Goal: Task Accomplishment & Management: Complete application form

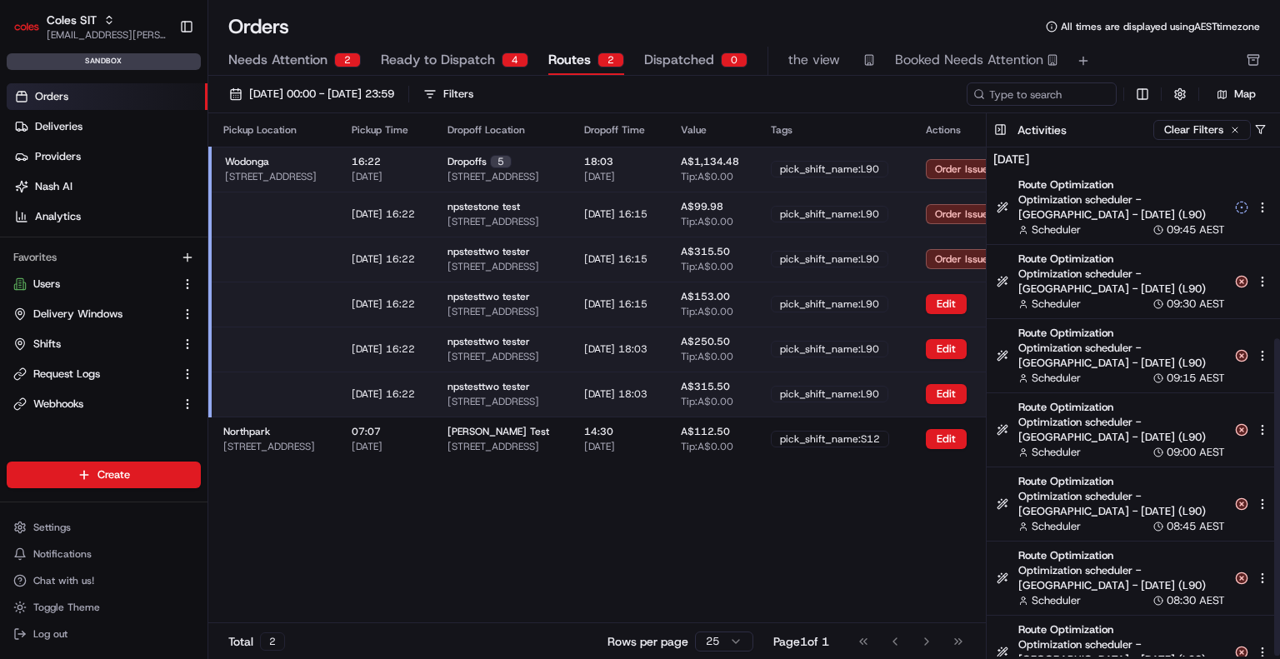
scroll to position [306, 0]
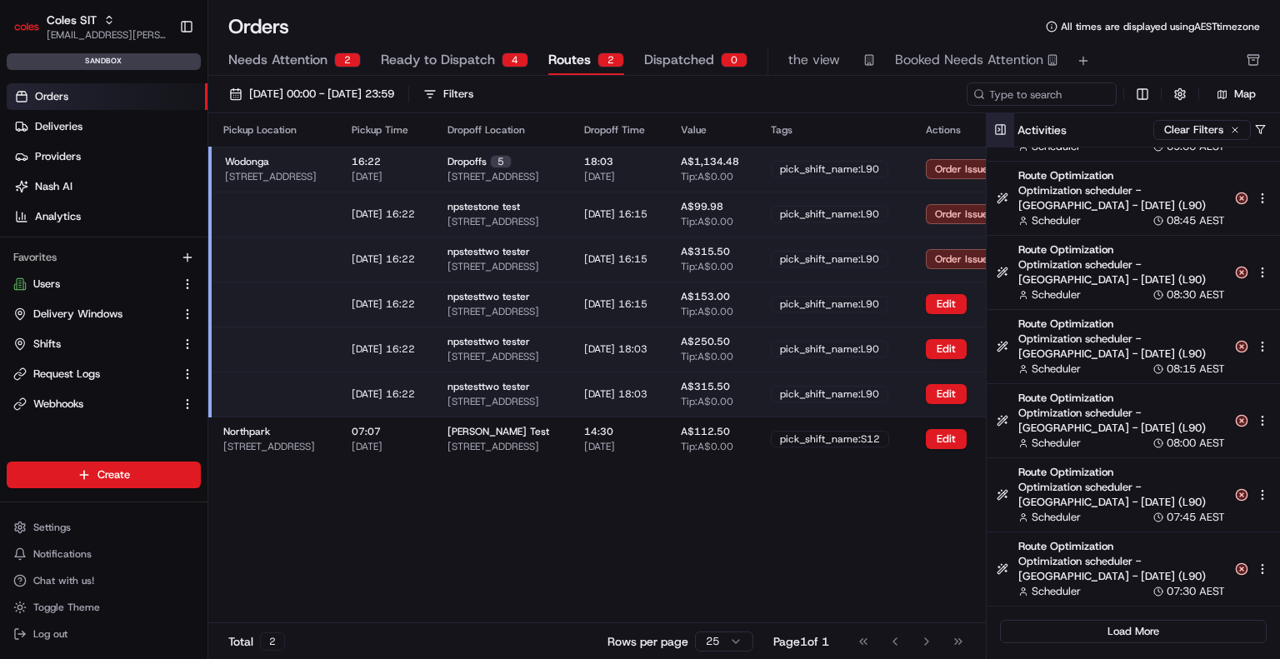
click at [1004, 124] on button at bounding box center [1001, 129] width 28 height 33
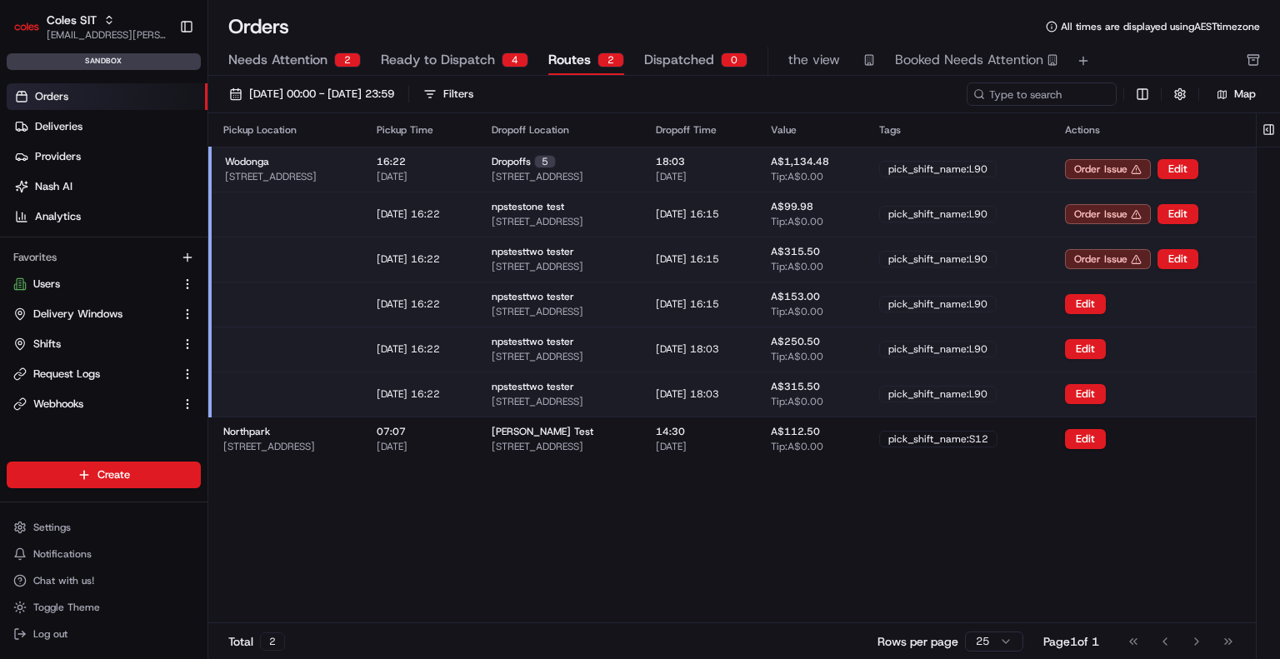
click at [350, 164] on div "Wodonga 1-13 South St, Wodonga VIC 3690, Australia" at bounding box center [287, 169] width 125 height 28
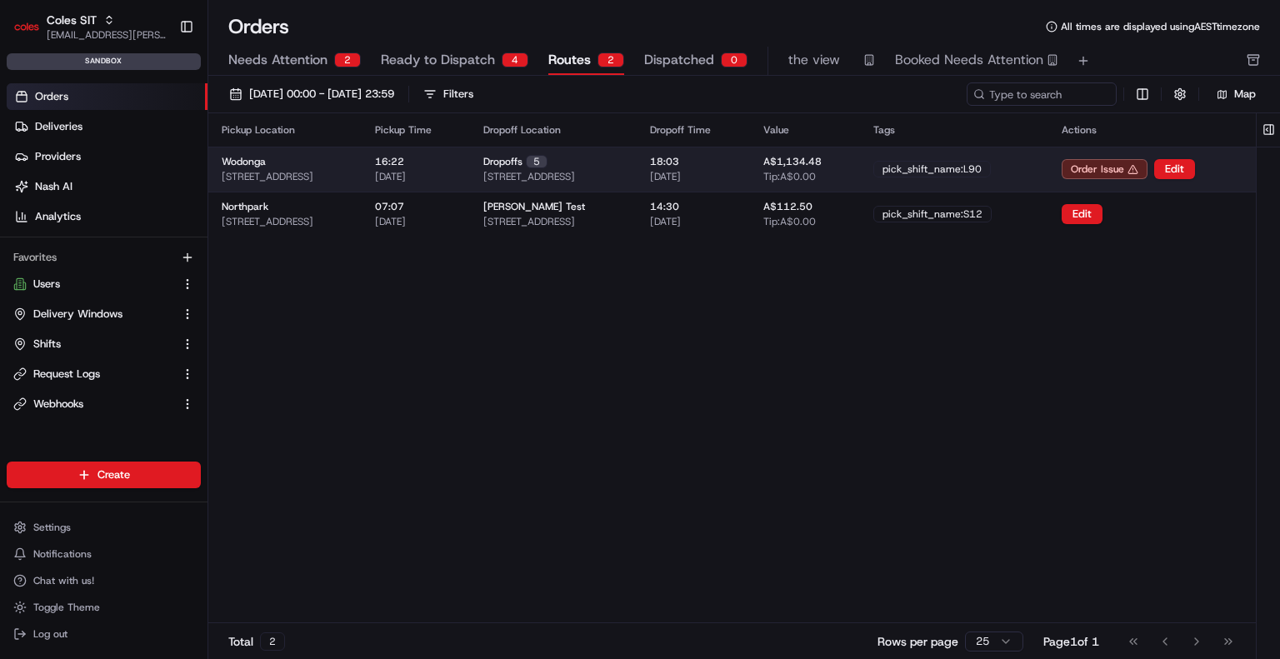
click at [737, 161] on div "18:03 26/08/2025" at bounding box center [693, 169] width 87 height 28
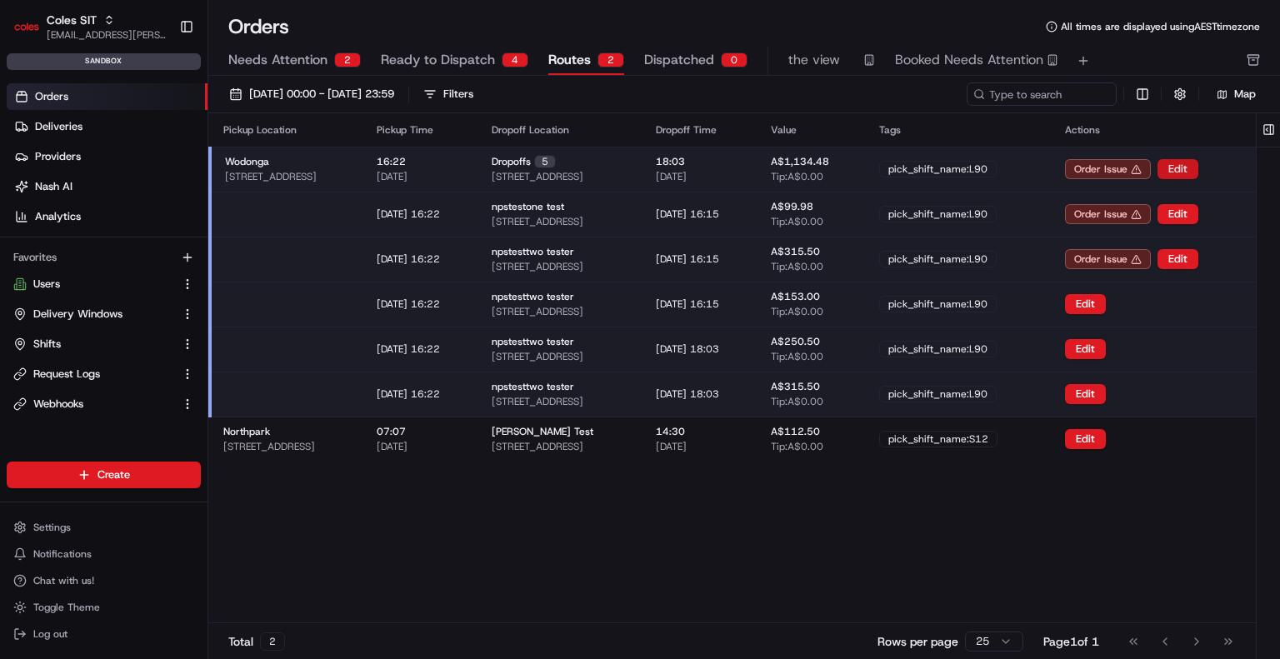
click at [1199, 166] on button "Edit" at bounding box center [1178, 169] width 41 height 20
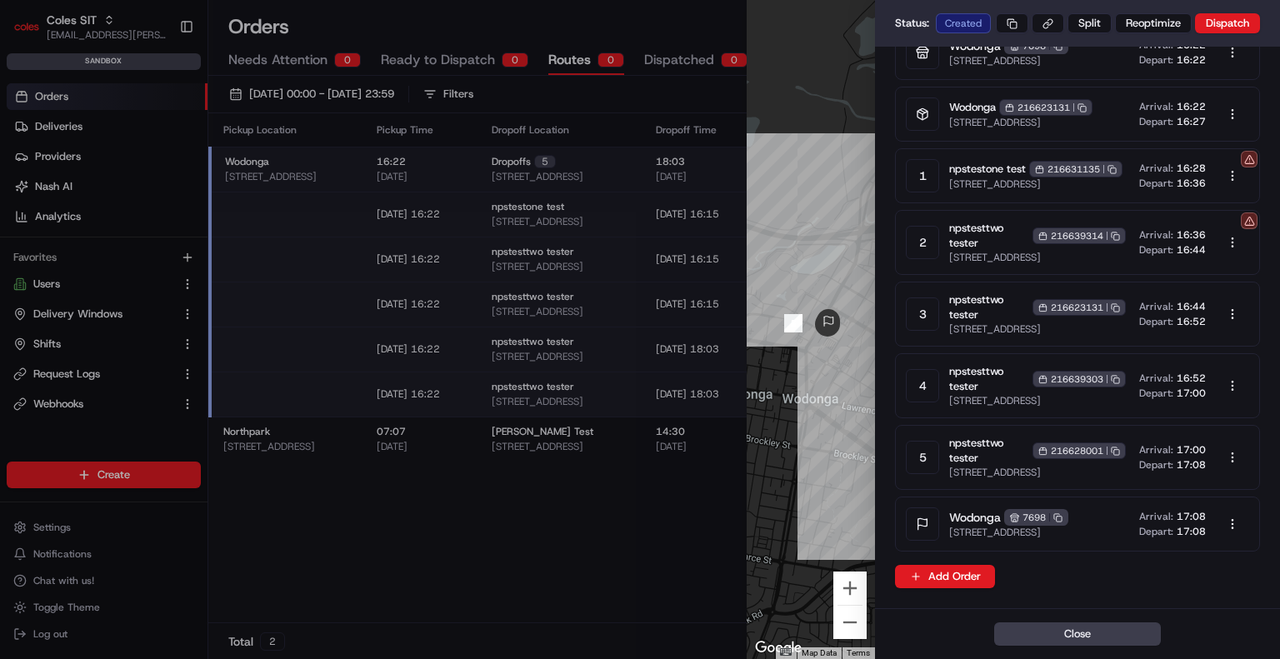
scroll to position [258, 0]
click at [460, 505] on div at bounding box center [640, 329] width 1280 height 659
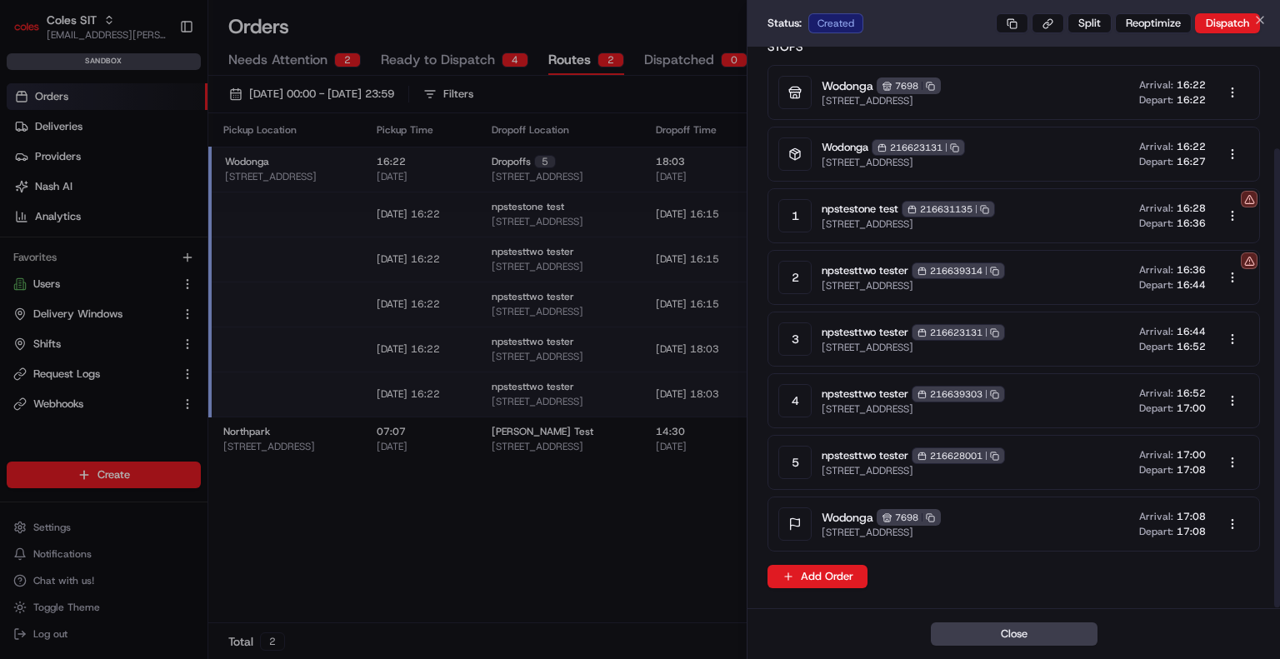
scroll to position [124, 0]
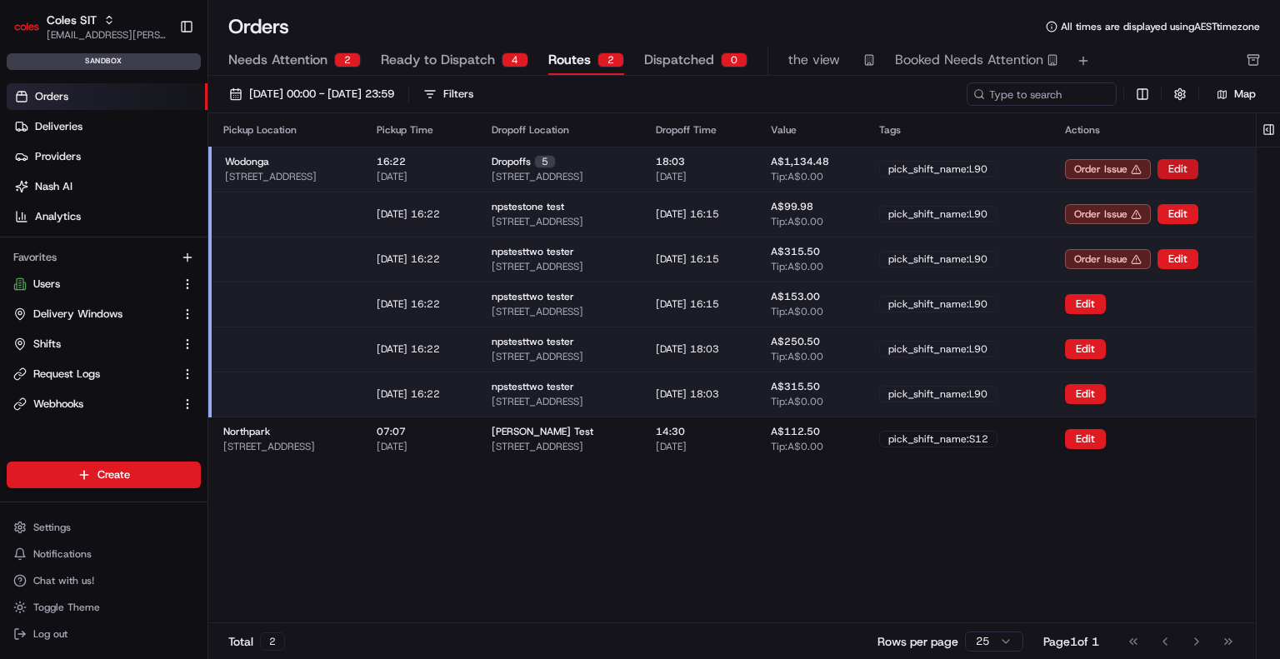
click at [1199, 163] on button "Edit" at bounding box center [1178, 169] width 41 height 20
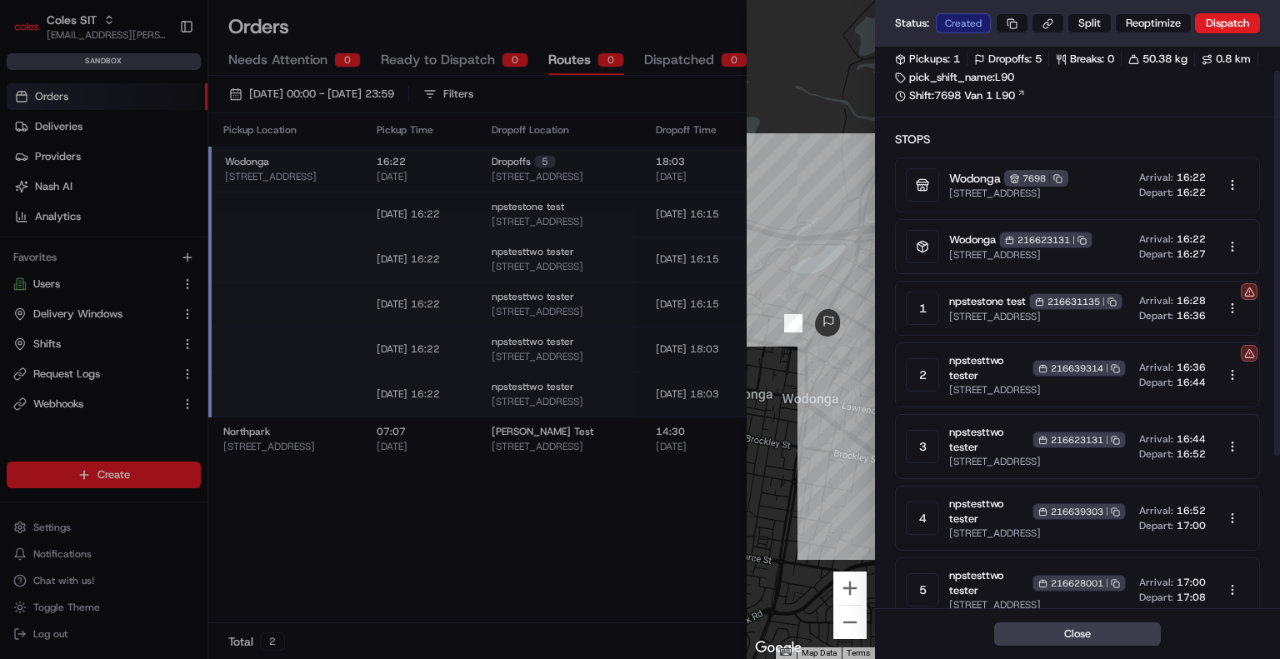
scroll to position [0, 0]
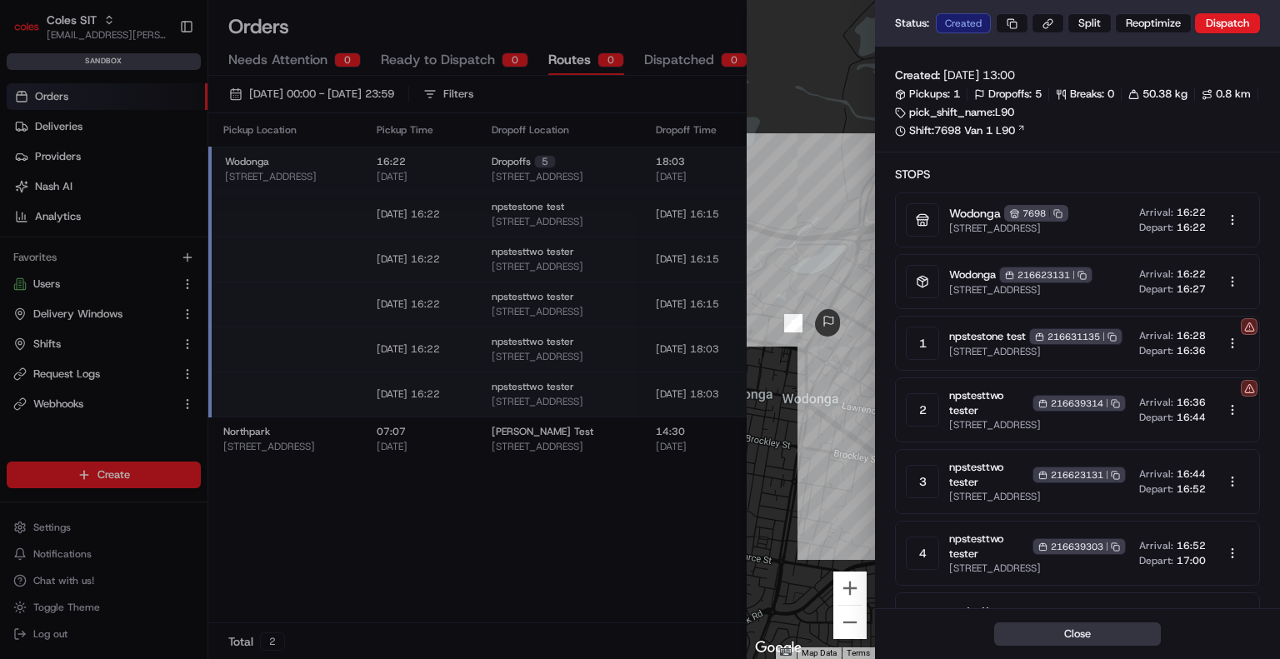
click at [1085, 638] on button "Close" at bounding box center [1077, 634] width 167 height 23
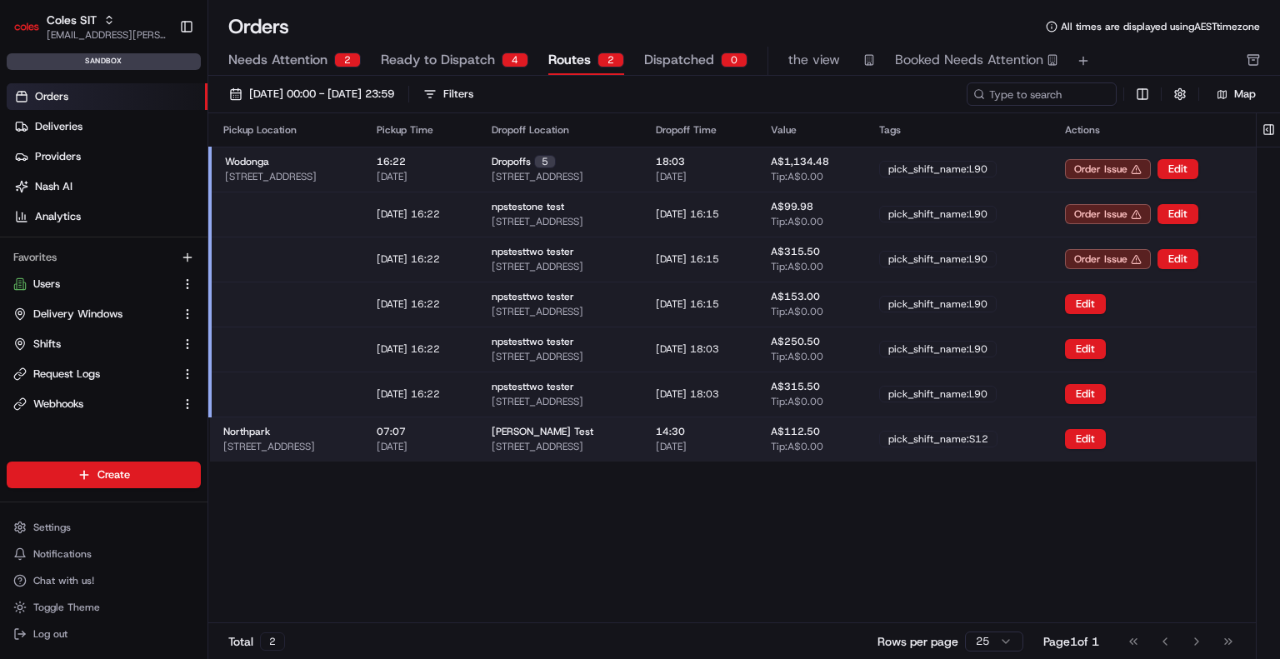
click at [465, 433] on div "07:07 26/08/2025" at bounding box center [421, 439] width 88 height 28
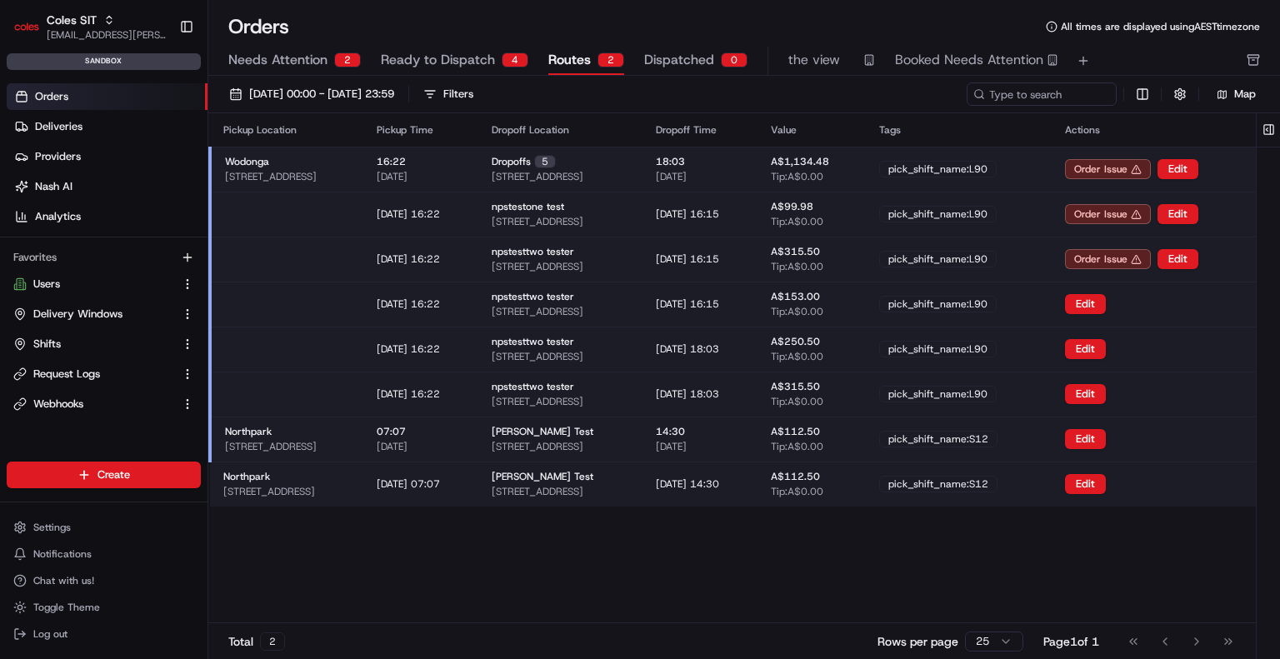
click at [758, 443] on td "14:30 26/08/2025" at bounding box center [700, 439] width 115 height 45
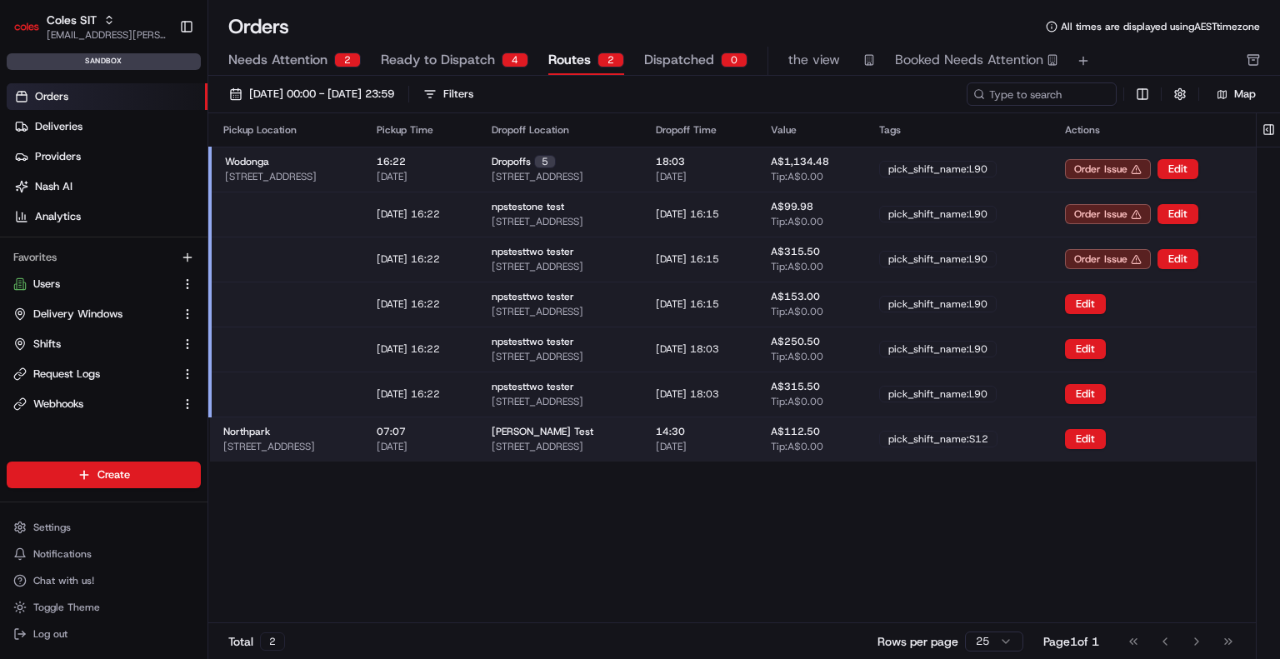
click at [1154, 434] on div "Edit" at bounding box center [1131, 439] width 133 height 20
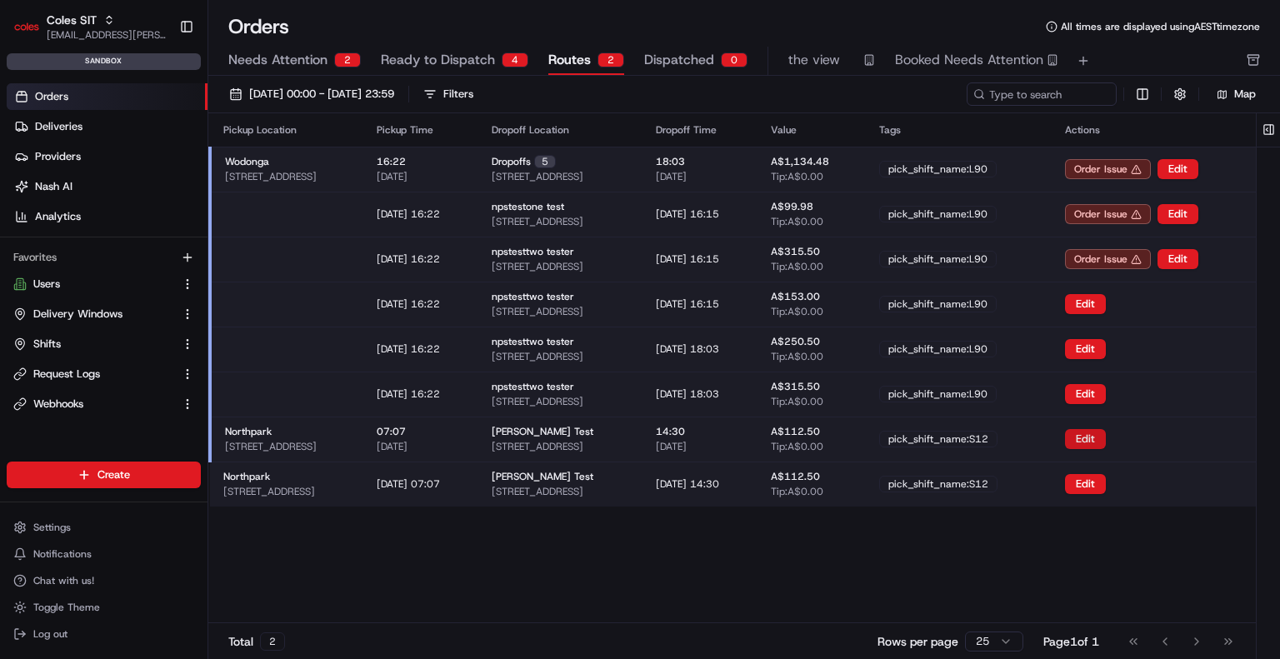
click at [1106, 438] on button "Edit" at bounding box center [1085, 439] width 41 height 20
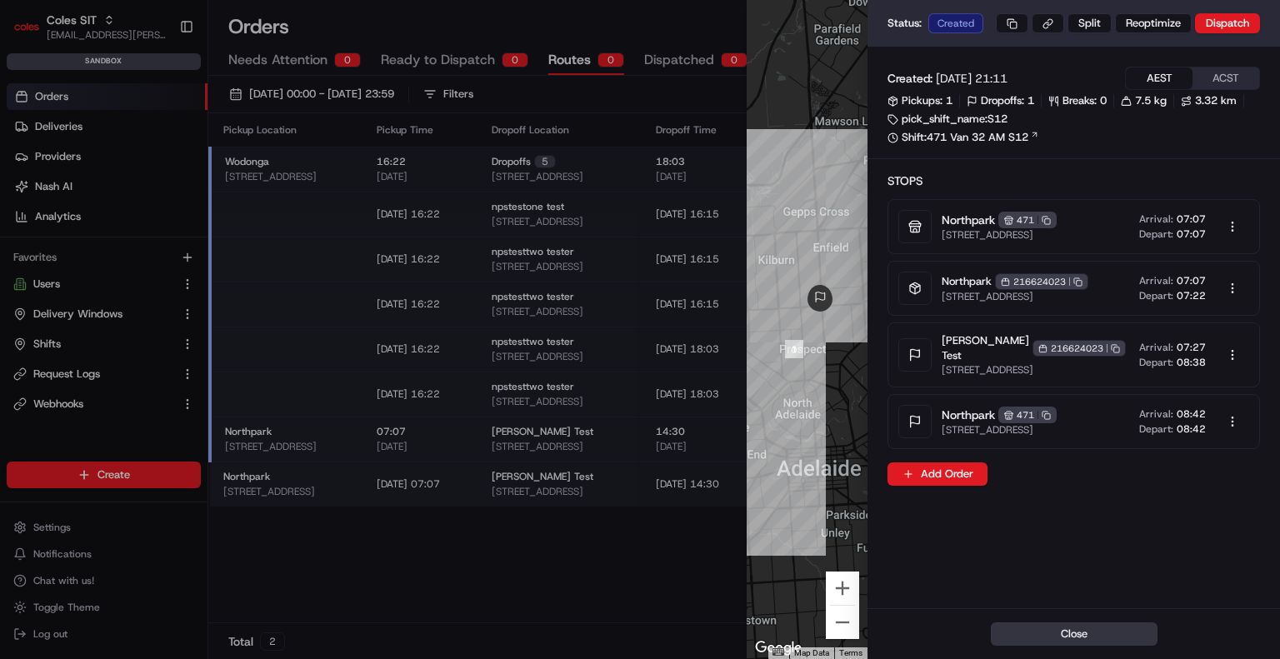
click at [1112, 632] on button "Close" at bounding box center [1074, 634] width 167 height 23
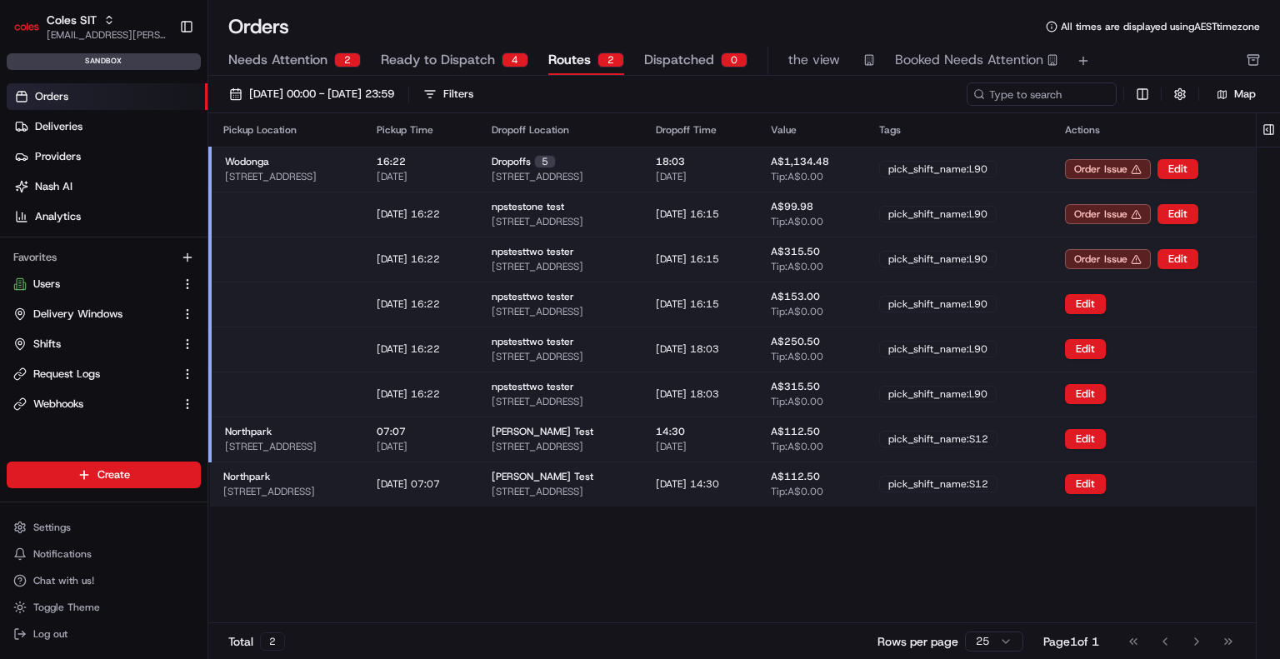
click at [744, 449] on div "14:30 26/08/2025" at bounding box center [700, 439] width 88 height 28
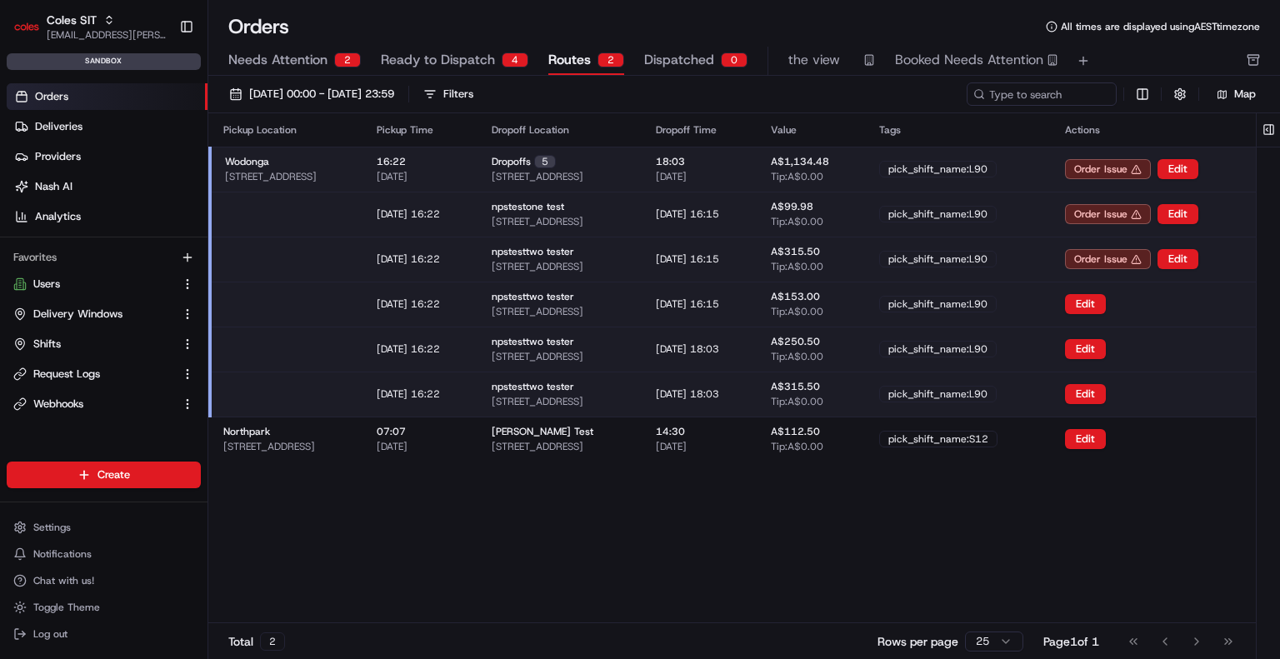
click at [363, 148] on td "Wodonga 1-13 South St, Wodonga VIC 3690, Australia" at bounding box center [286, 169] width 153 height 45
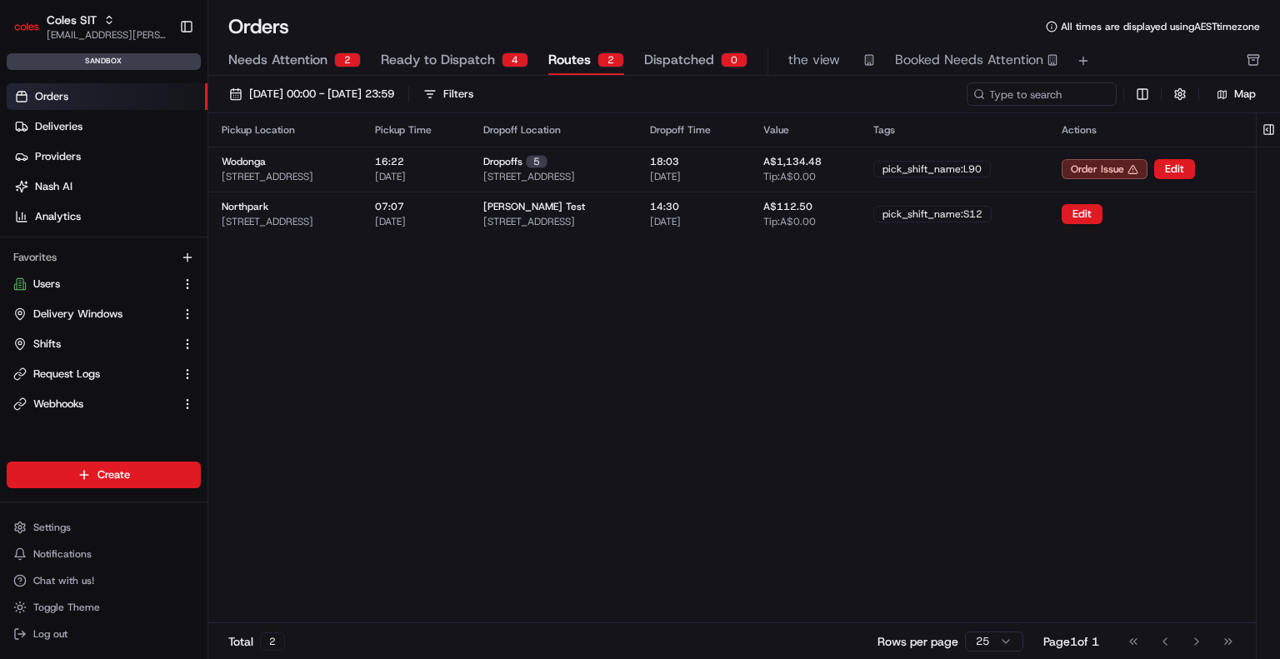
click at [644, 343] on div "Pickup Location Pickup Time Dropoff Location Dropoff Time Value Tags Actions Wo…" at bounding box center [732, 367] width 1048 height 509
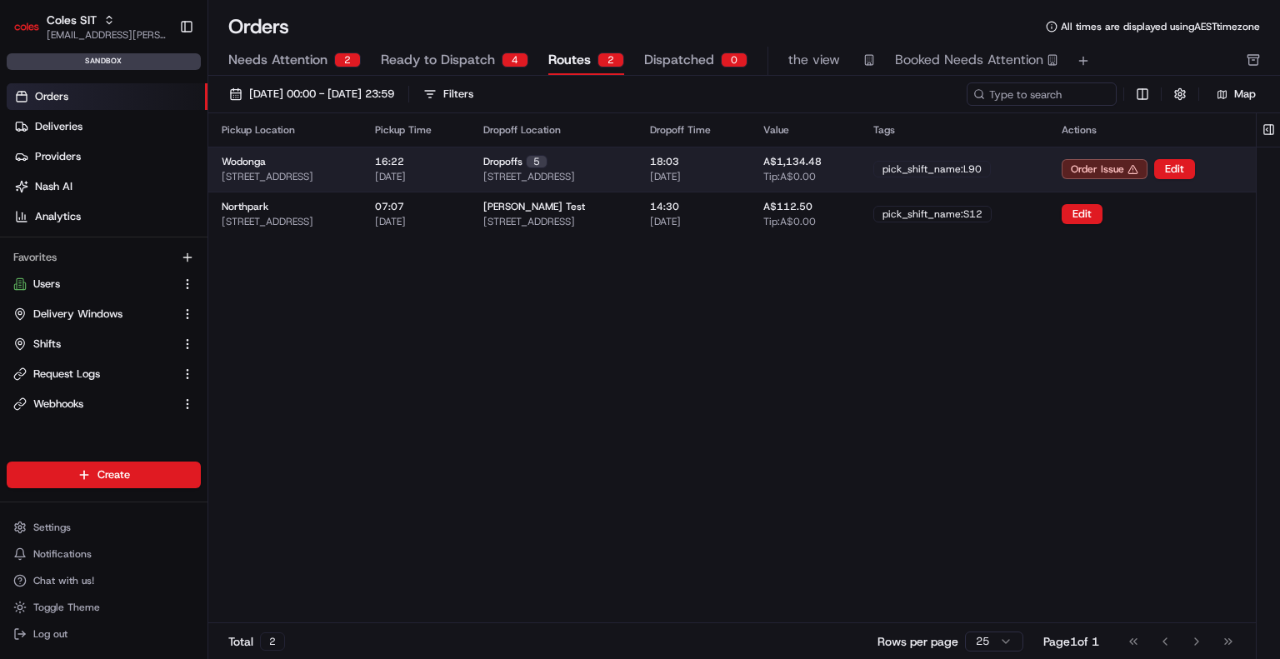
click at [637, 170] on td "Dropoffs 5 23-25 South St, WODONGA, VIC 3690, AU" at bounding box center [553, 169] width 167 height 45
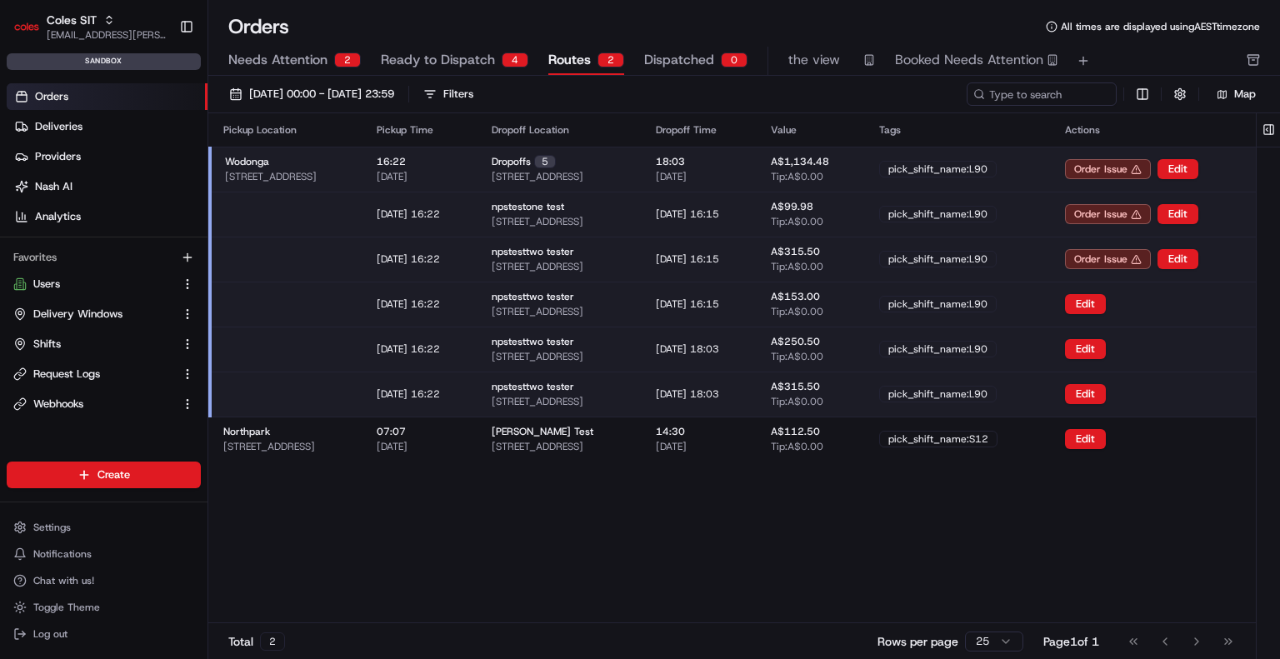
click at [643, 170] on td "Dropoffs 5 23-25 South St, WODONGA, VIC 3690, AU" at bounding box center [560, 169] width 164 height 45
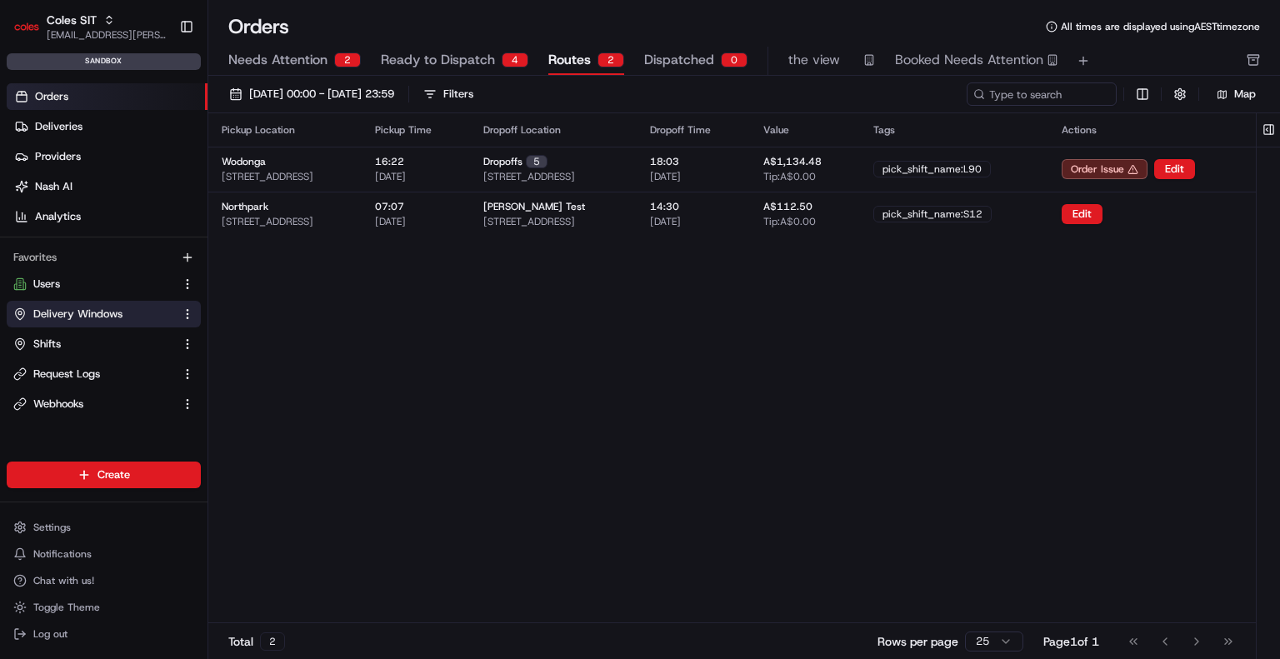
drag, startPoint x: 105, startPoint y: 338, endPoint x: 158, endPoint y: 316, distance: 57.9
click at [105, 338] on link "Shifts" at bounding box center [93, 344] width 161 height 15
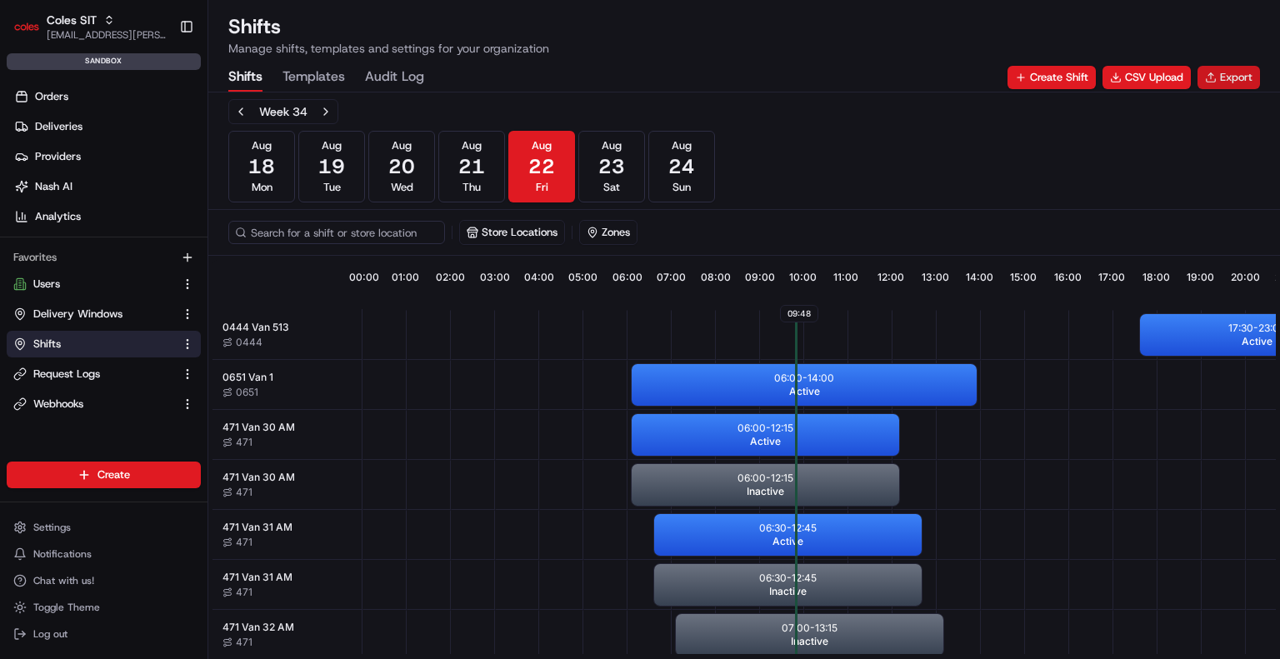
click at [1232, 83] on button "Export" at bounding box center [1229, 77] width 63 height 23
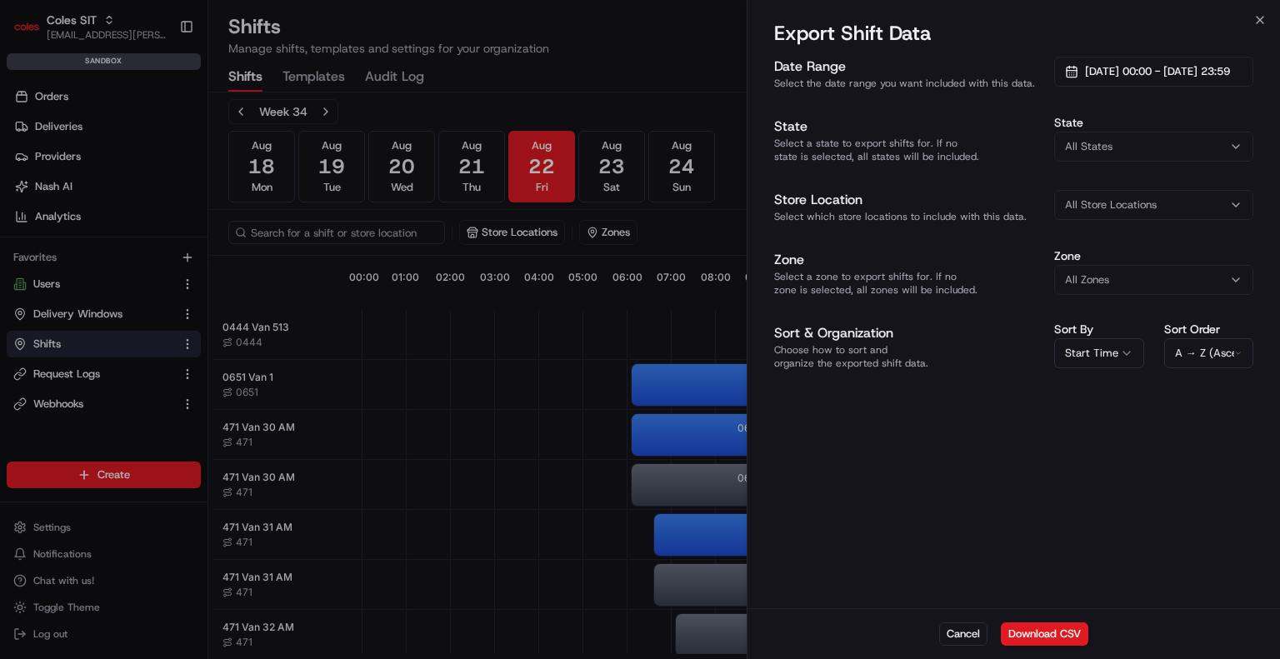
click at [1124, 145] on div "All States" at bounding box center [1154, 146] width 191 height 15
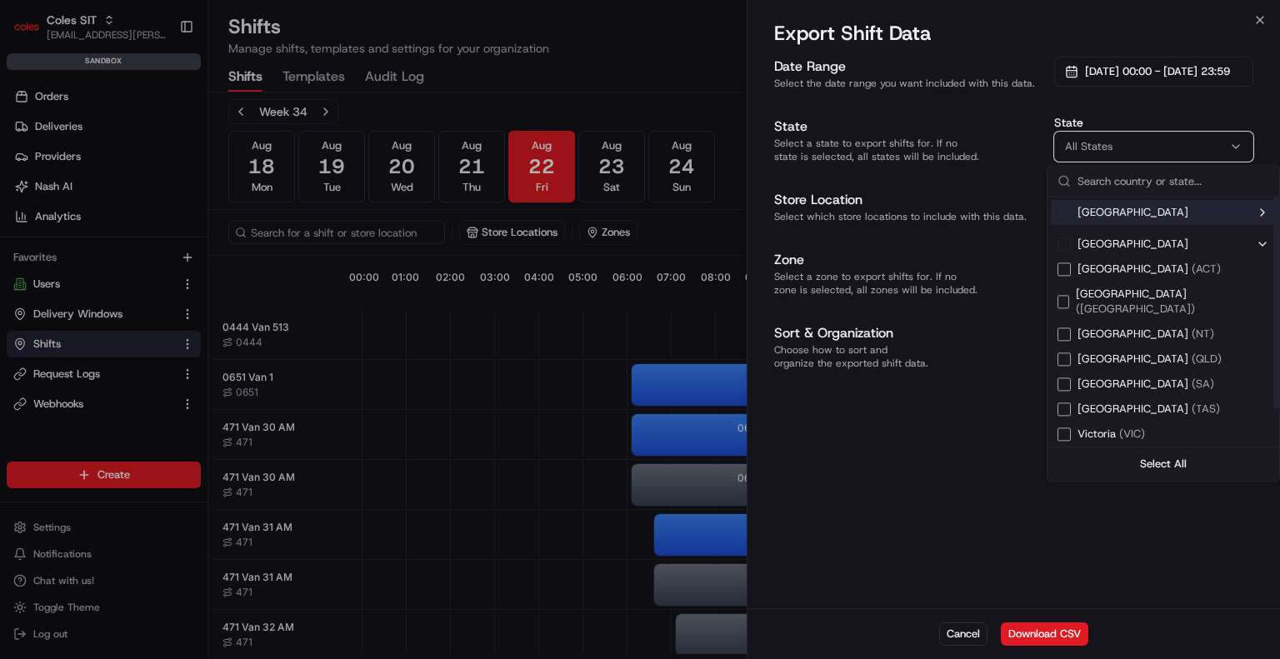
click at [1084, 129] on div "State All States United States Australia Australian Capital Territory ( ACT ) N…" at bounding box center [1154, 139] width 199 height 45
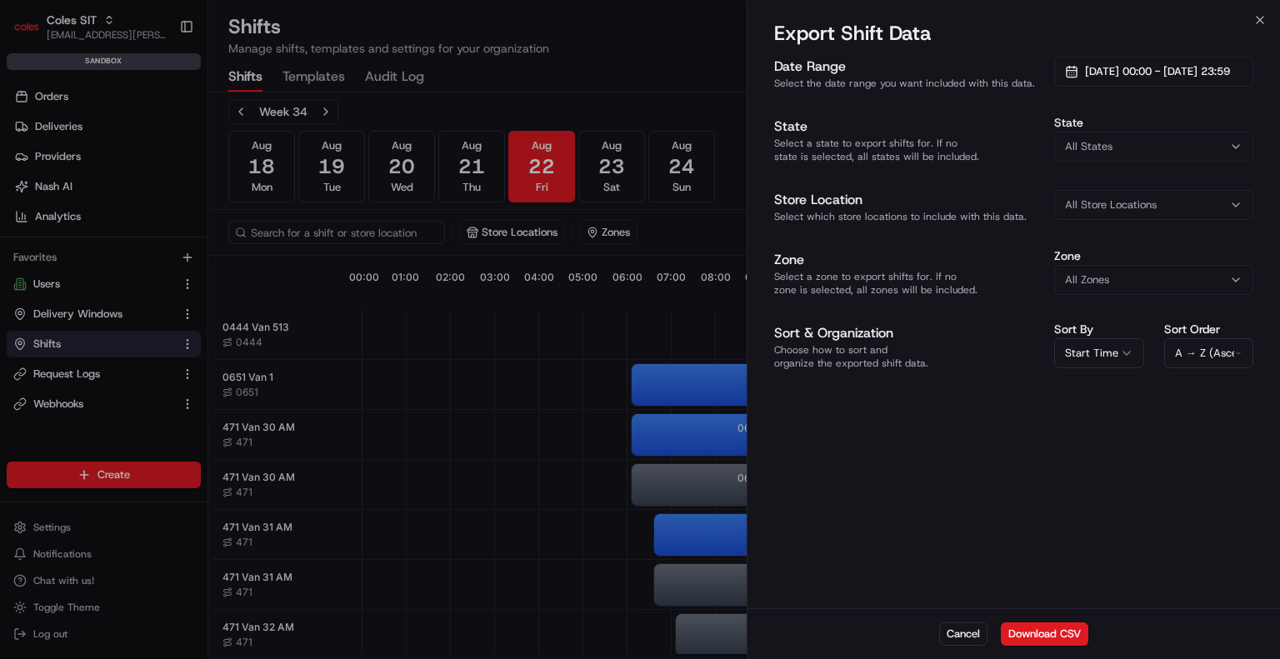
click at [1114, 213] on button "All Store Locations" at bounding box center [1154, 205] width 199 height 30
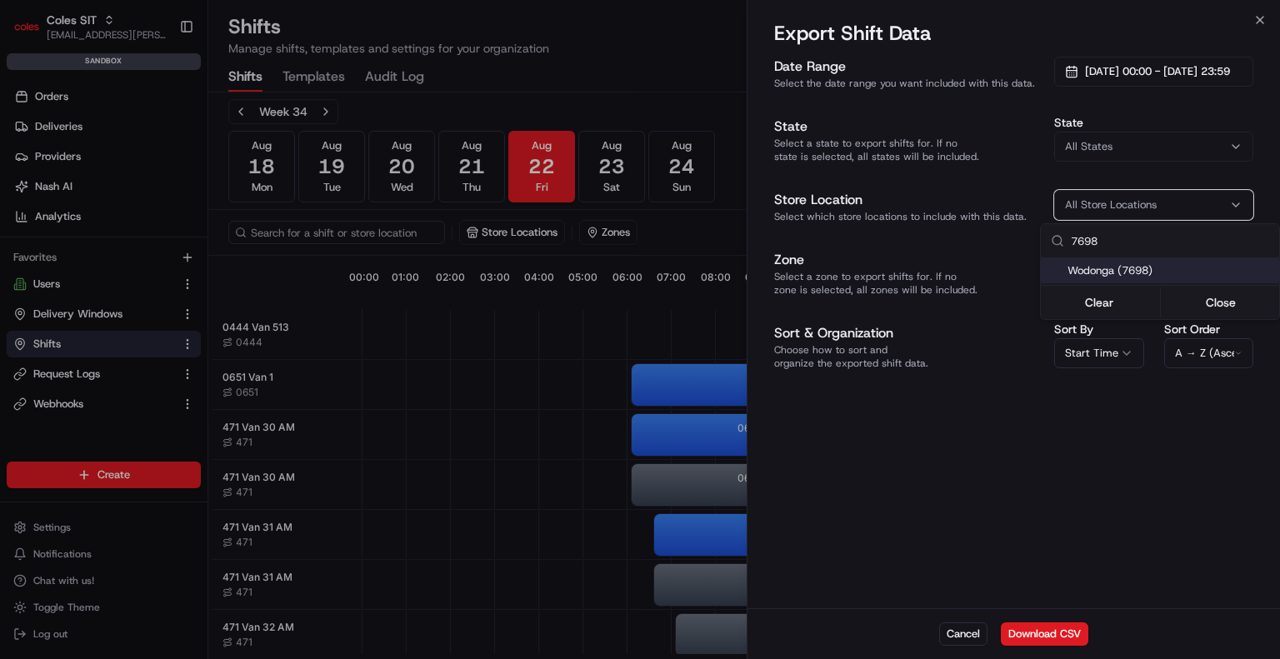
type input "7698"
click at [1072, 270] on span "Wodonga (7698)" at bounding box center [1170, 270] width 205 height 15
click at [1009, 268] on div at bounding box center [640, 329] width 1280 height 659
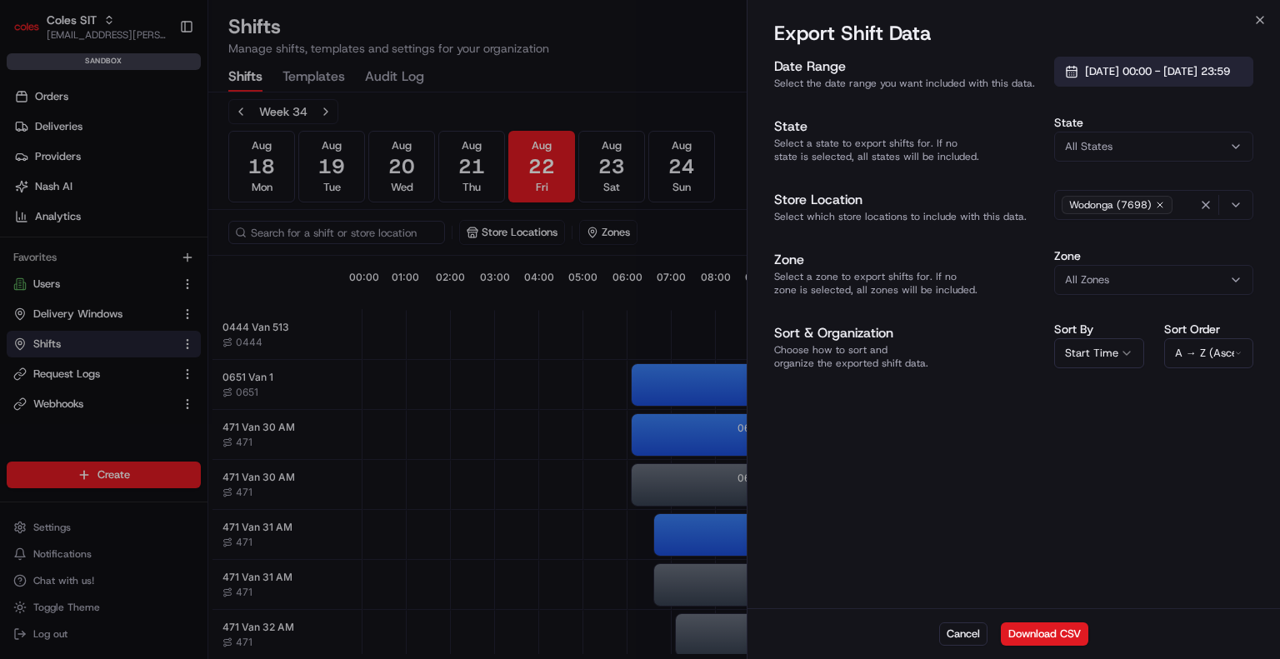
click at [1132, 73] on span "01/08/2025 00:00 - 31/08/2025 23:59" at bounding box center [1157, 71] width 145 height 15
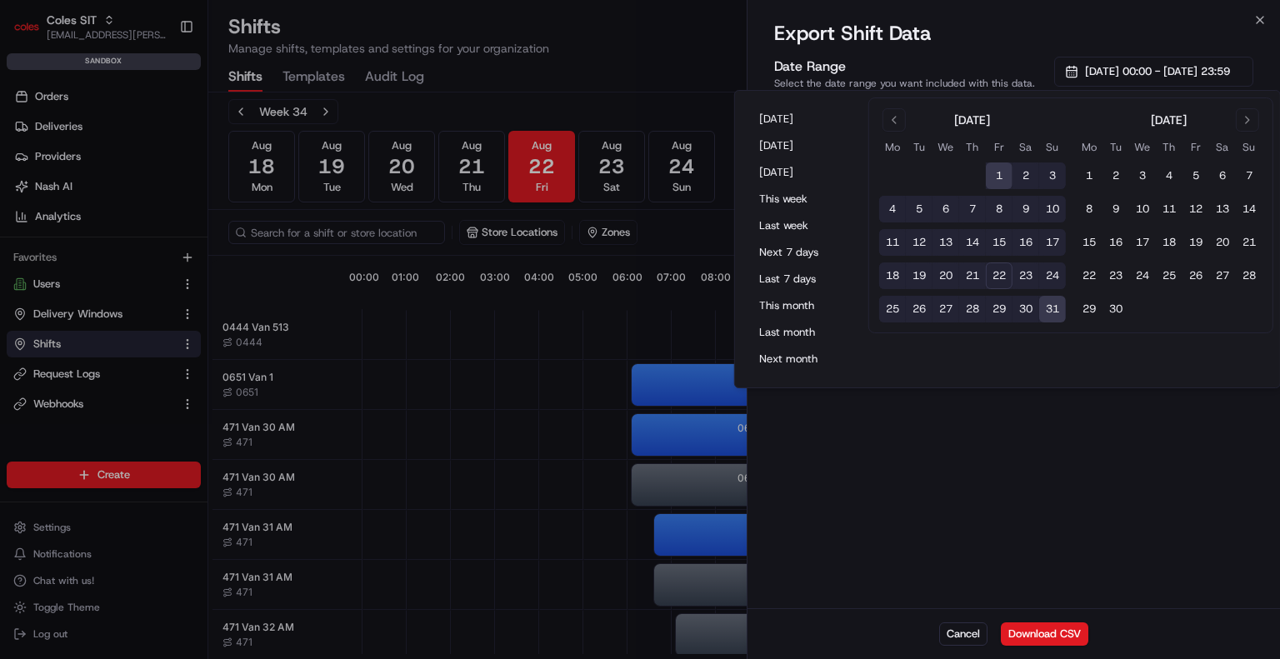
click at [998, 277] on button "22" at bounding box center [999, 276] width 27 height 27
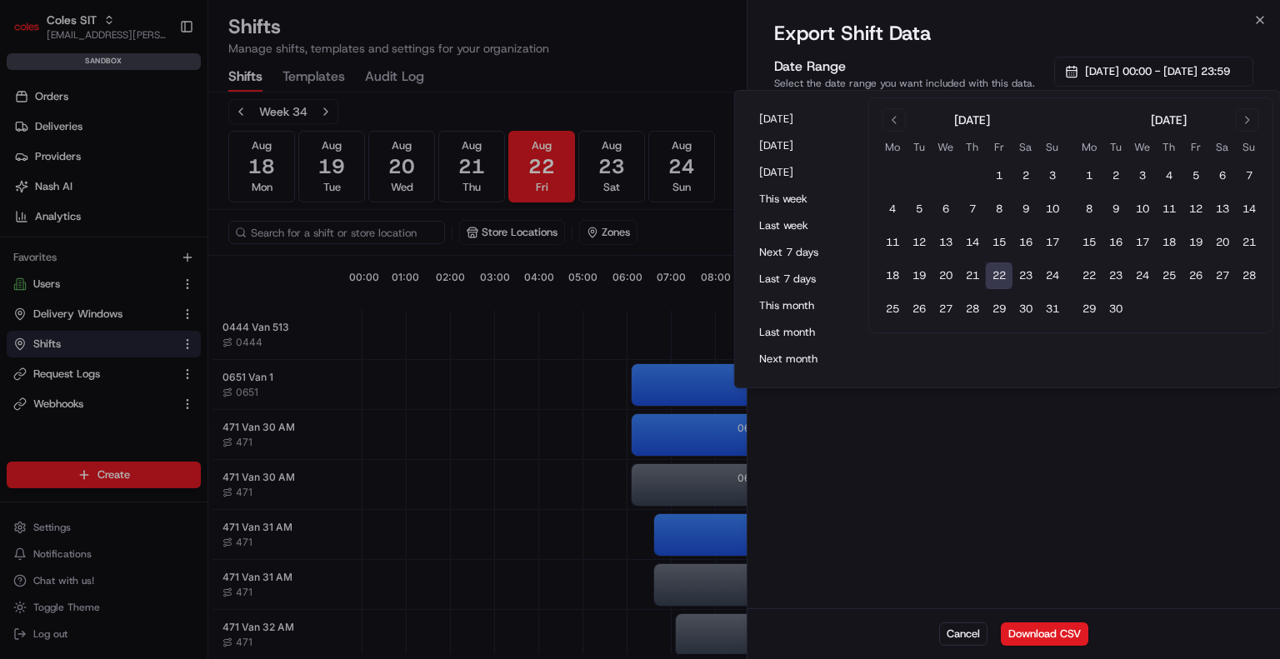
click at [1020, 478] on div "Date Range Select the date range you want included with this data. 22/08/2025 0…" at bounding box center [1014, 330] width 533 height 555
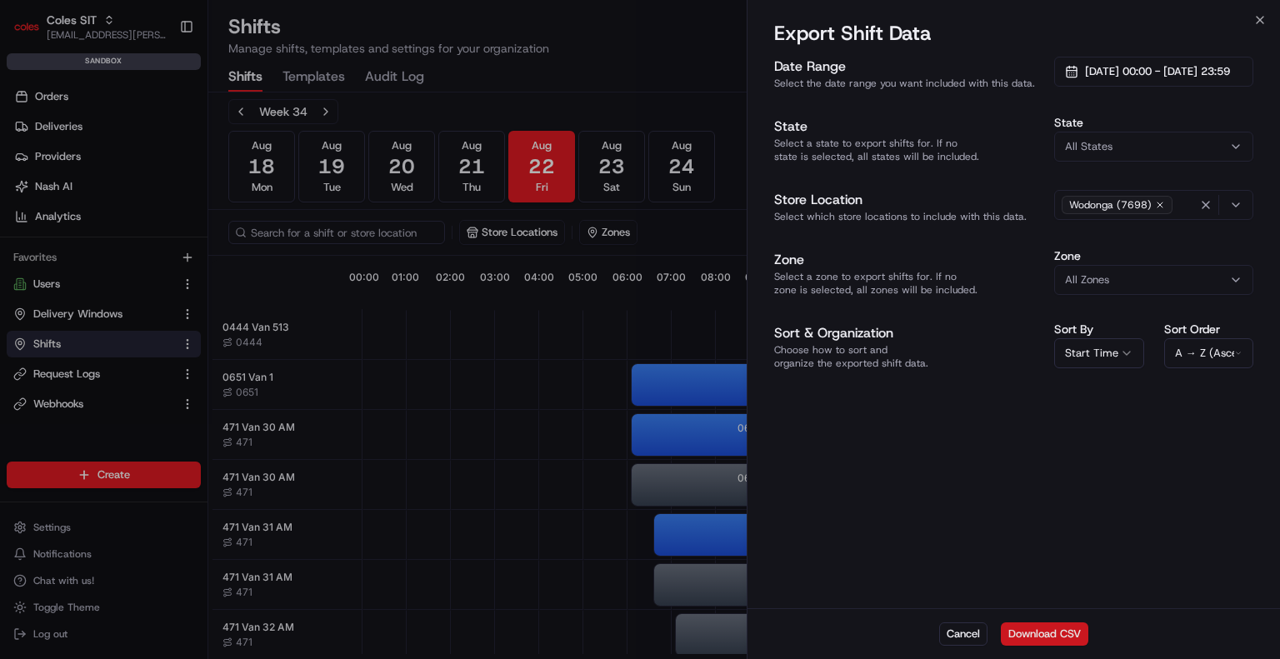
click at [1034, 643] on button "Download CSV" at bounding box center [1045, 634] width 88 height 23
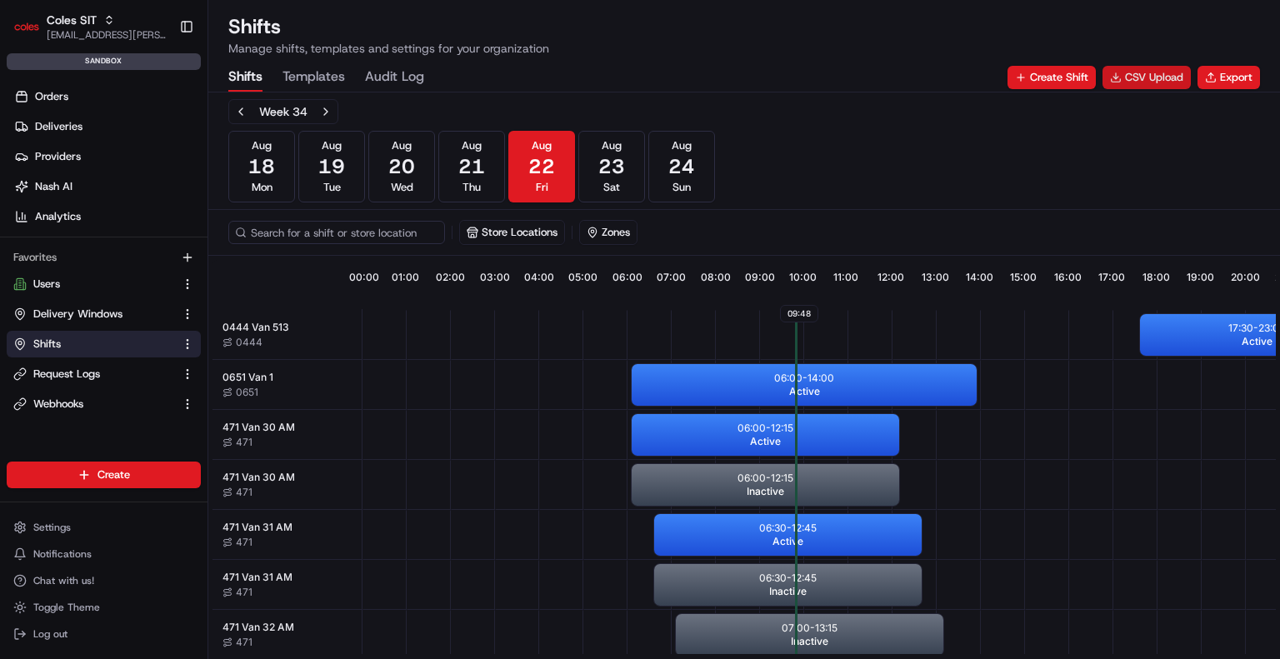
click at [1130, 75] on button "CSV Upload" at bounding box center [1147, 77] width 88 height 23
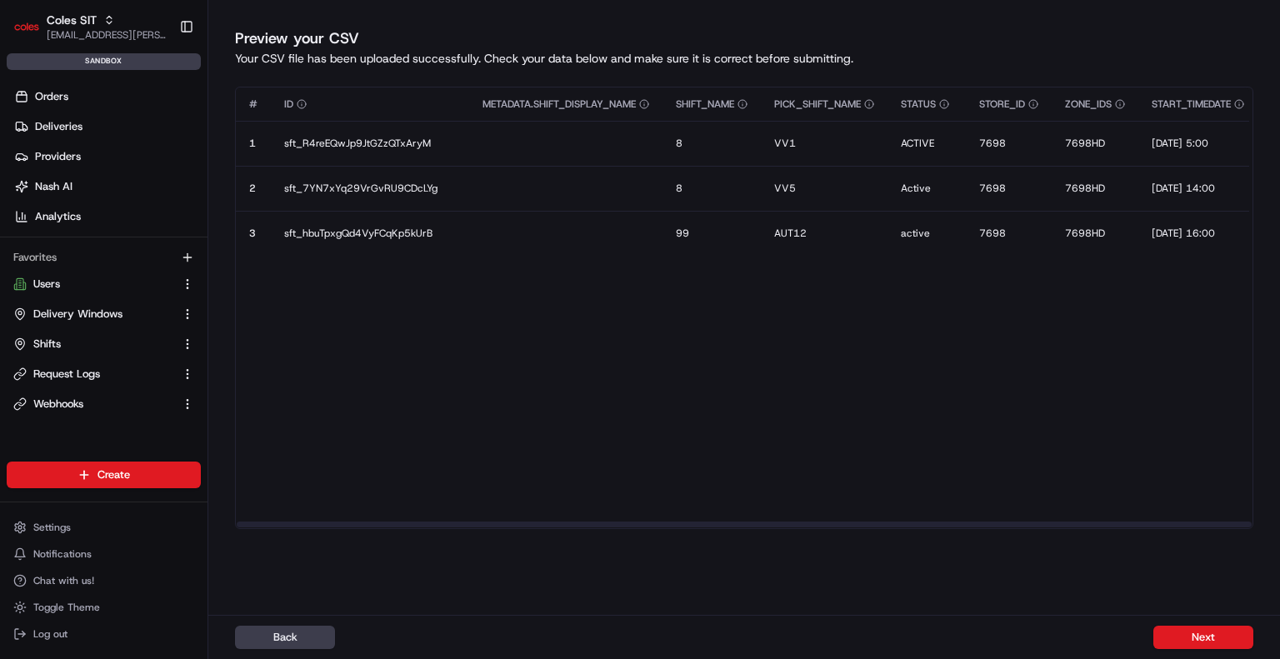
drag, startPoint x: 764, startPoint y: 549, endPoint x: 774, endPoint y: 549, distance: 10.0
click at [764, 549] on div "# ID METADATA.SHIFT_DISPLAY_NAME SHIFT_NAME PICK_SHIFT_NAME STATUS STORE_ID ZON…" at bounding box center [744, 333] width 1019 height 492
drag, startPoint x: 1179, startPoint y: 628, endPoint x: 1172, endPoint y: 620, distance: 10.0
click at [1178, 628] on button "Next" at bounding box center [1204, 637] width 100 height 23
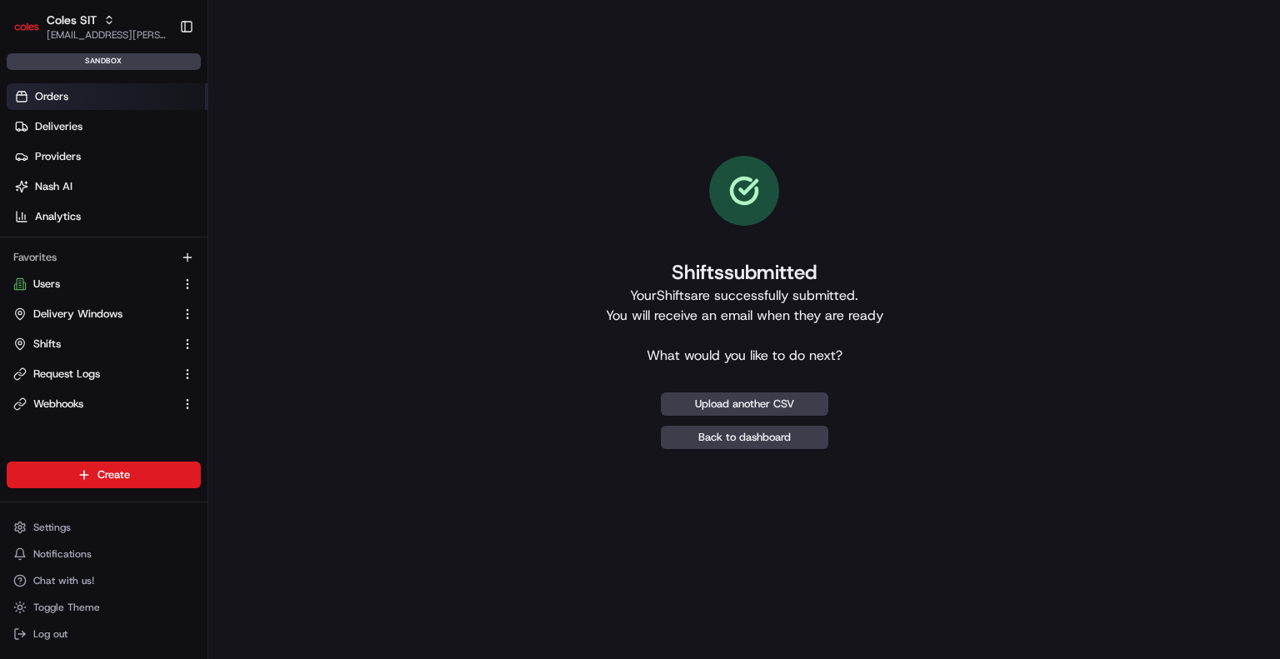
drag, startPoint x: 53, startPoint y: 93, endPoint x: 67, endPoint y: 89, distance: 13.7
click at [53, 93] on span "Orders" at bounding box center [51, 96] width 33 height 15
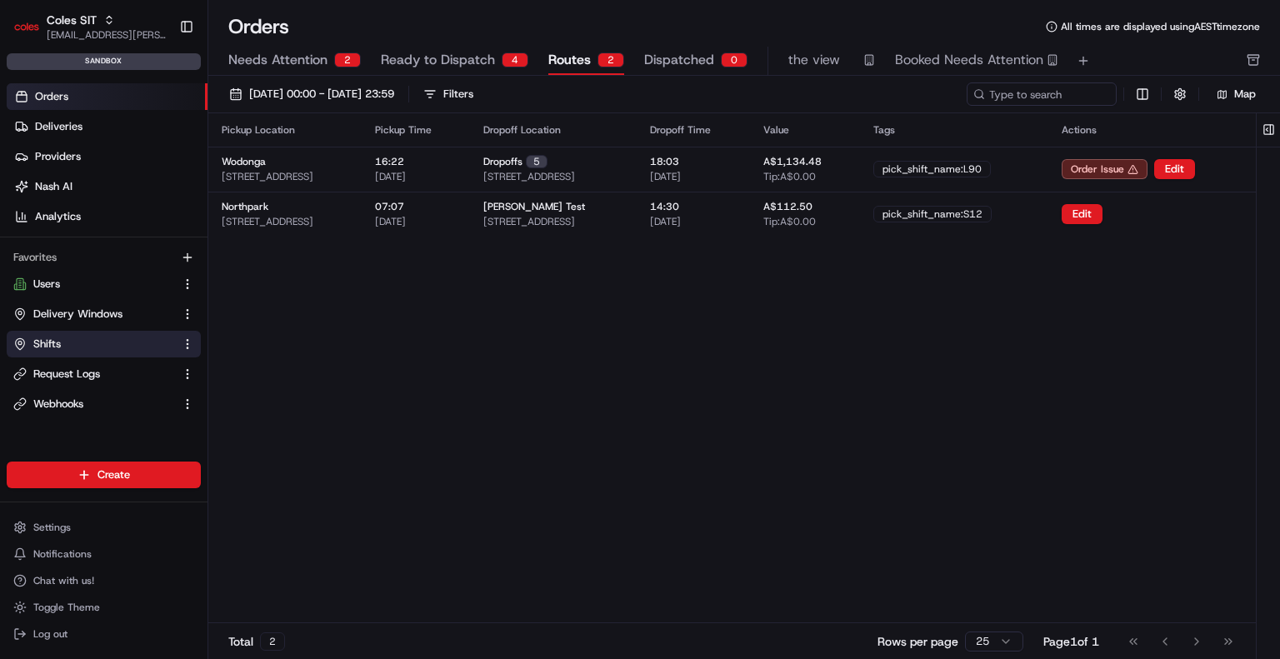
click at [107, 331] on button "Shifts" at bounding box center [104, 344] width 194 height 27
click at [61, 338] on link "Shifts" at bounding box center [93, 344] width 161 height 15
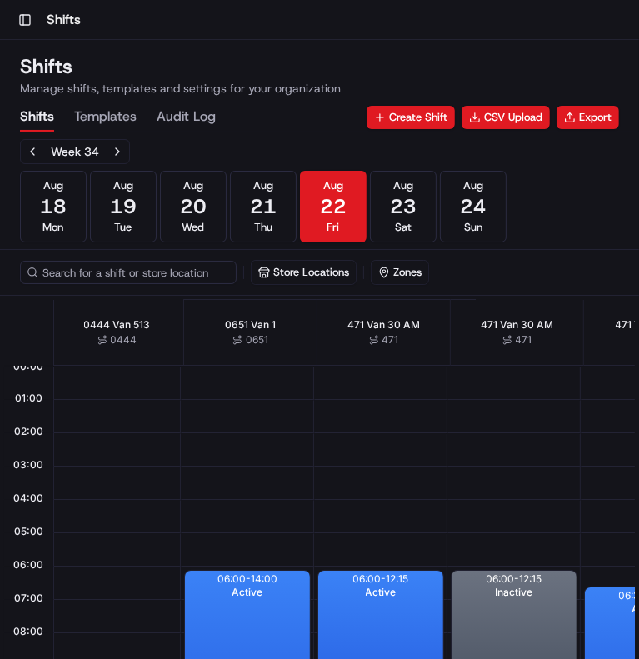
drag, startPoint x: 337, startPoint y: 492, endPoint x: 369, endPoint y: 486, distance: 33.0
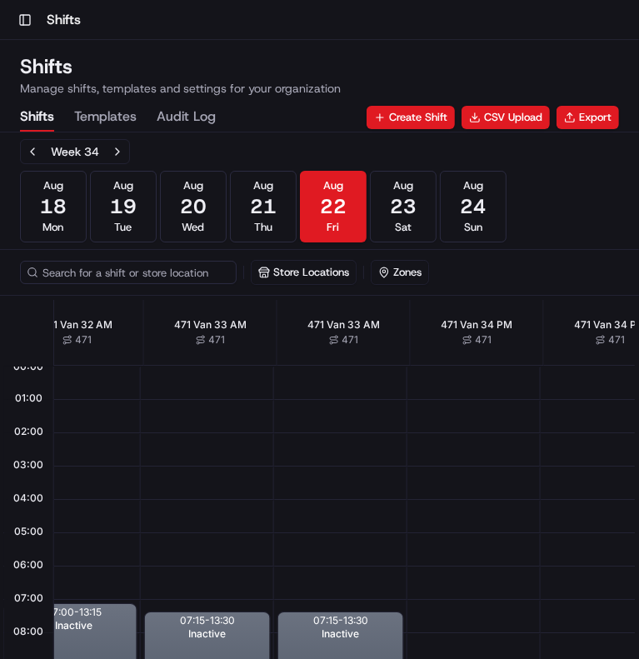
drag, startPoint x: 383, startPoint y: 482, endPoint x: 430, endPoint y: 488, distance: 47.9
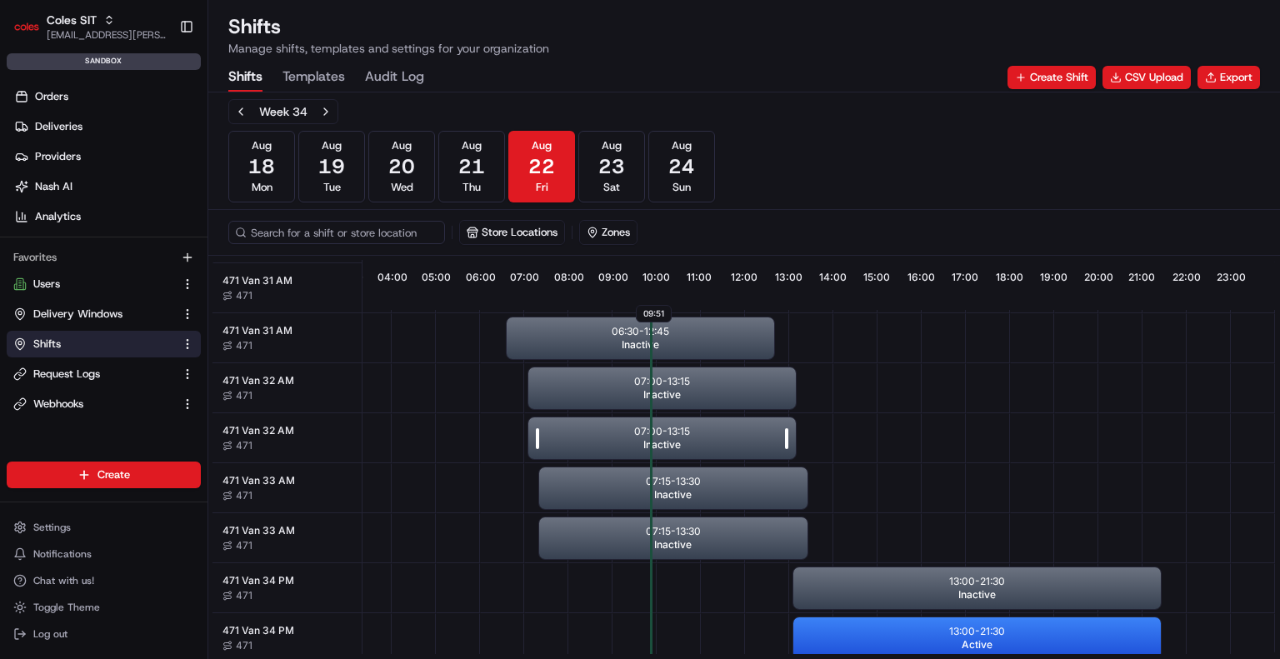
scroll to position [250, 155]
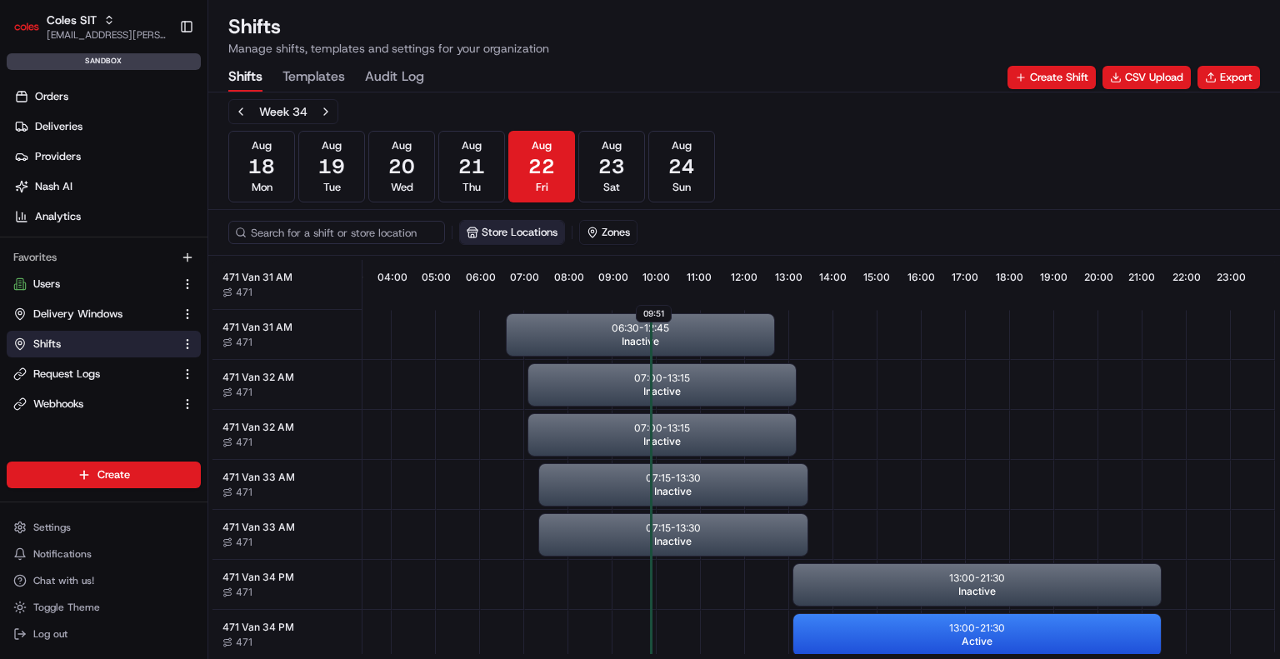
click at [507, 228] on button "Store Locations" at bounding box center [512, 232] width 104 height 23
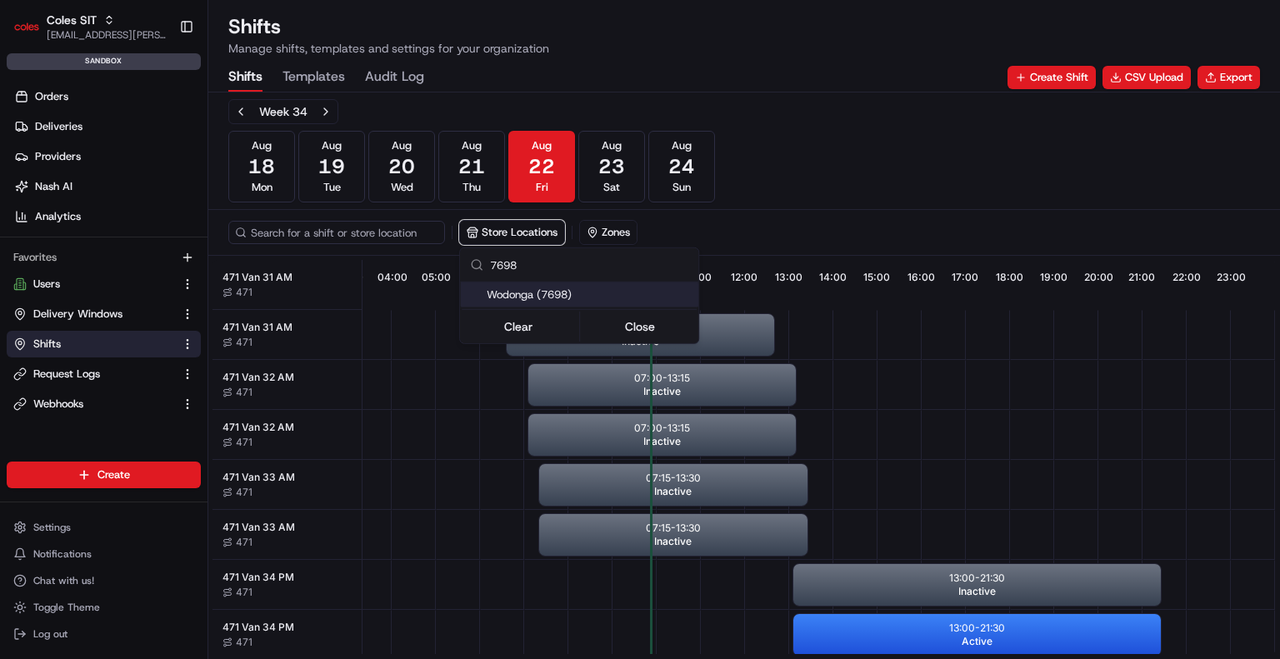
type input "7698"
click at [553, 294] on span "Wodonga (7698)" at bounding box center [589, 295] width 205 height 15
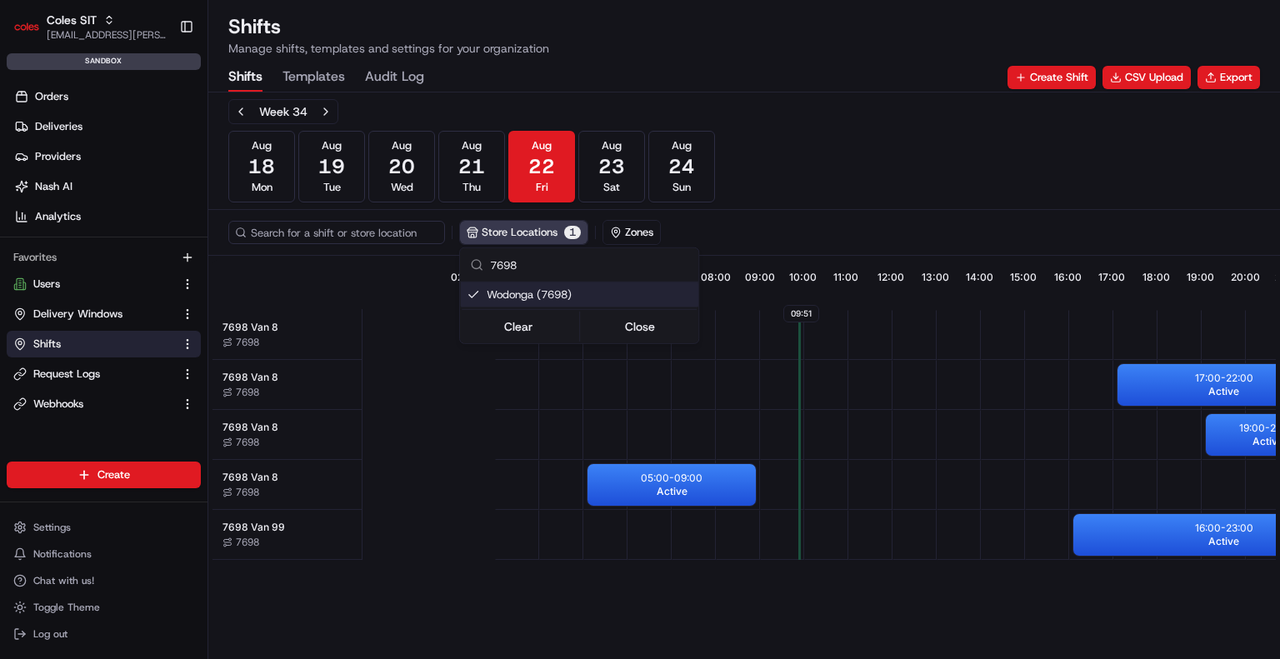
click at [894, 452] on html "Coles SIT ben.ellis@coles.com.au Toggle Sidebar sandbox Orders Deliveries Provi…" at bounding box center [640, 329] width 1280 height 659
click at [761, 389] on div at bounding box center [783, 385] width 44 height 48
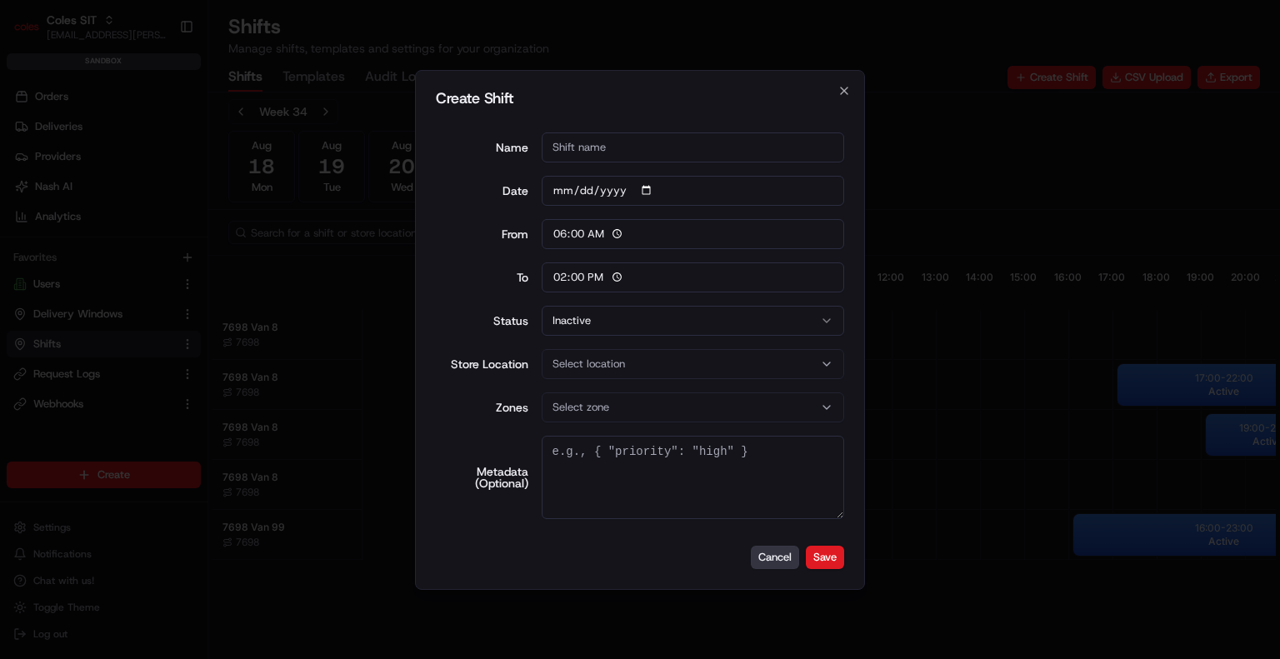
click at [780, 563] on button "Cancel" at bounding box center [775, 557] width 48 height 23
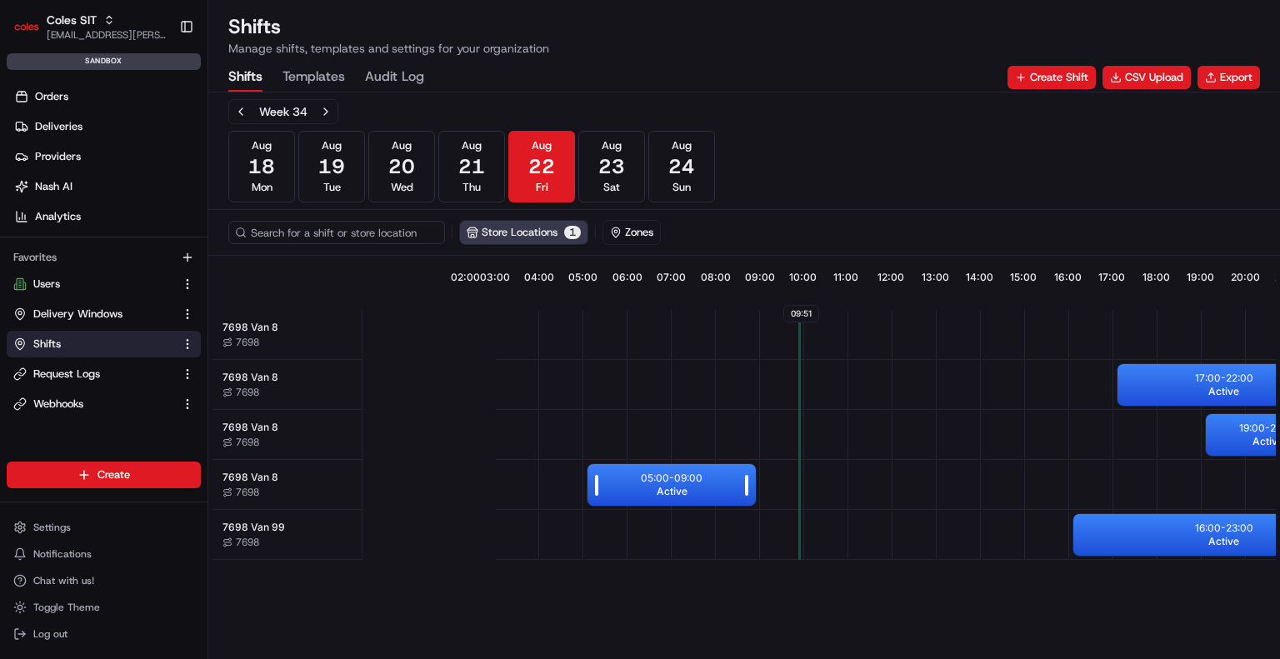
click at [679, 485] on span "Active" at bounding box center [672, 491] width 31 height 13
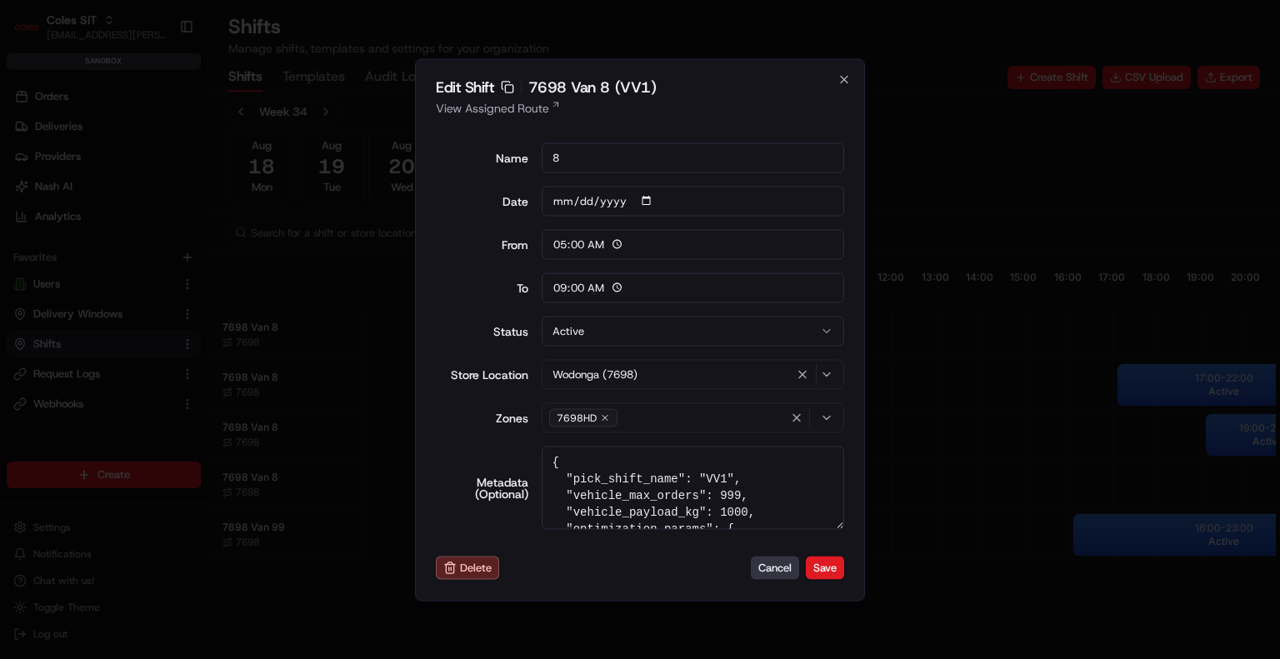
click at [757, 563] on button "Cancel" at bounding box center [775, 568] width 48 height 23
type input "06:00"
type input "14:00"
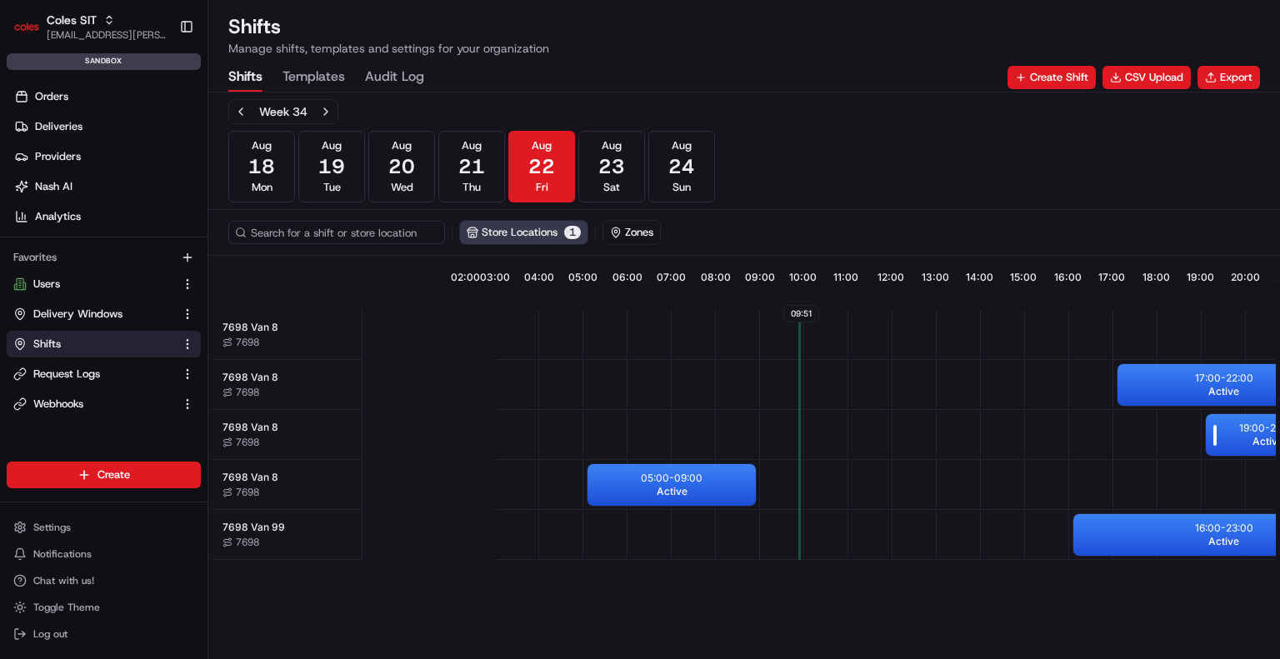
click at [1270, 437] on span "Active" at bounding box center [1268, 441] width 31 height 13
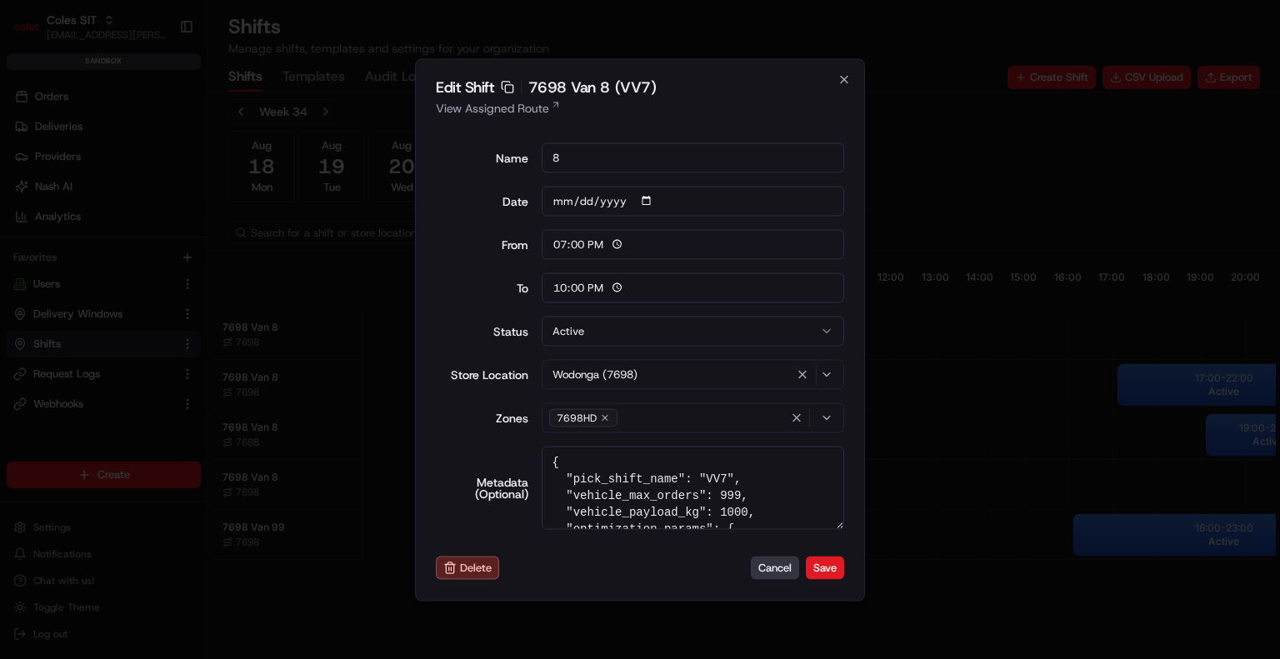
click at [771, 561] on button "Cancel" at bounding box center [775, 568] width 48 height 23
type input "06:00"
type input "14:00"
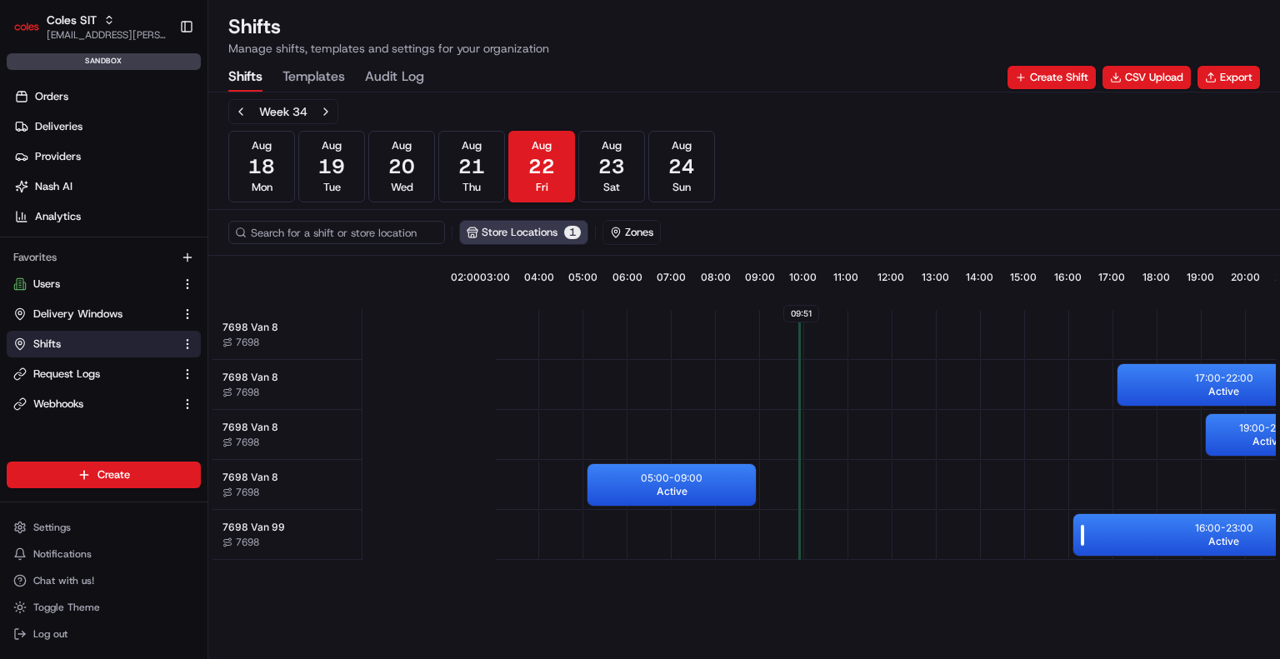
click at [1130, 526] on div "16:00 - 23:00 Active" at bounding box center [1224, 535] width 301 height 42
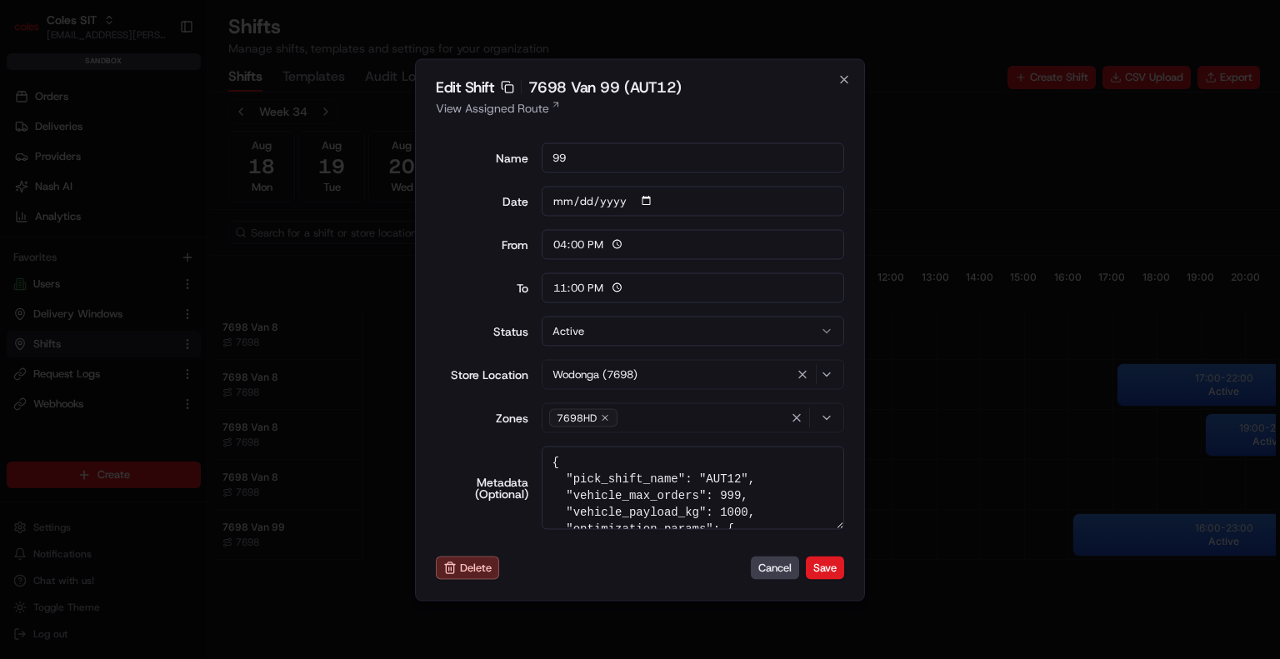
click at [777, 554] on div "Edit Shift Copy sft_hbuTpxgQd4VyFCqKp5kUrB 7698 Van 99 (AUT12) View Assigned Ro…" at bounding box center [640, 329] width 450 height 543
click at [774, 564] on button "Cancel" at bounding box center [775, 568] width 48 height 23
type input "06:00"
type input "14:00"
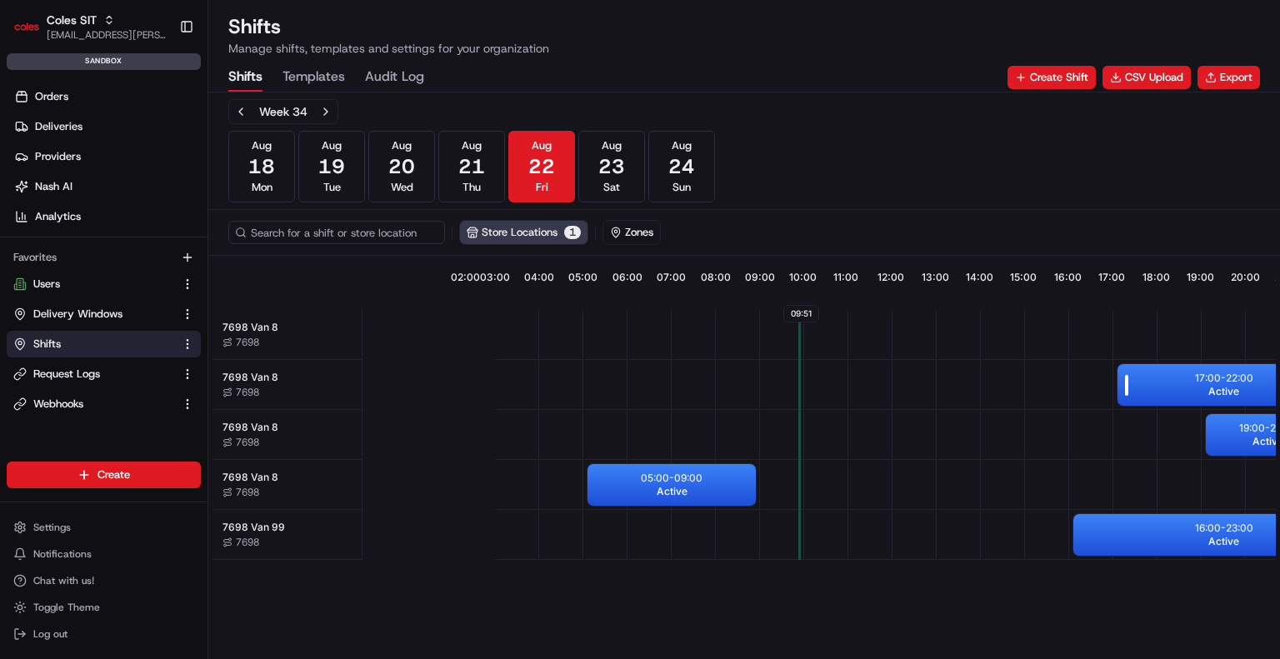
click at [1210, 388] on span "Active" at bounding box center [1224, 391] width 31 height 13
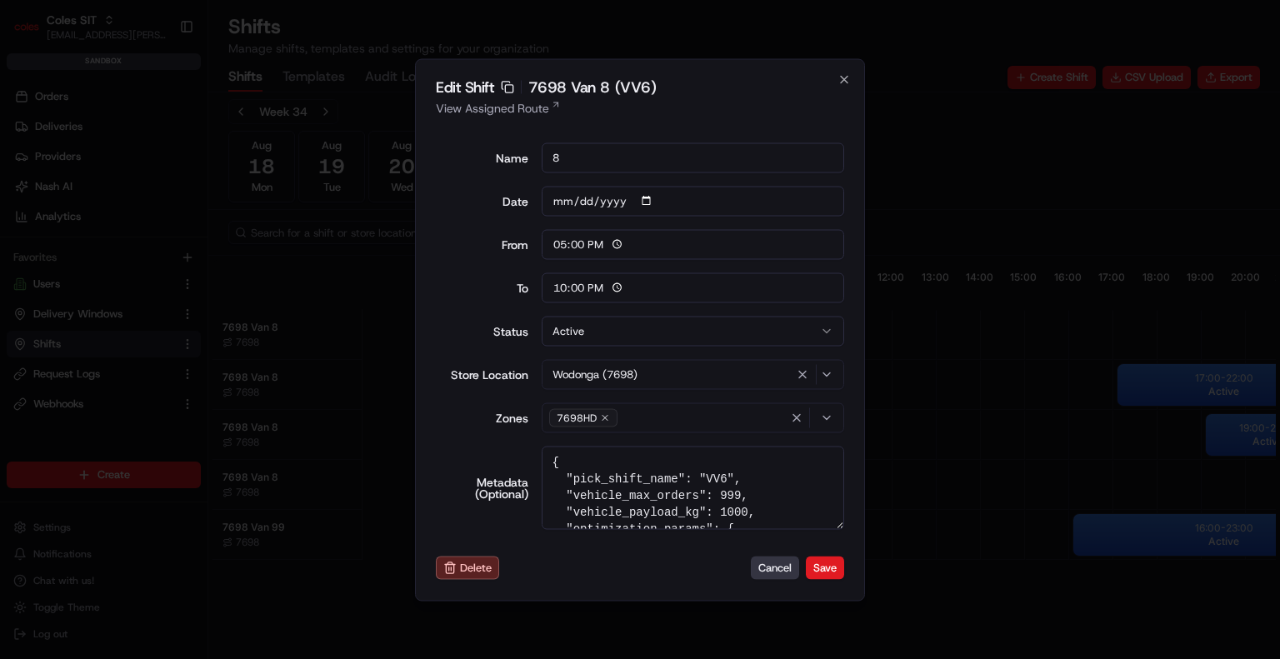
click at [768, 569] on button "Cancel" at bounding box center [775, 568] width 48 height 23
type input "06:00"
type input "14:00"
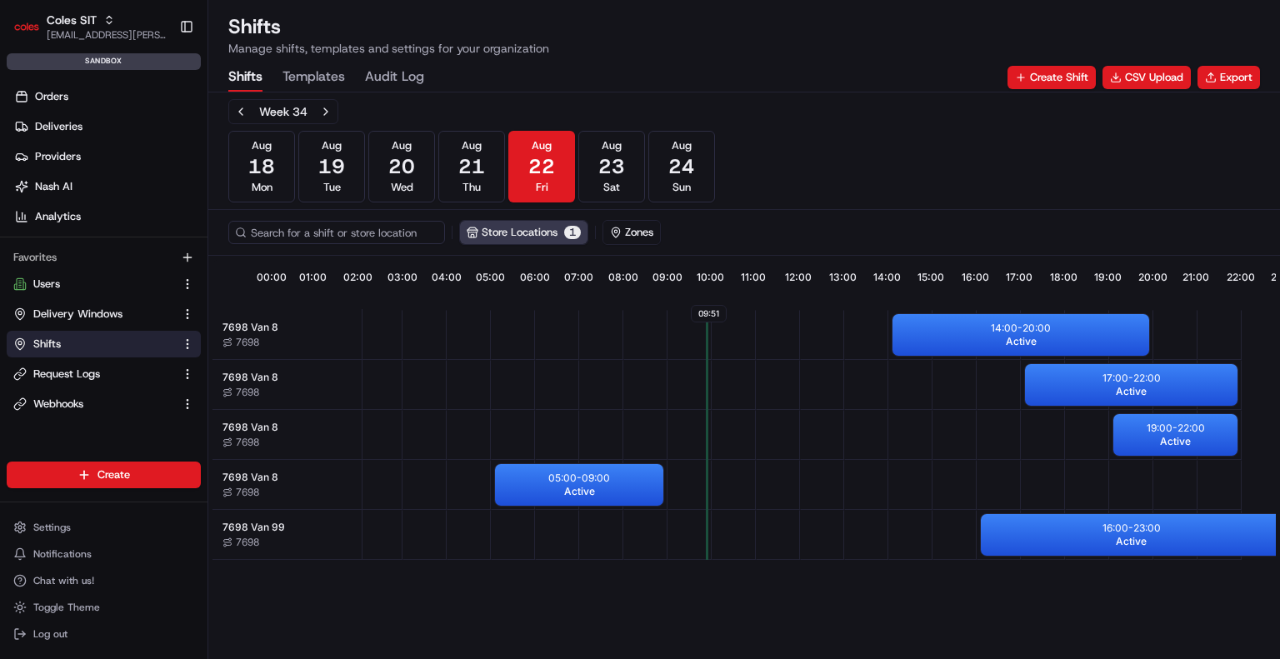
scroll to position [0, 147]
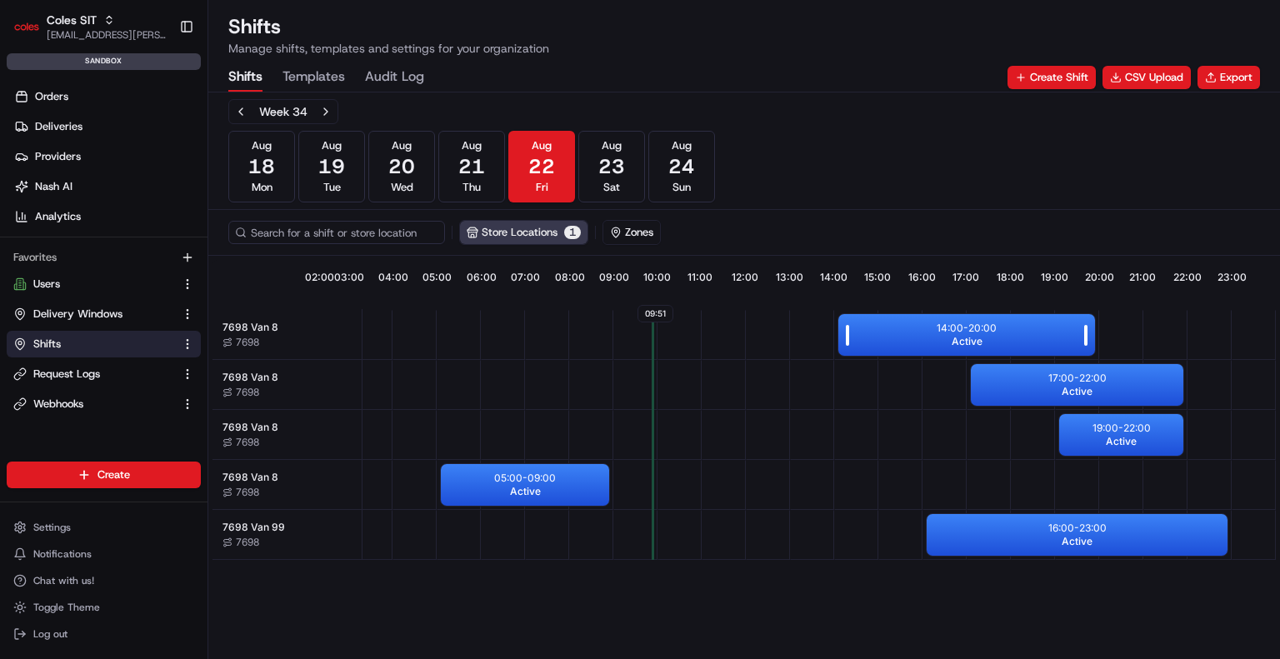
click at [904, 332] on div "14:00 - 20:00 Active" at bounding box center [967, 335] width 257 height 42
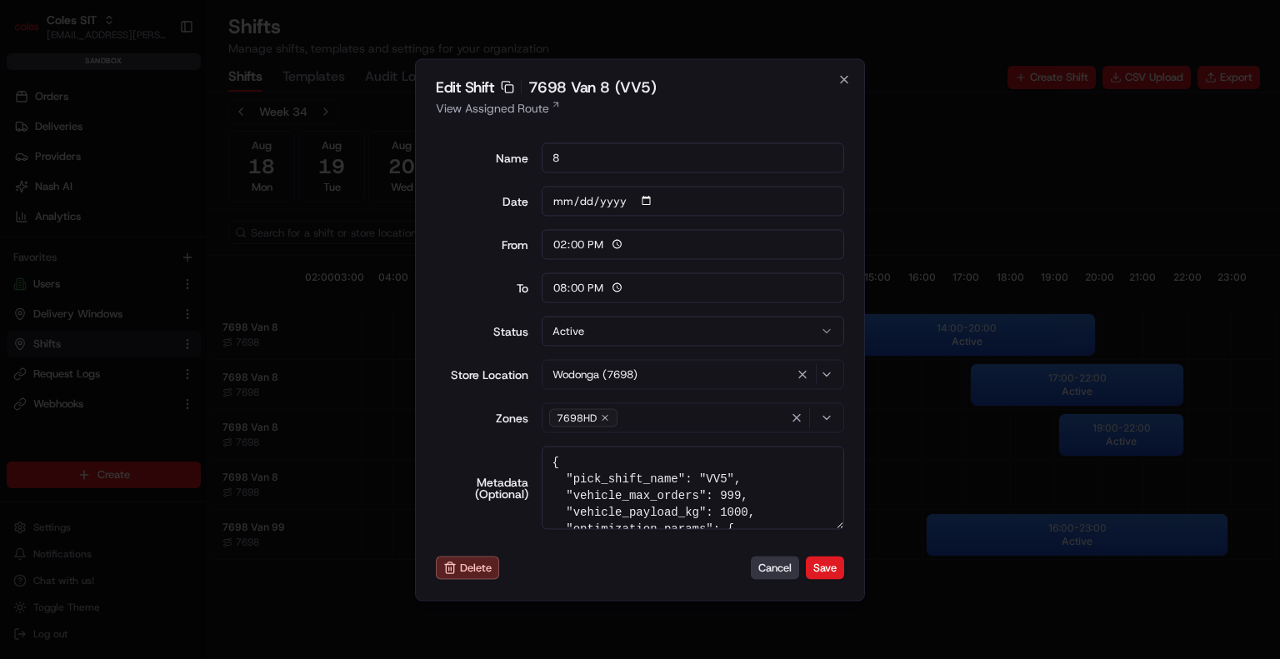
click at [753, 563] on button "Cancel" at bounding box center [775, 568] width 48 height 23
type input "06:00"
type input "14:00"
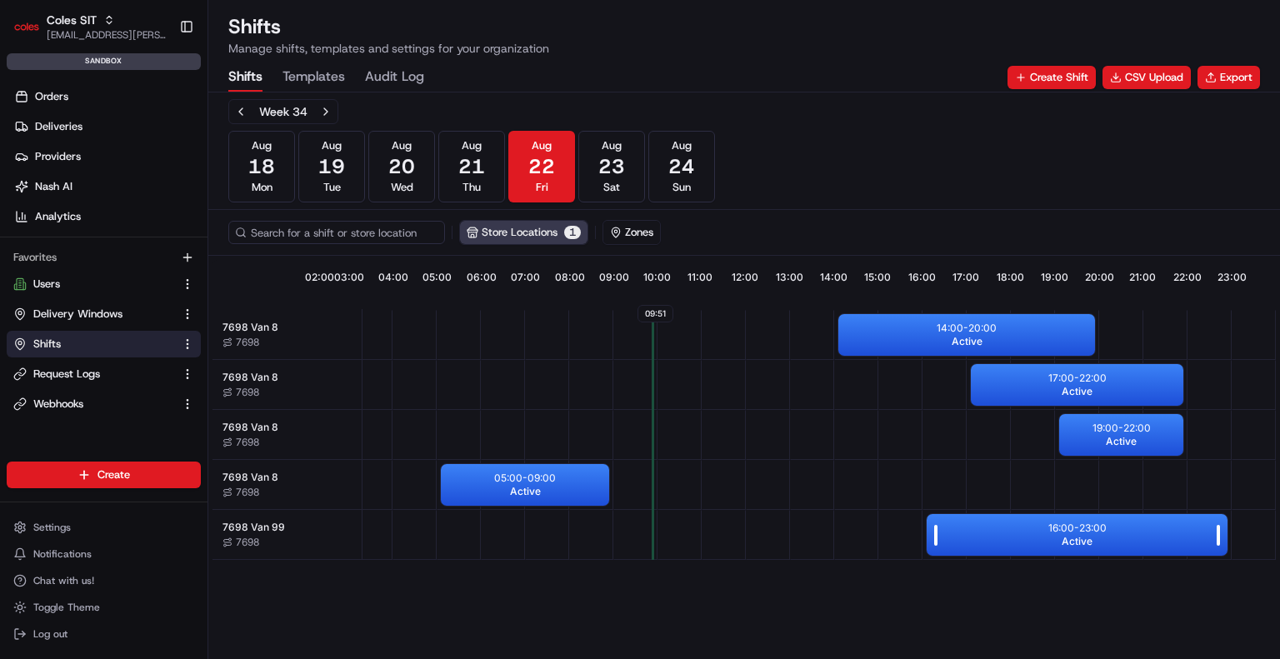
click at [944, 539] on div at bounding box center [937, 535] width 21 height 42
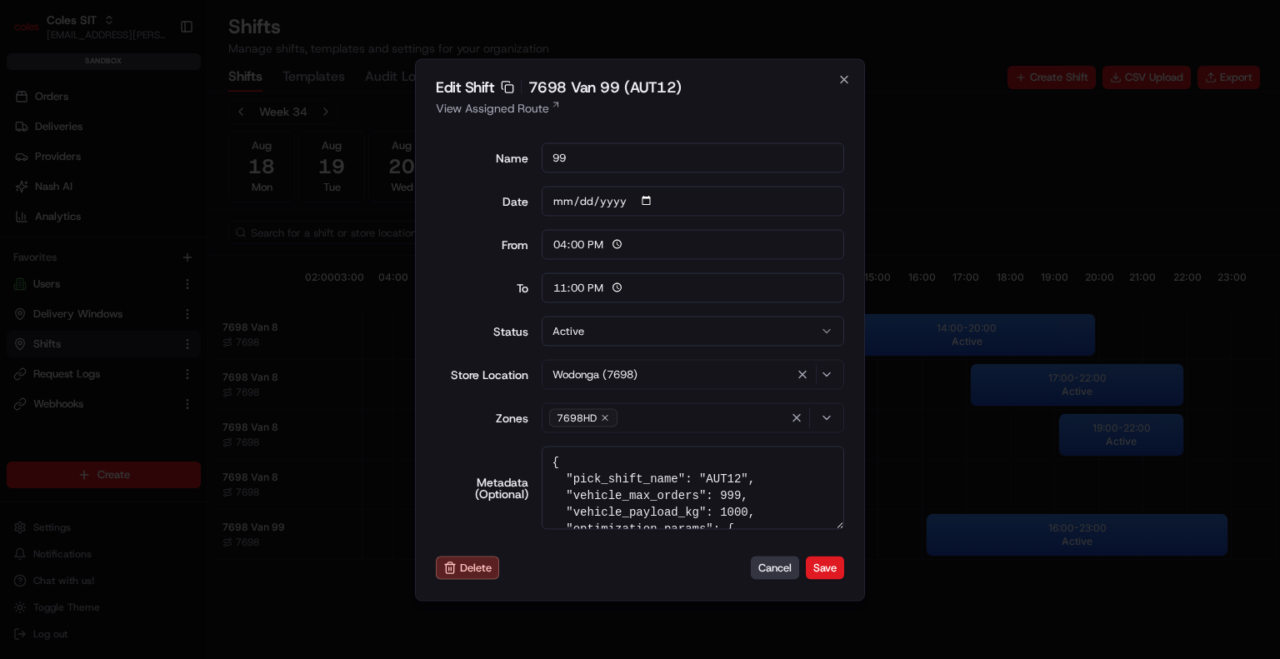
click at [772, 578] on button "Cancel" at bounding box center [775, 568] width 48 height 23
type input "06:00"
type input "14:00"
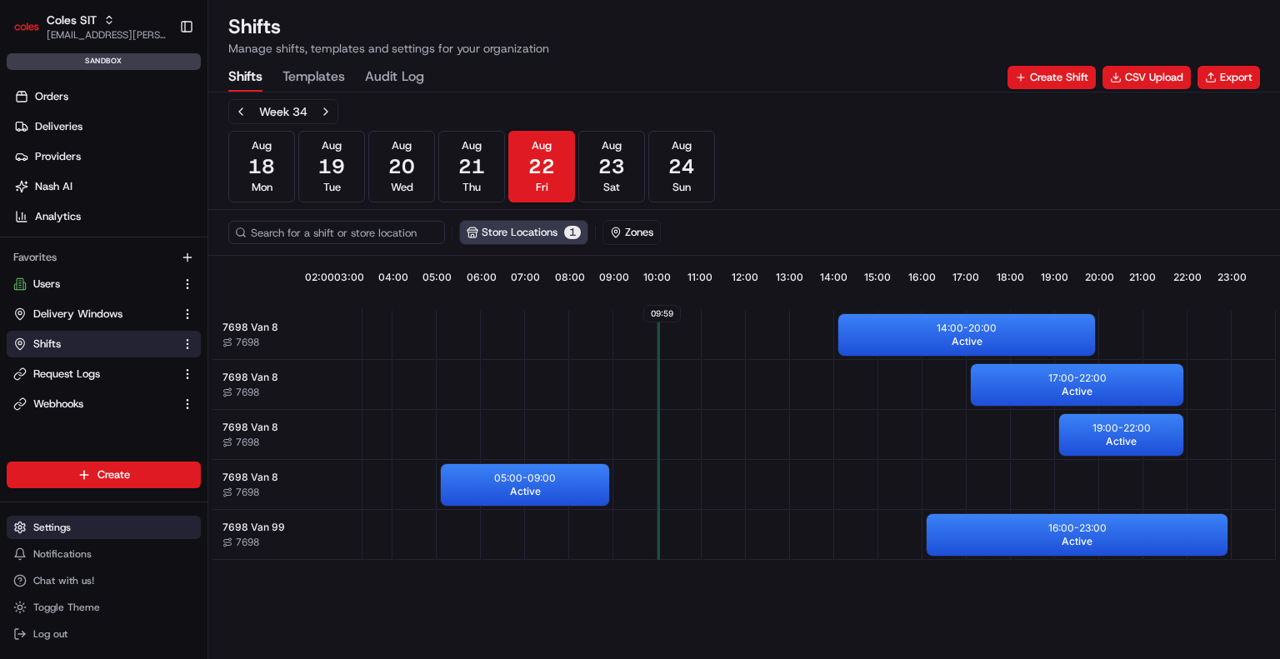
click at [60, 532] on span "Settings" at bounding box center [52, 527] width 38 height 13
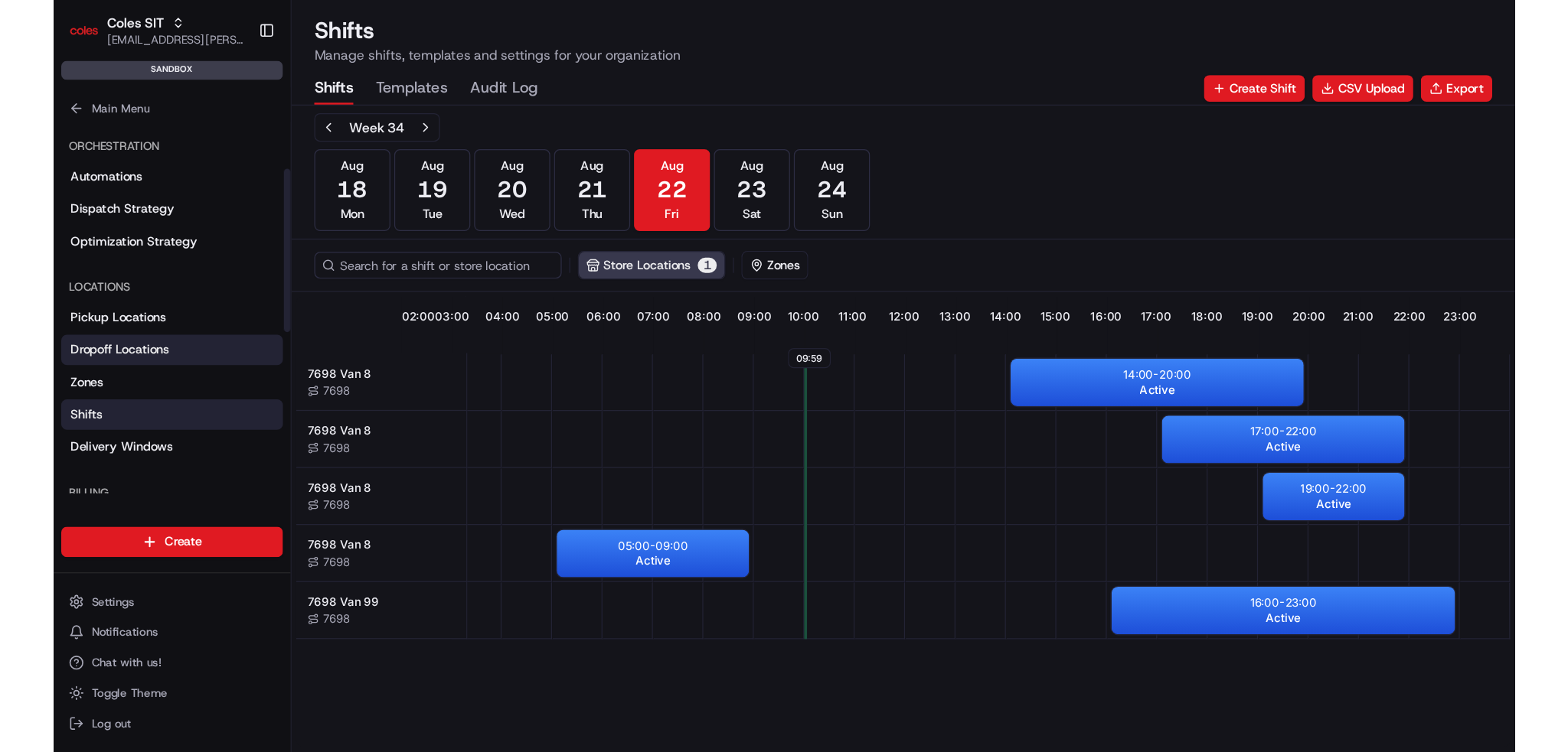
scroll to position [230, 0]
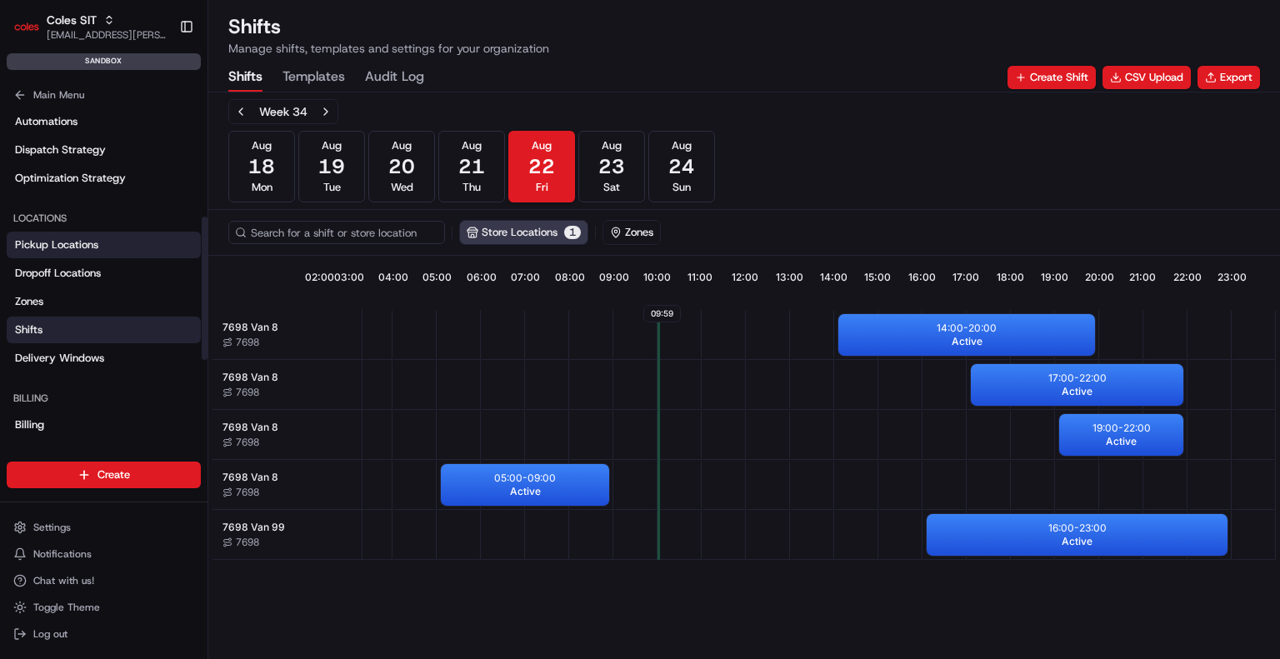
click at [114, 242] on link "Pickup Locations" at bounding box center [104, 245] width 194 height 27
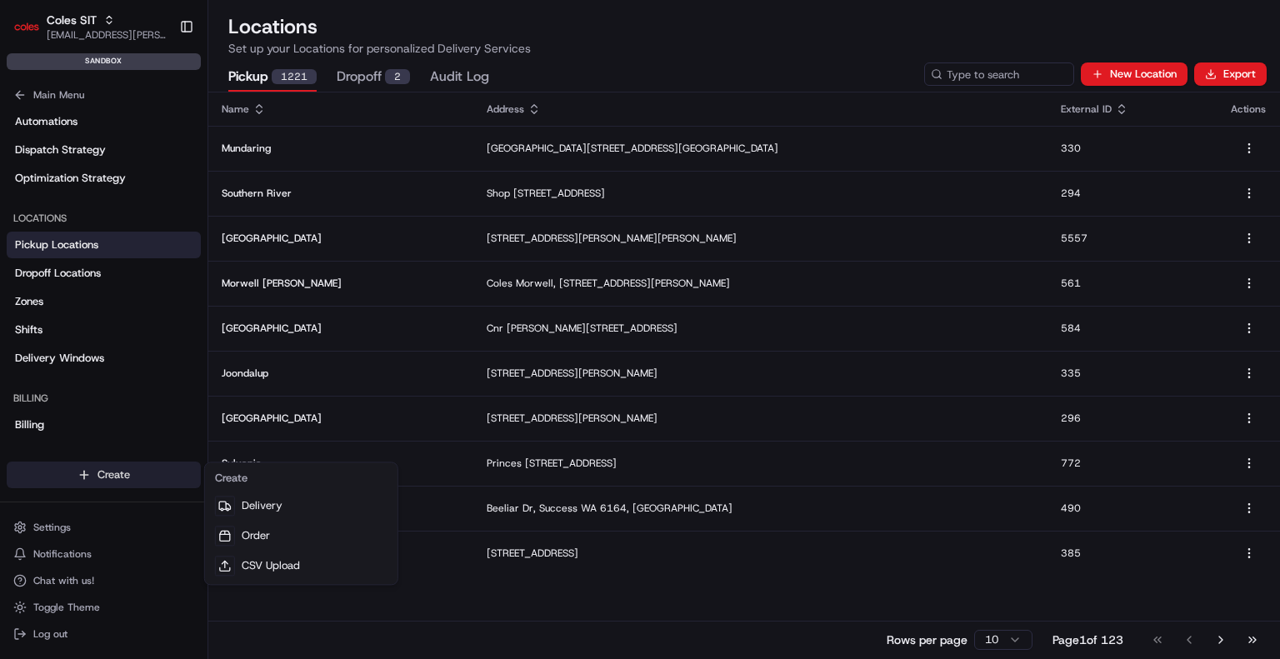
click at [121, 483] on html "Coles SIT [EMAIL_ADDRESS][PERSON_NAME][PERSON_NAME][DOMAIN_NAME] Toggle Sidebar…" at bounding box center [640, 329] width 1280 height 659
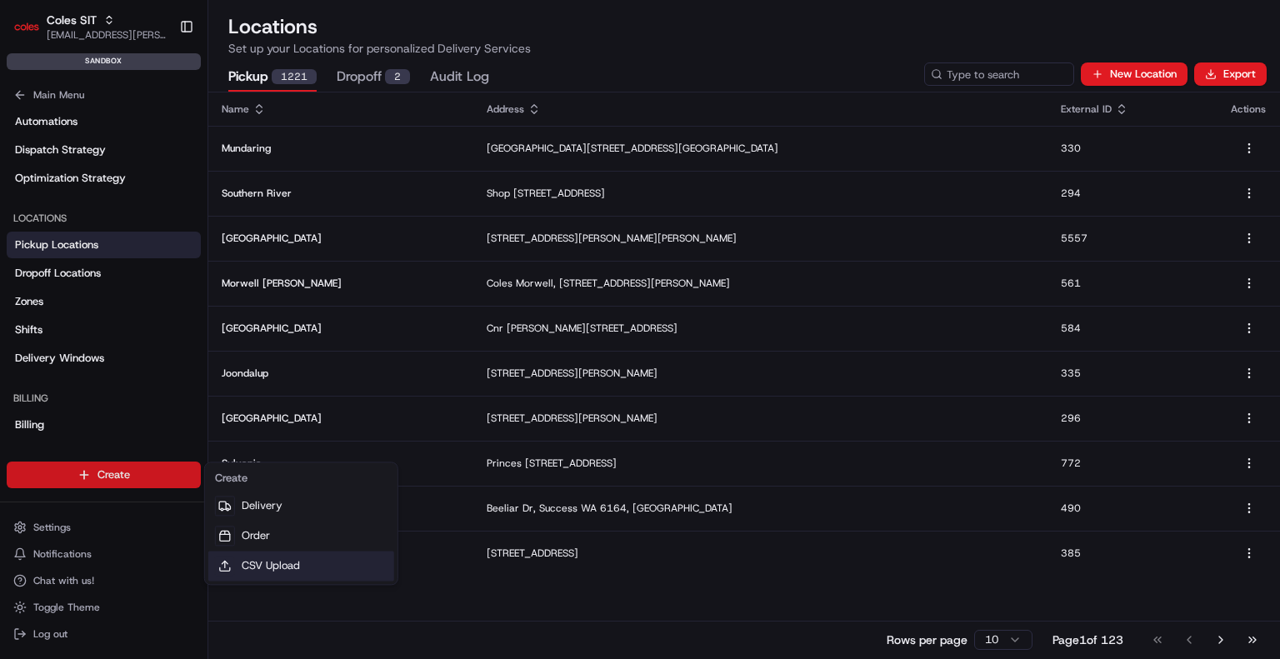
click at [268, 565] on link "CSV Upload" at bounding box center [301, 566] width 186 height 30
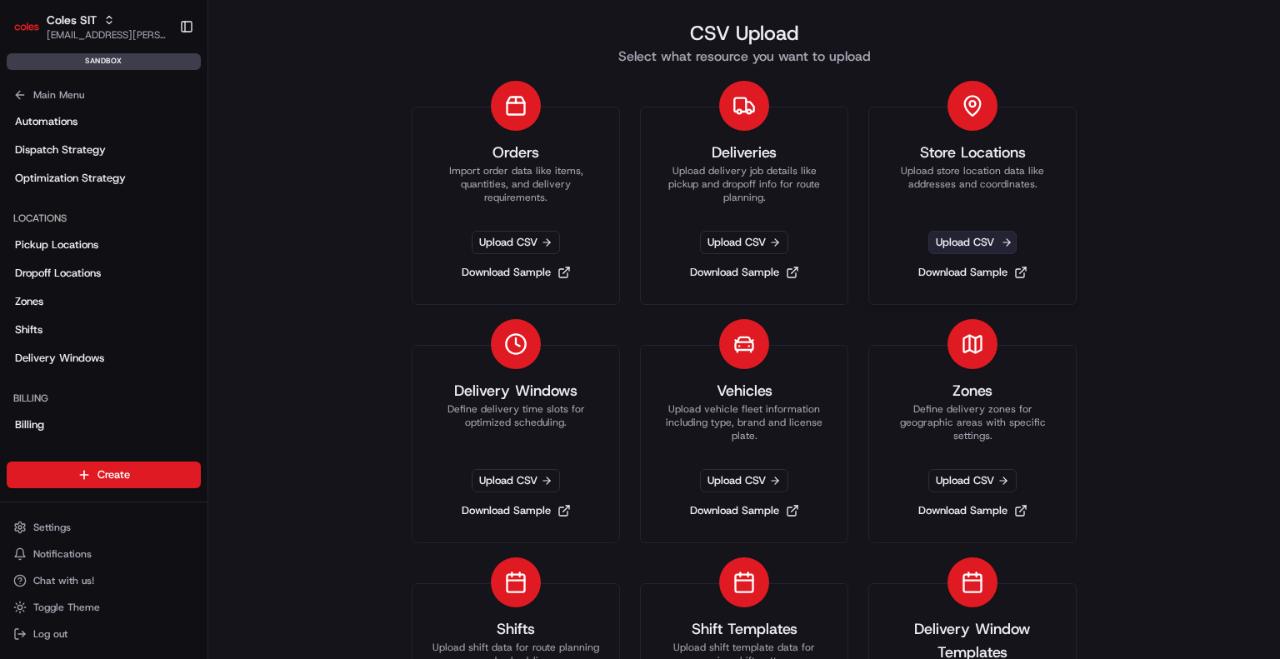
click at [980, 240] on span "Upload CSV" at bounding box center [973, 242] width 88 height 23
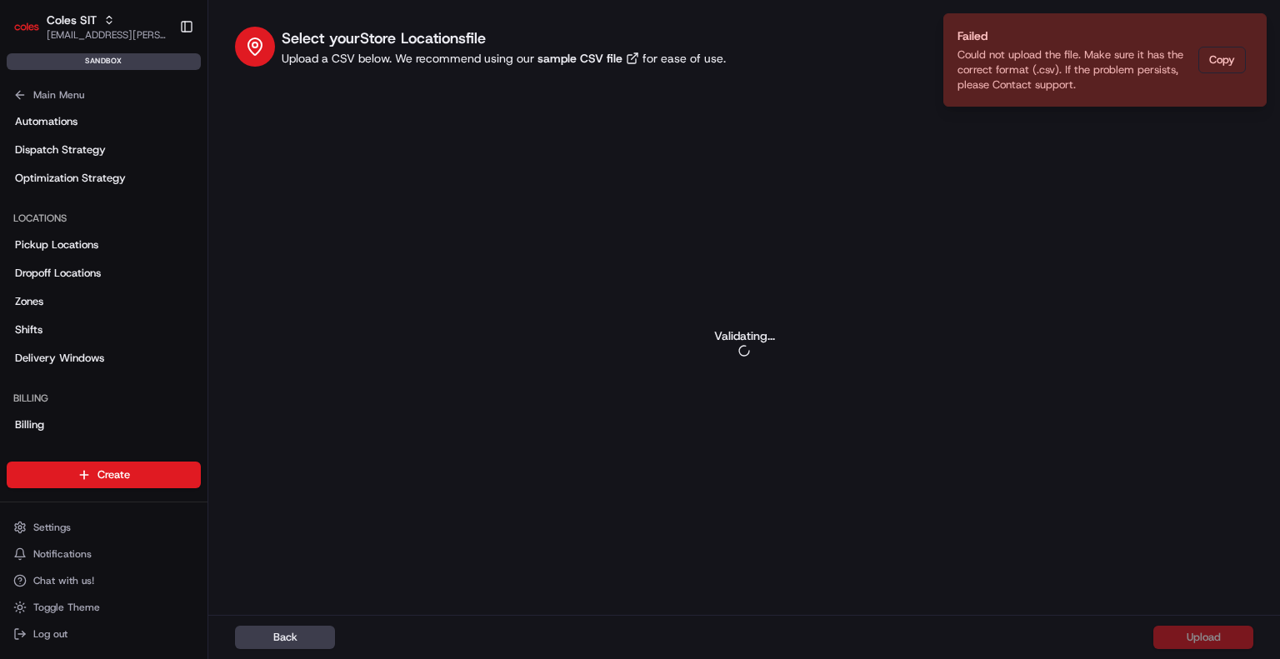
click at [684, 240] on div "Validating..." at bounding box center [744, 343] width 1019 height 472
click at [610, 297] on div "Validating..." at bounding box center [744, 343] width 1019 height 472
click at [271, 637] on button "Back" at bounding box center [285, 637] width 100 height 23
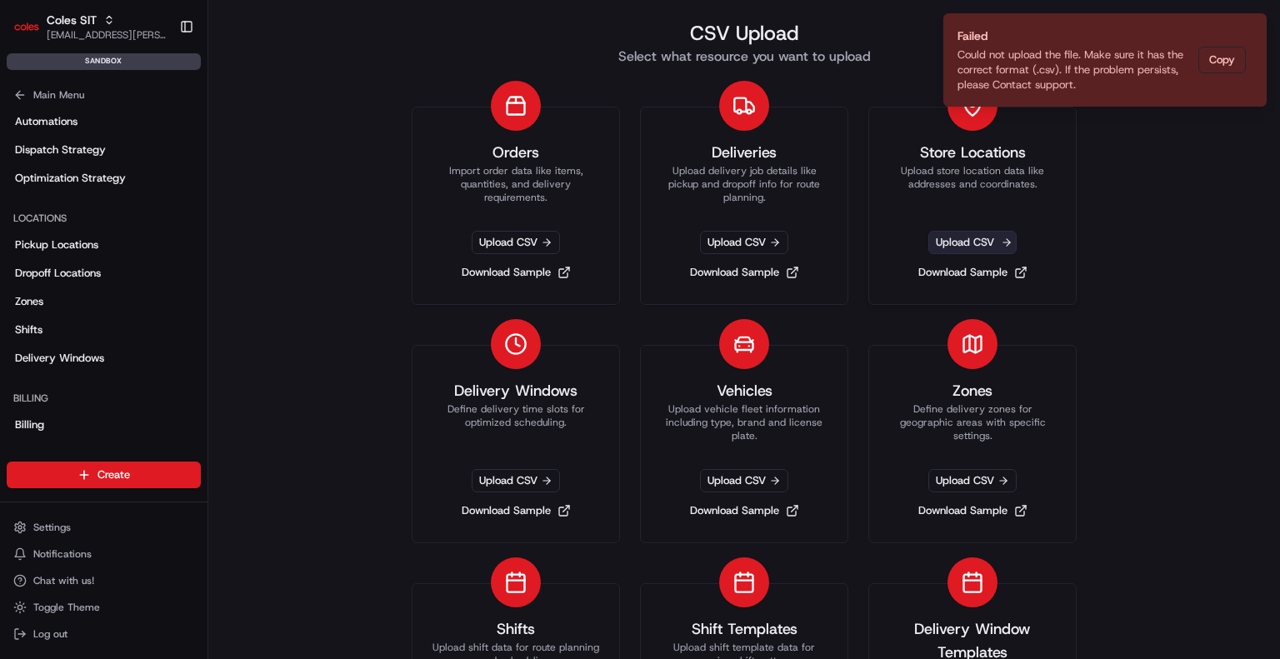
click at [973, 239] on span "Upload CSV" at bounding box center [973, 242] width 88 height 23
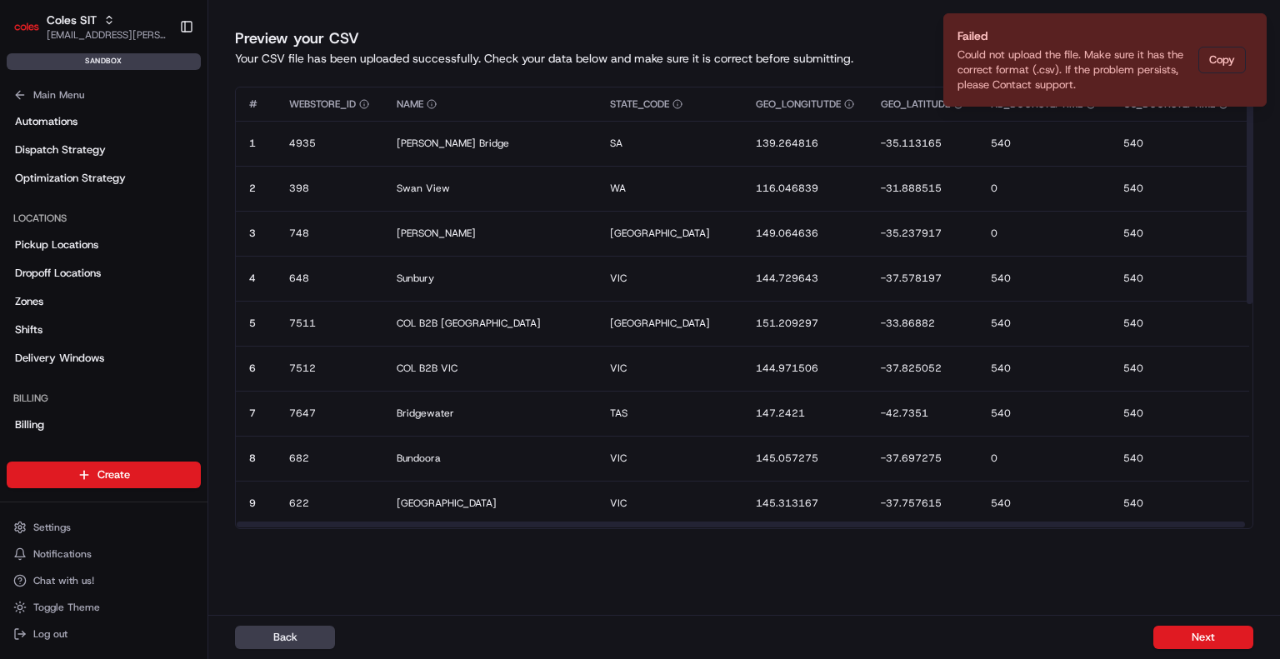
click at [1223, 643] on button "Next" at bounding box center [1204, 637] width 100 height 23
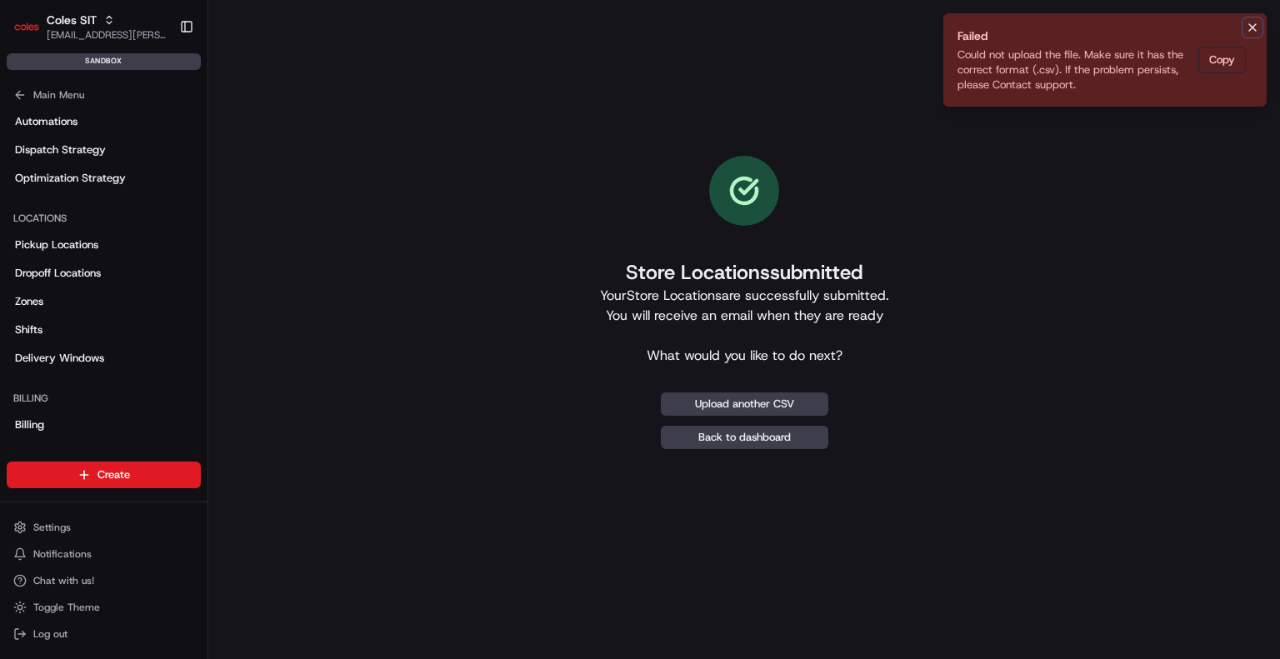
click at [1256, 23] on icon "Notifications (F8)" at bounding box center [1252, 27] width 13 height 13
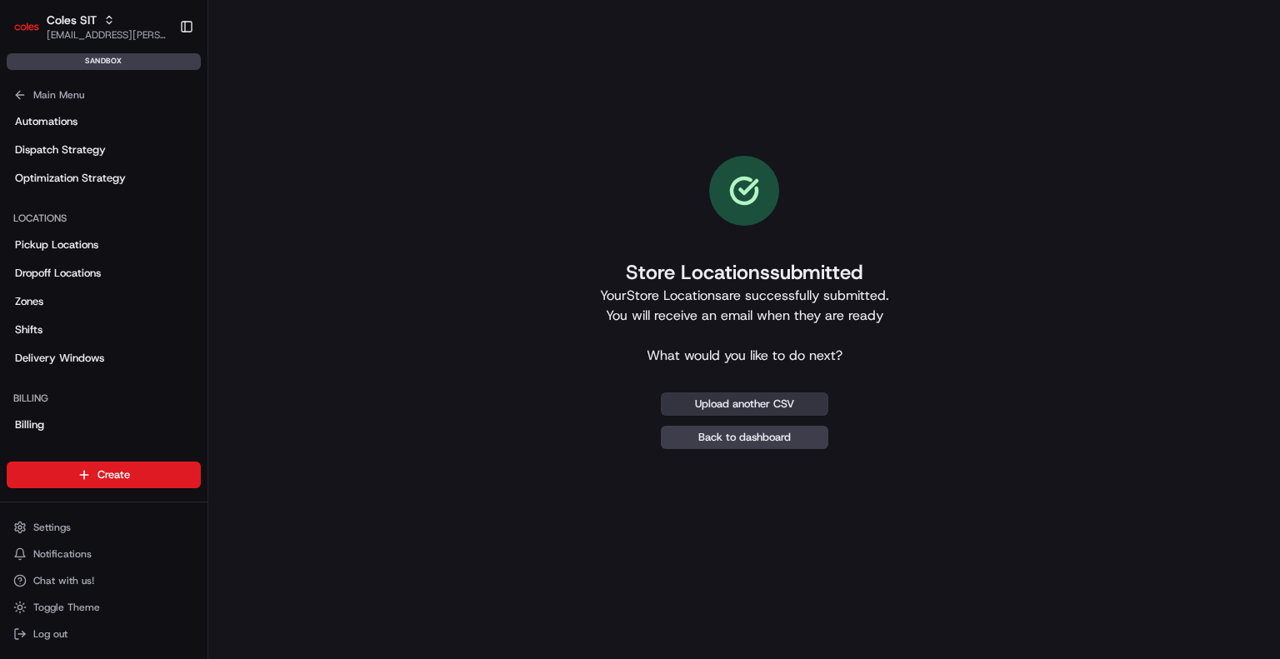
click at [777, 408] on button "Upload another CSV" at bounding box center [745, 404] width 168 height 23
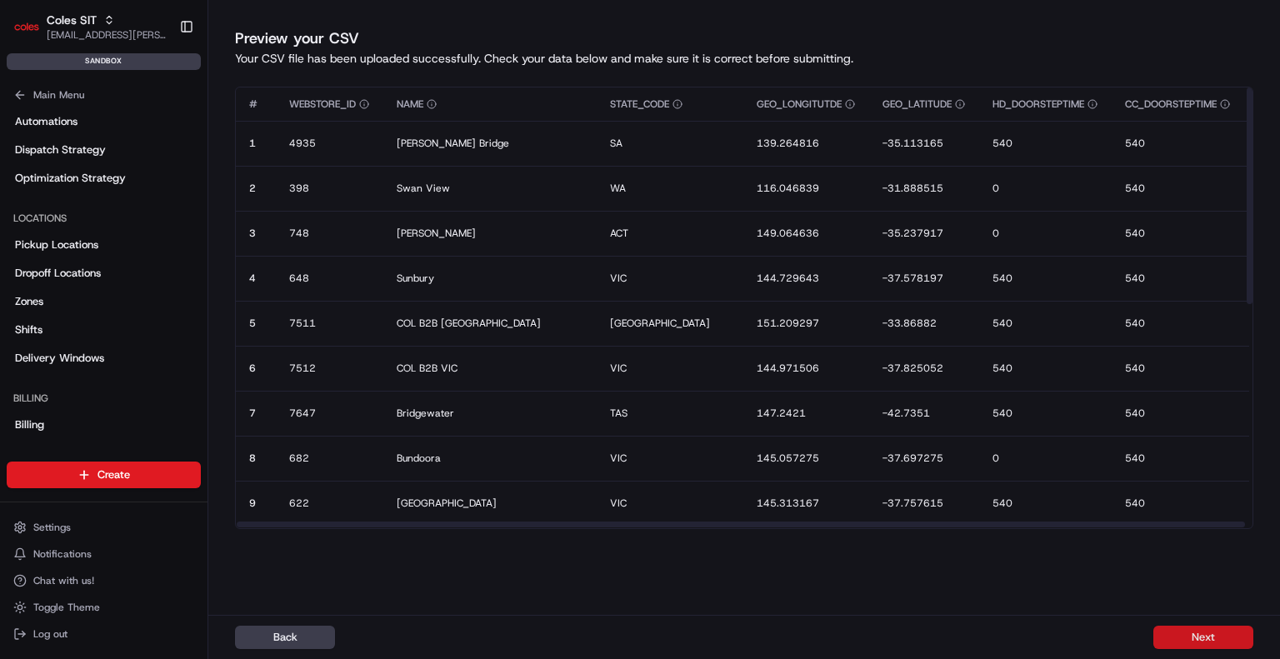
click at [1185, 639] on button "Next" at bounding box center [1204, 637] width 100 height 23
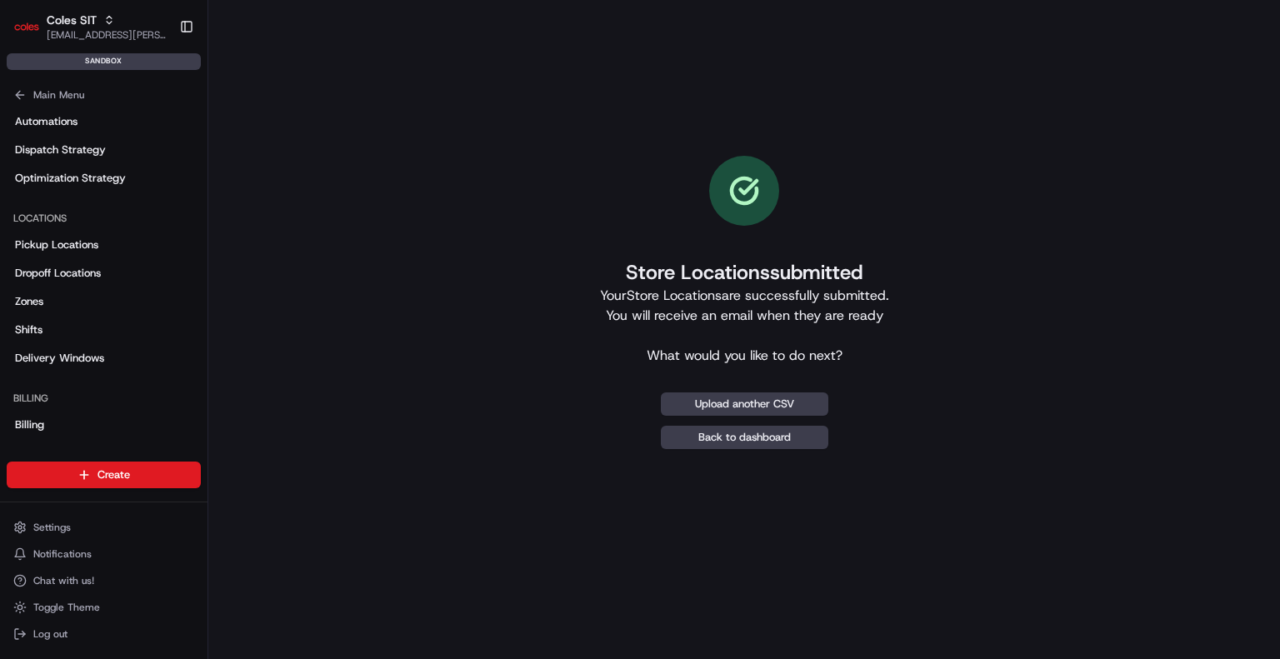
click at [754, 536] on div "Store Locations submitted Your Store Locations are successfully submitted. You …" at bounding box center [744, 303] width 1019 height 552
click at [48, 223] on div "Locations" at bounding box center [104, 218] width 194 height 27
click at [71, 253] on link "Pickup Locations" at bounding box center [104, 245] width 194 height 27
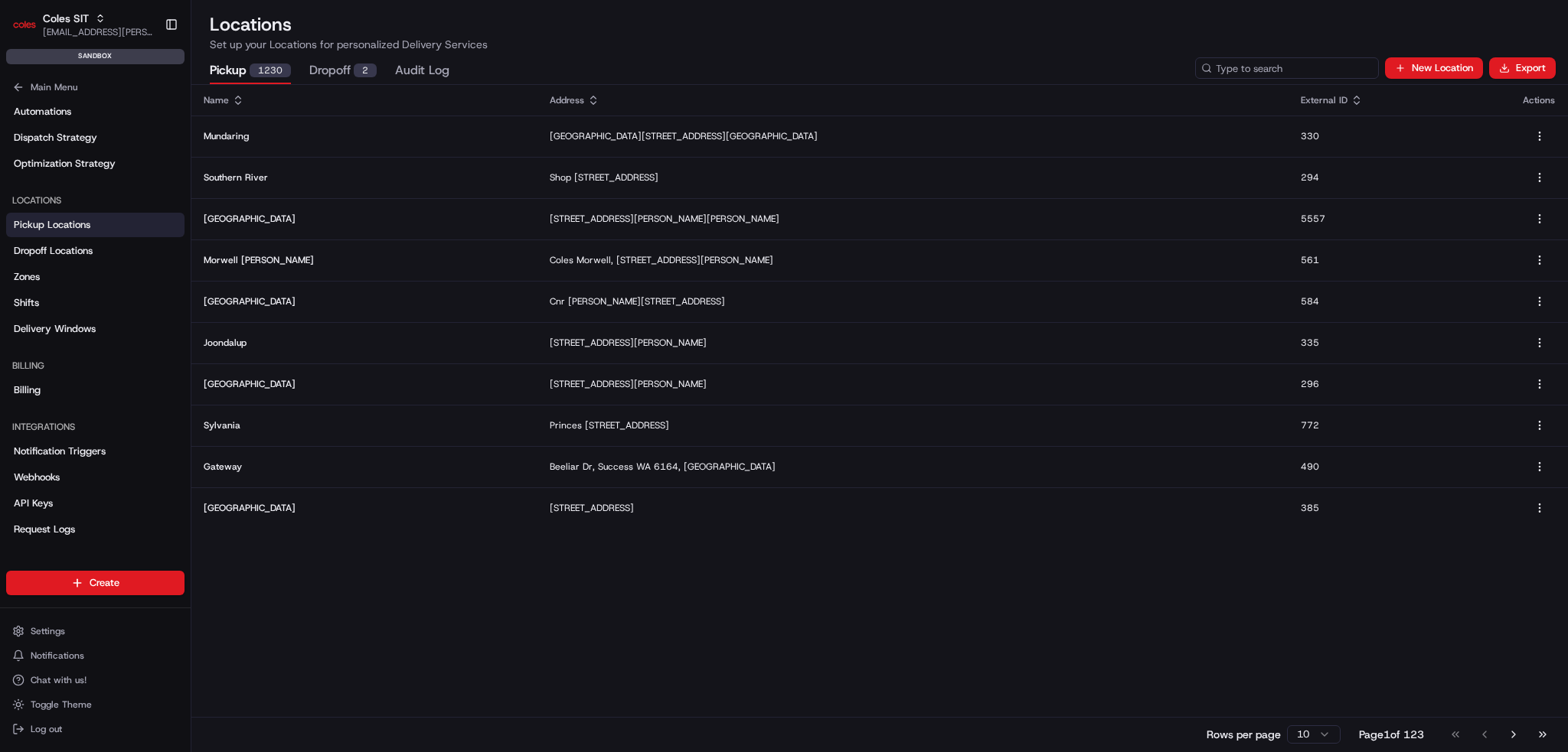
drag, startPoint x: 1265, startPoint y: 62, endPoint x: 1277, endPoint y: 62, distance: 12.0
click at [1176, 63] on input at bounding box center [1287, 68] width 184 height 21
type input "murray bridge"
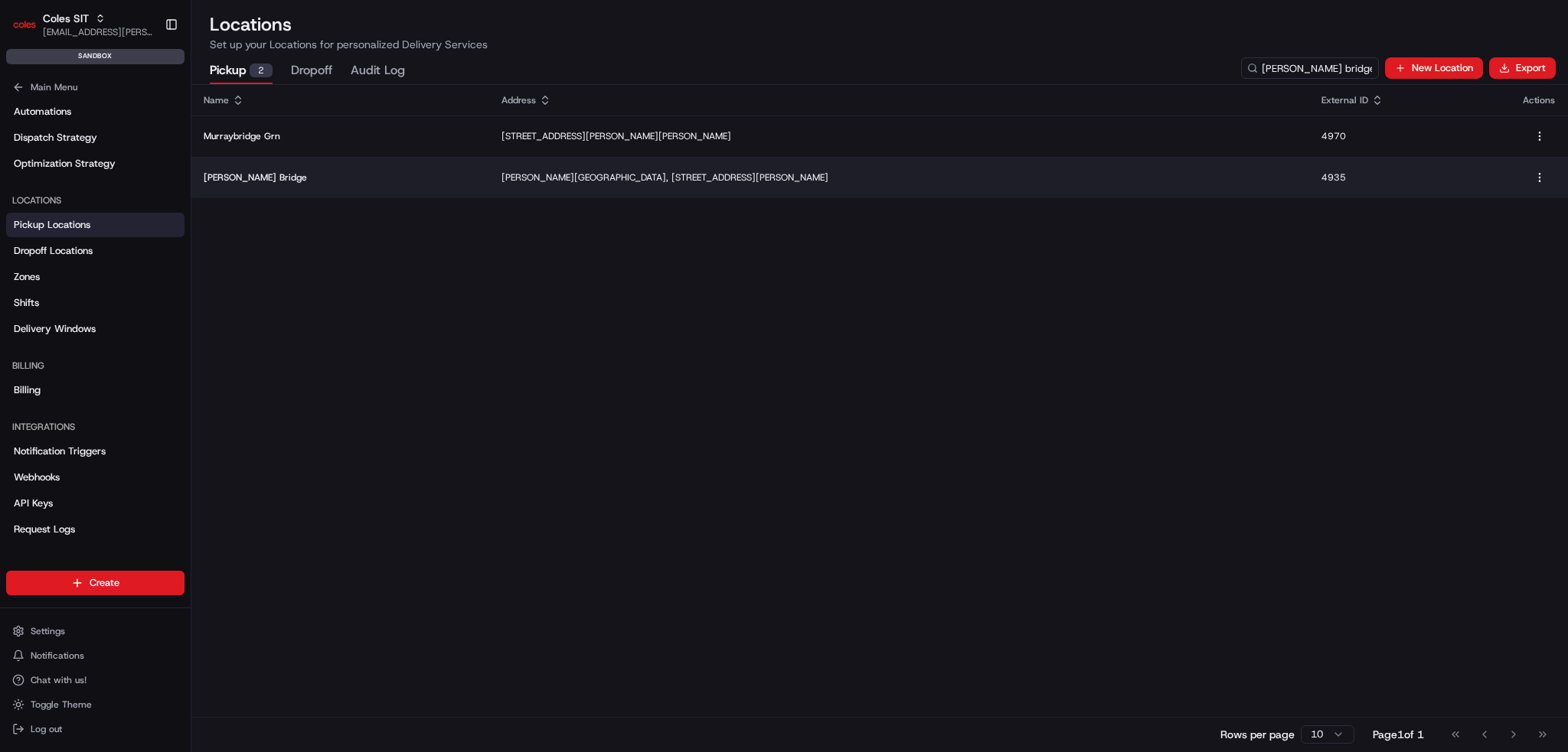
click at [268, 177] on p "[PERSON_NAME] Bridge" at bounding box center [341, 177] width 274 height 12
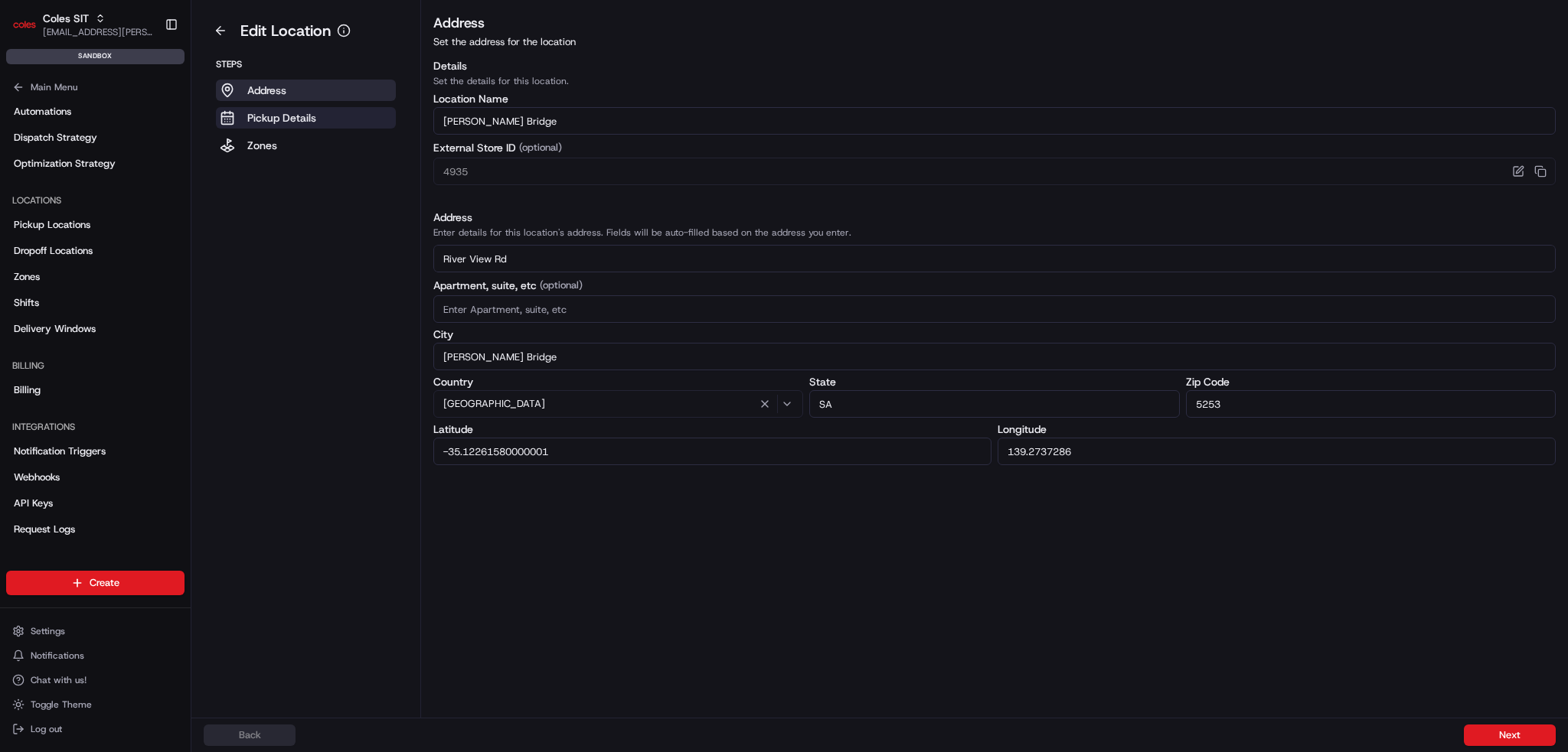
click at [265, 122] on p "Pickup Details" at bounding box center [281, 118] width 69 height 16
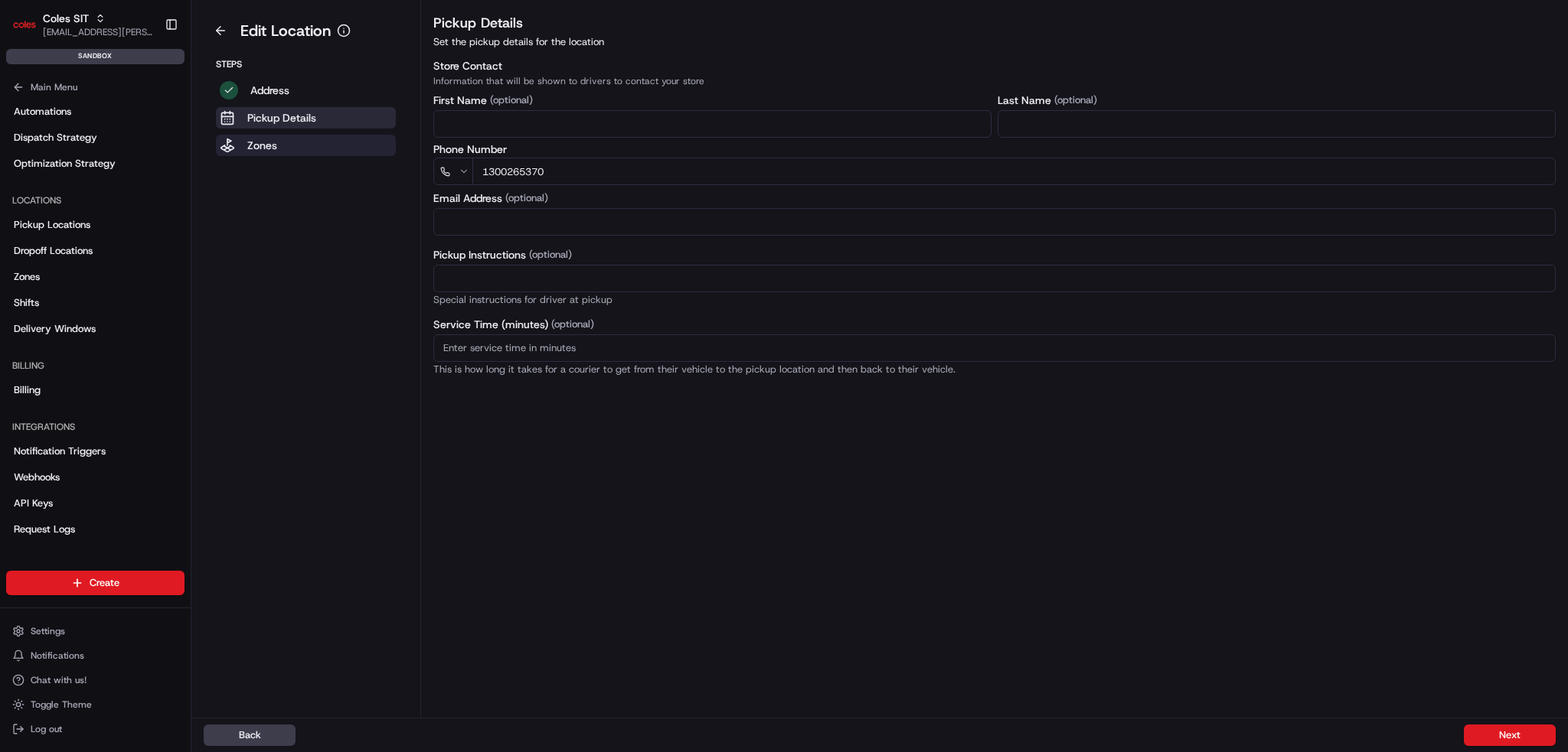
click at [268, 140] on p "Zones" at bounding box center [262, 145] width 30 height 16
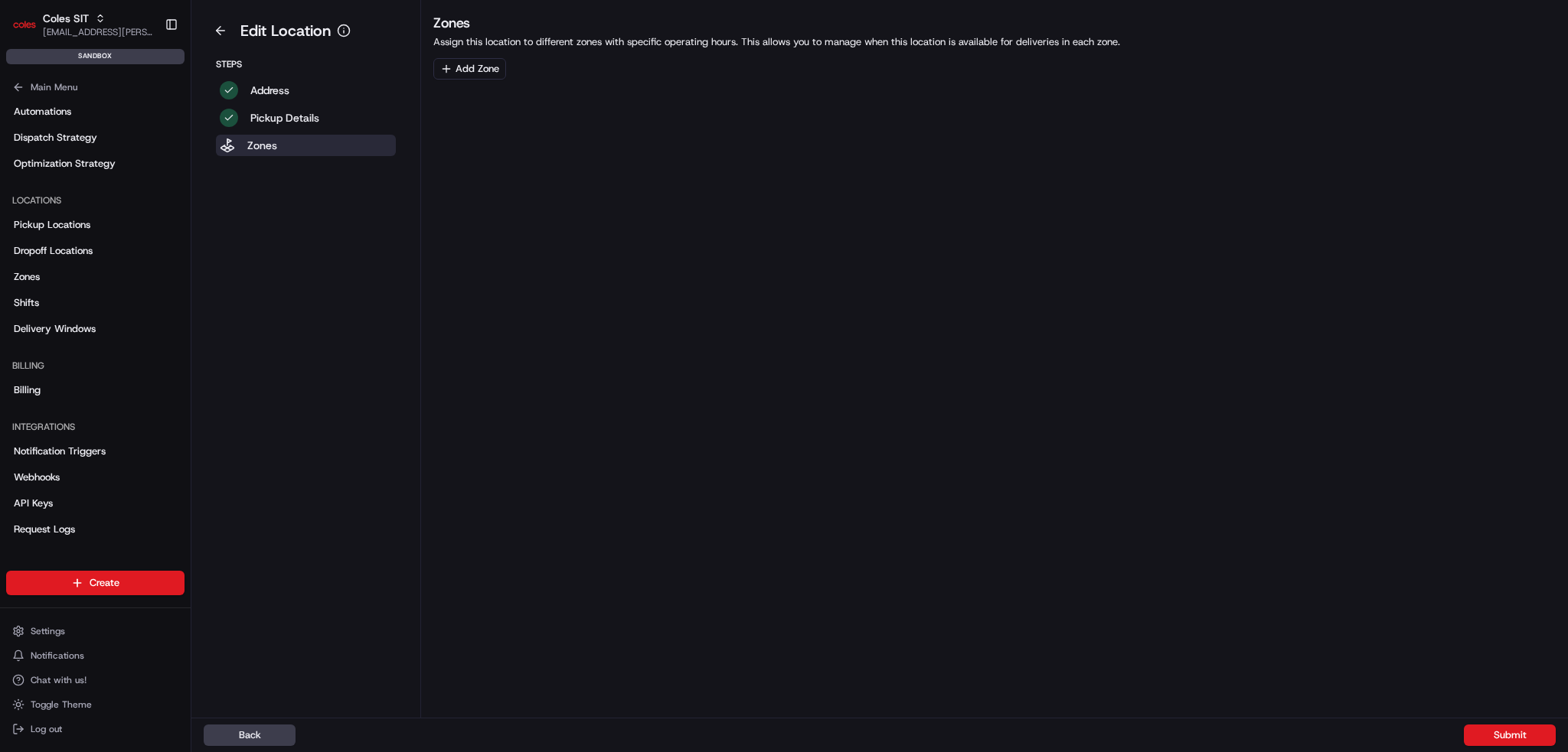
click at [298, 73] on div "Steps Address Pickup Details Zones" at bounding box center [306, 107] width 205 height 98
click at [288, 97] on p "Address" at bounding box center [270, 90] width 39 height 16
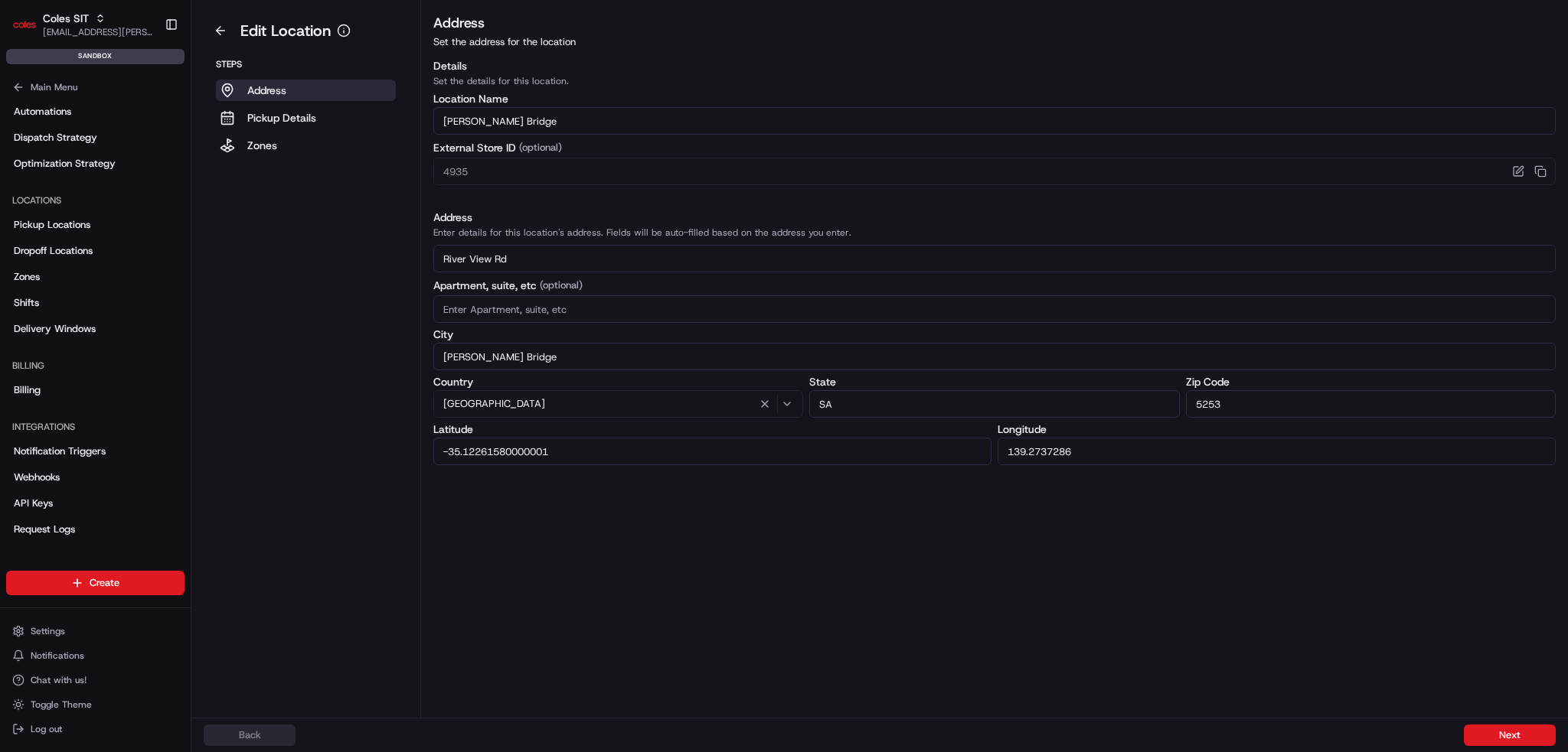
click at [569, 495] on div "Address Set the address for the location Details Set the details for this locat…" at bounding box center [994, 365] width 1147 height 706
click at [584, 446] on input "-35.12261580000001" at bounding box center [713, 452] width 558 height 28
click at [585, 563] on div "Address Set the address for the location Details Set the details for this locat…" at bounding box center [994, 365] width 1147 height 706
click at [558, 586] on div "Address Set the address for the location Details Set the details for this locat…" at bounding box center [994, 365] width 1147 height 706
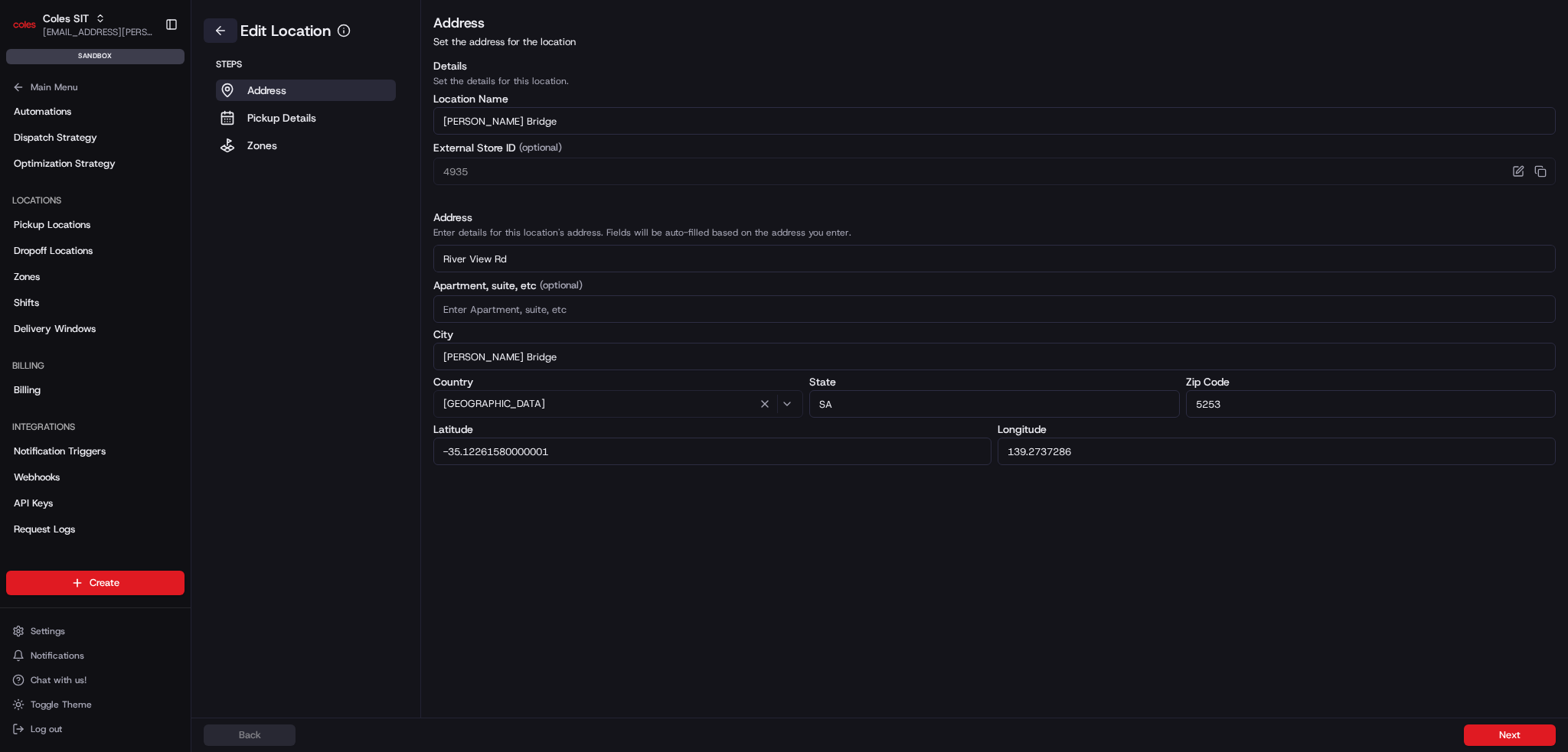
click at [230, 21] on button at bounding box center [220, 30] width 34 height 25
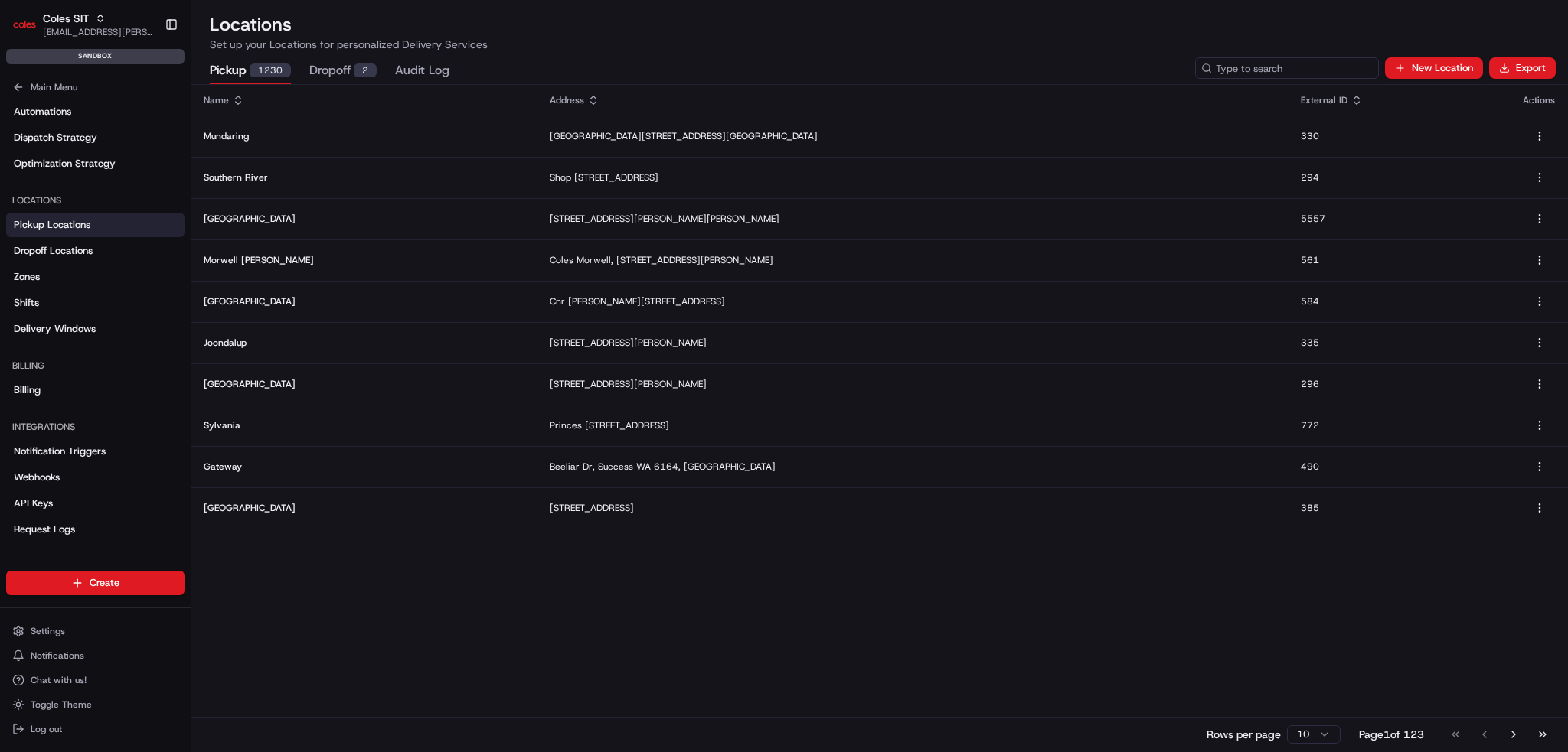
click at [1176, 66] on input at bounding box center [1287, 68] width 184 height 21
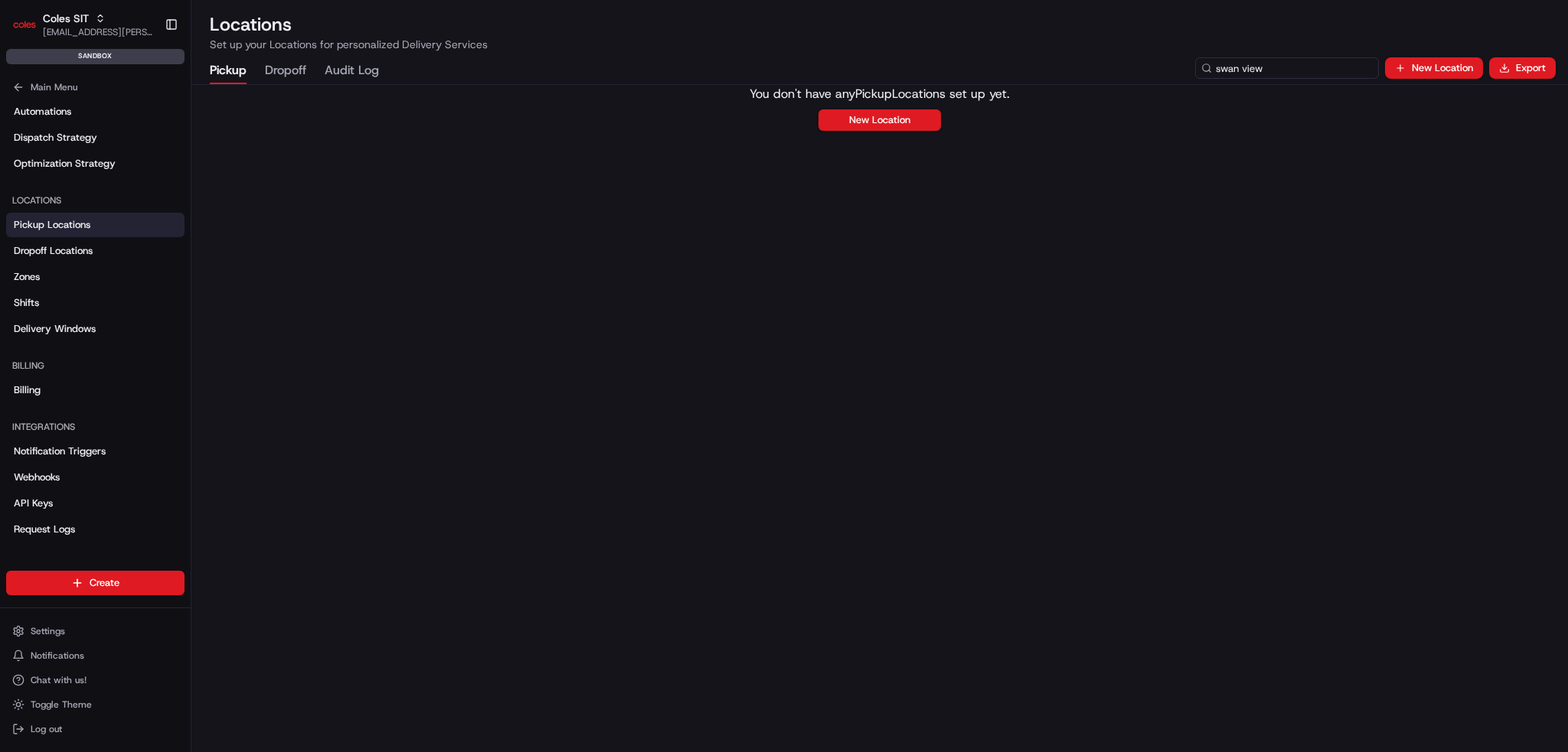
type input "swan view"
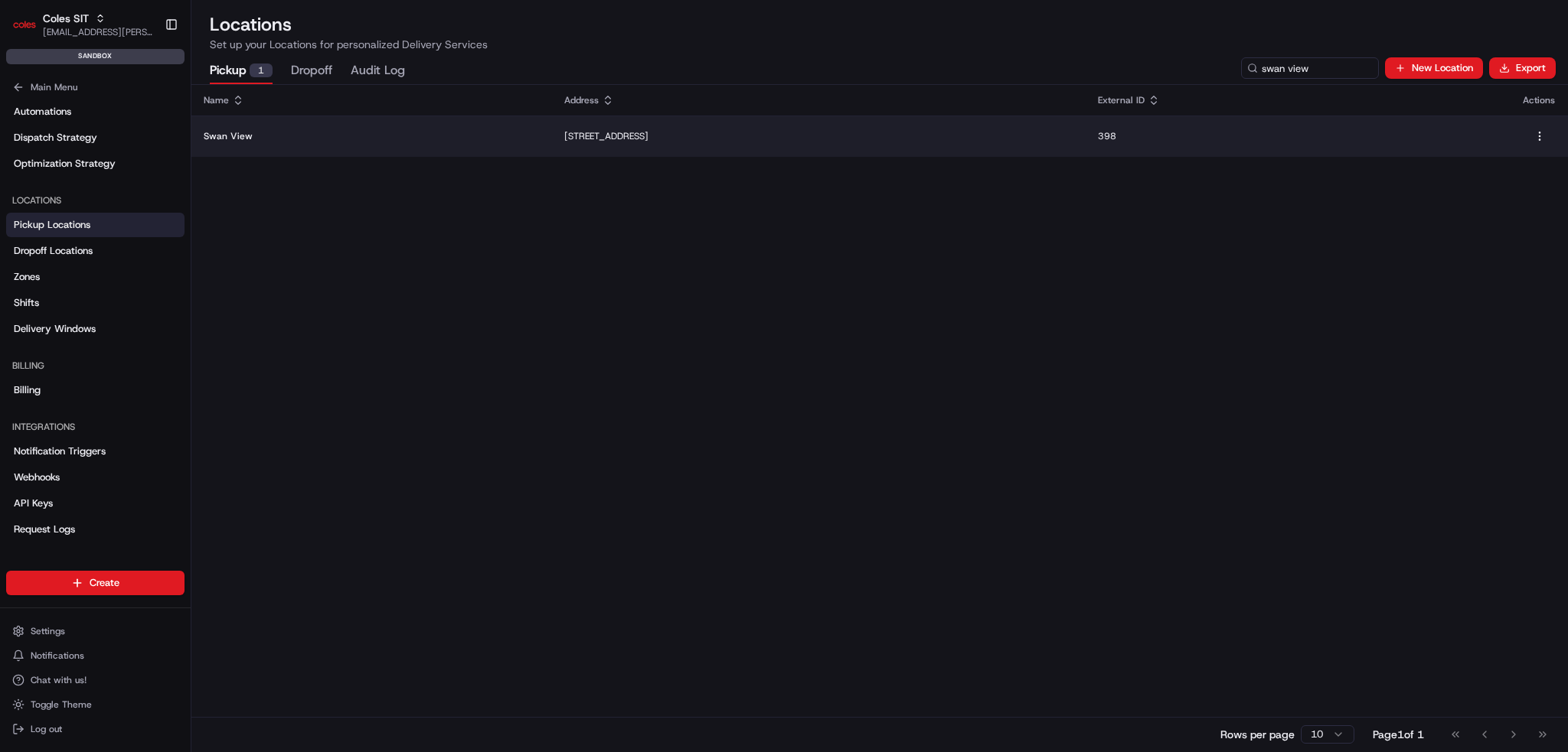
click at [333, 134] on p "Swan View" at bounding box center [372, 136] width 336 height 12
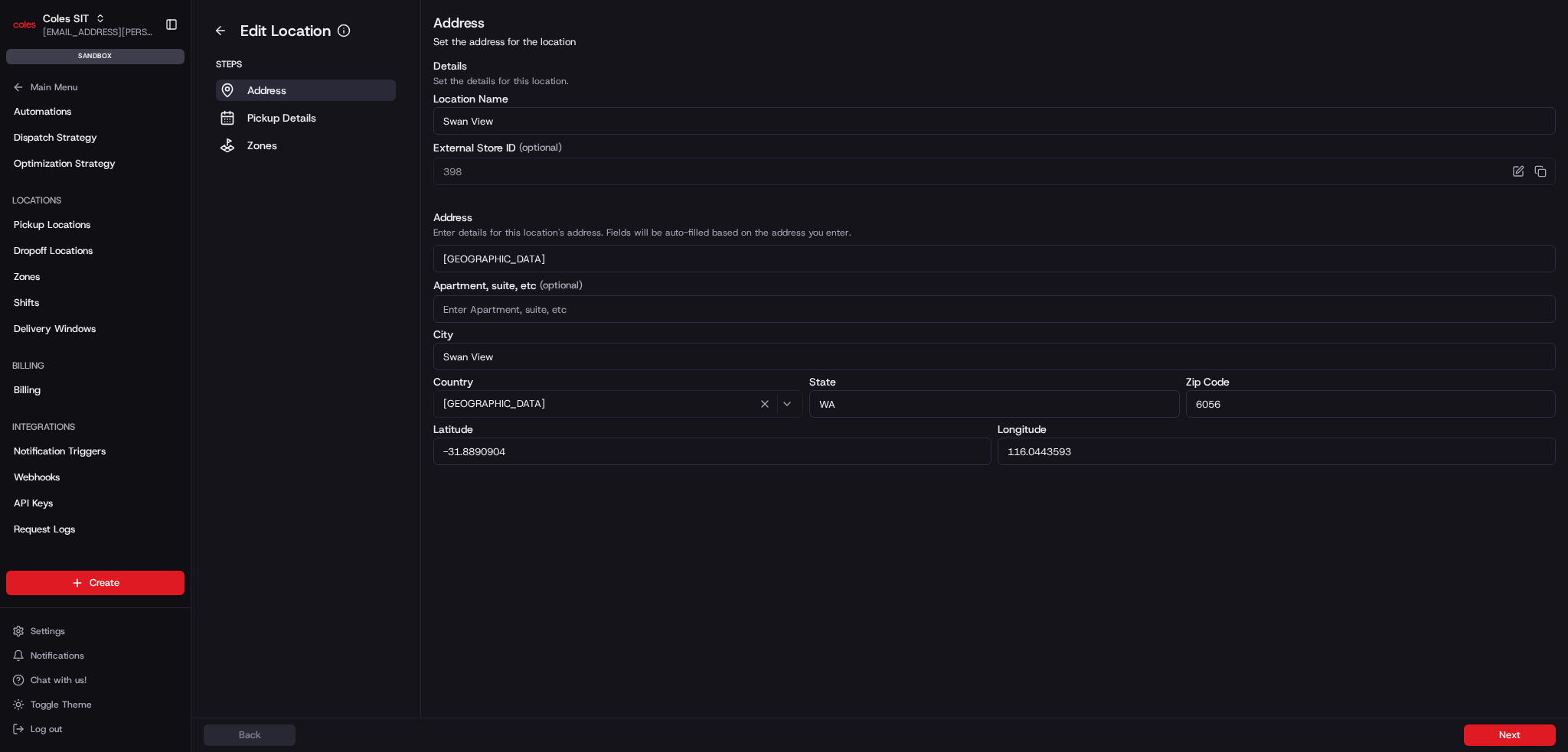
click at [558, 453] on input "-31.8890904" at bounding box center [713, 452] width 558 height 28
click at [1105, 449] on input "116.0443593" at bounding box center [1277, 452] width 558 height 28
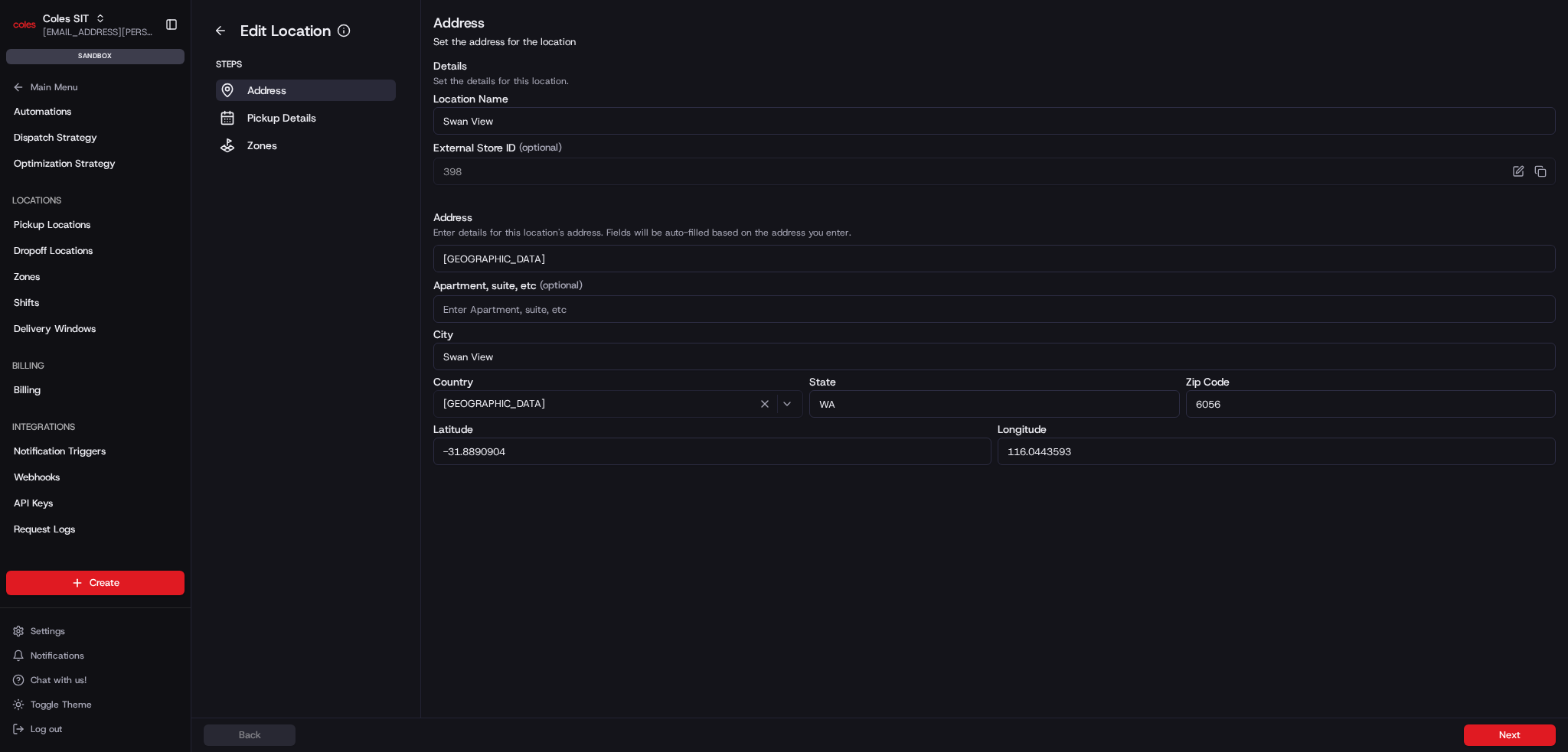
click at [1105, 449] on input "116.0443593" at bounding box center [1277, 452] width 558 height 28
click at [1104, 453] on input "116.0443593" at bounding box center [1277, 452] width 558 height 28
click at [1102, 453] on input "116.0443593" at bounding box center [1277, 452] width 558 height 28
click at [209, 25] on button at bounding box center [220, 30] width 34 height 25
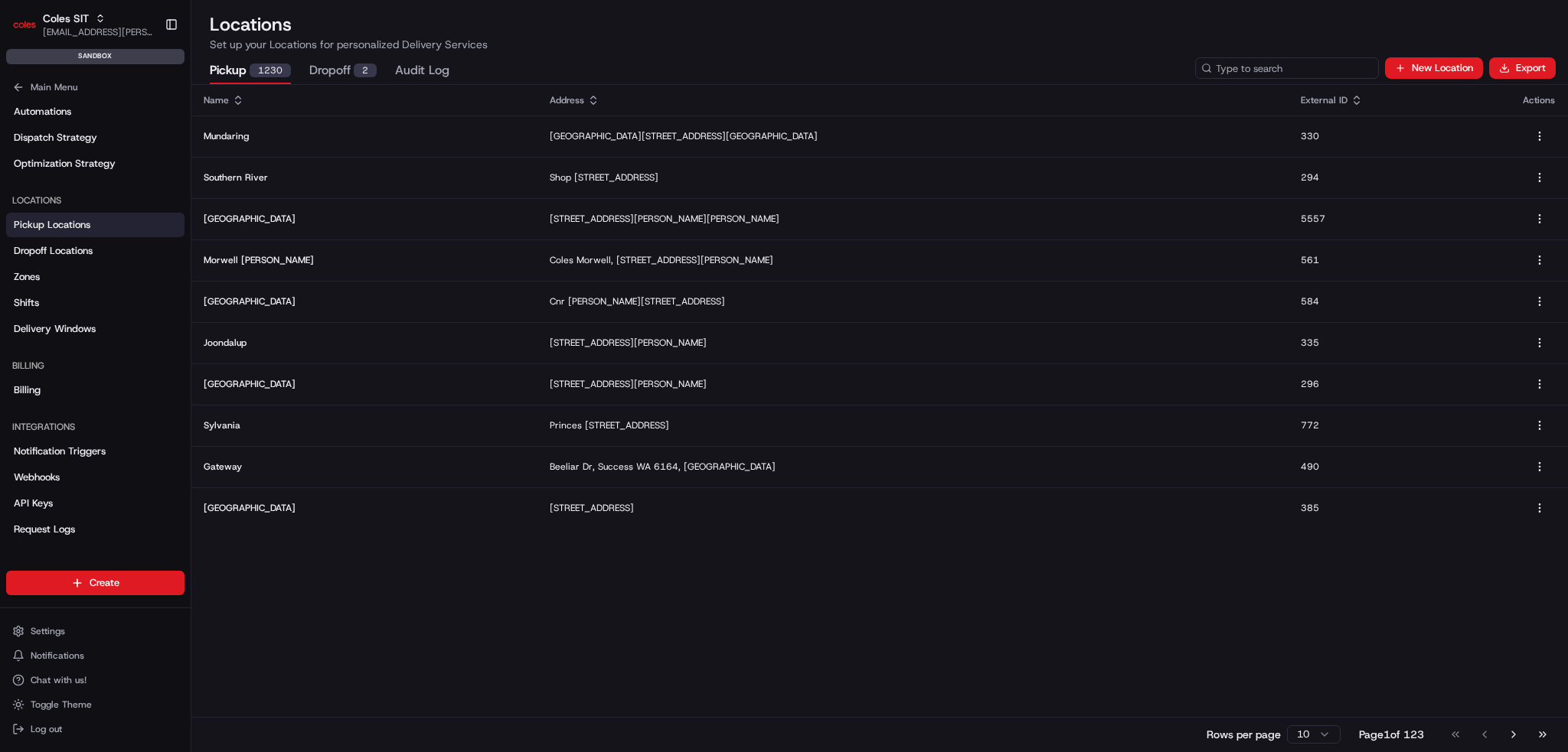
click at [1176, 68] on input at bounding box center [1287, 68] width 184 height 21
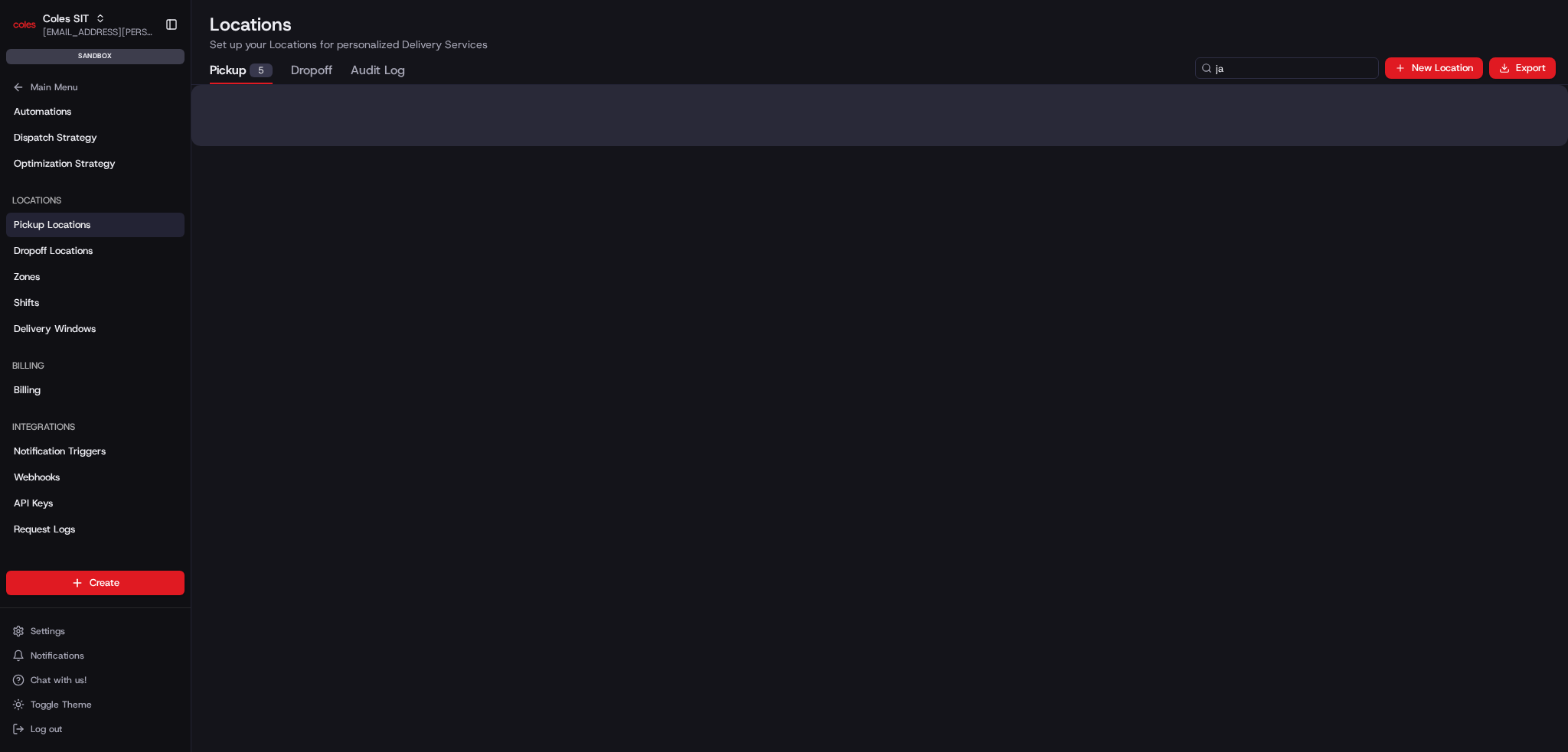
type input "j"
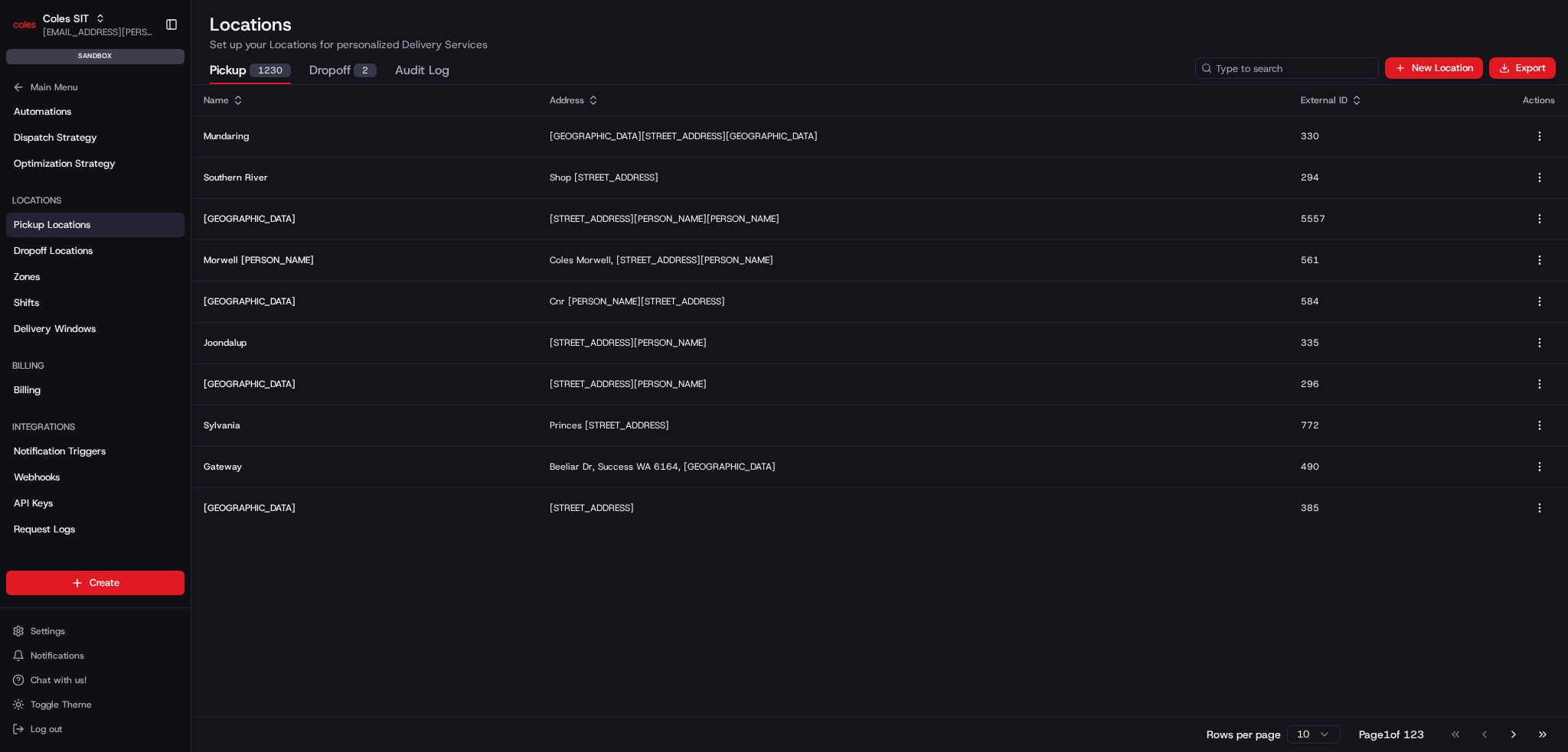
click at [1176, 67] on input at bounding box center [1287, 68] width 184 height 21
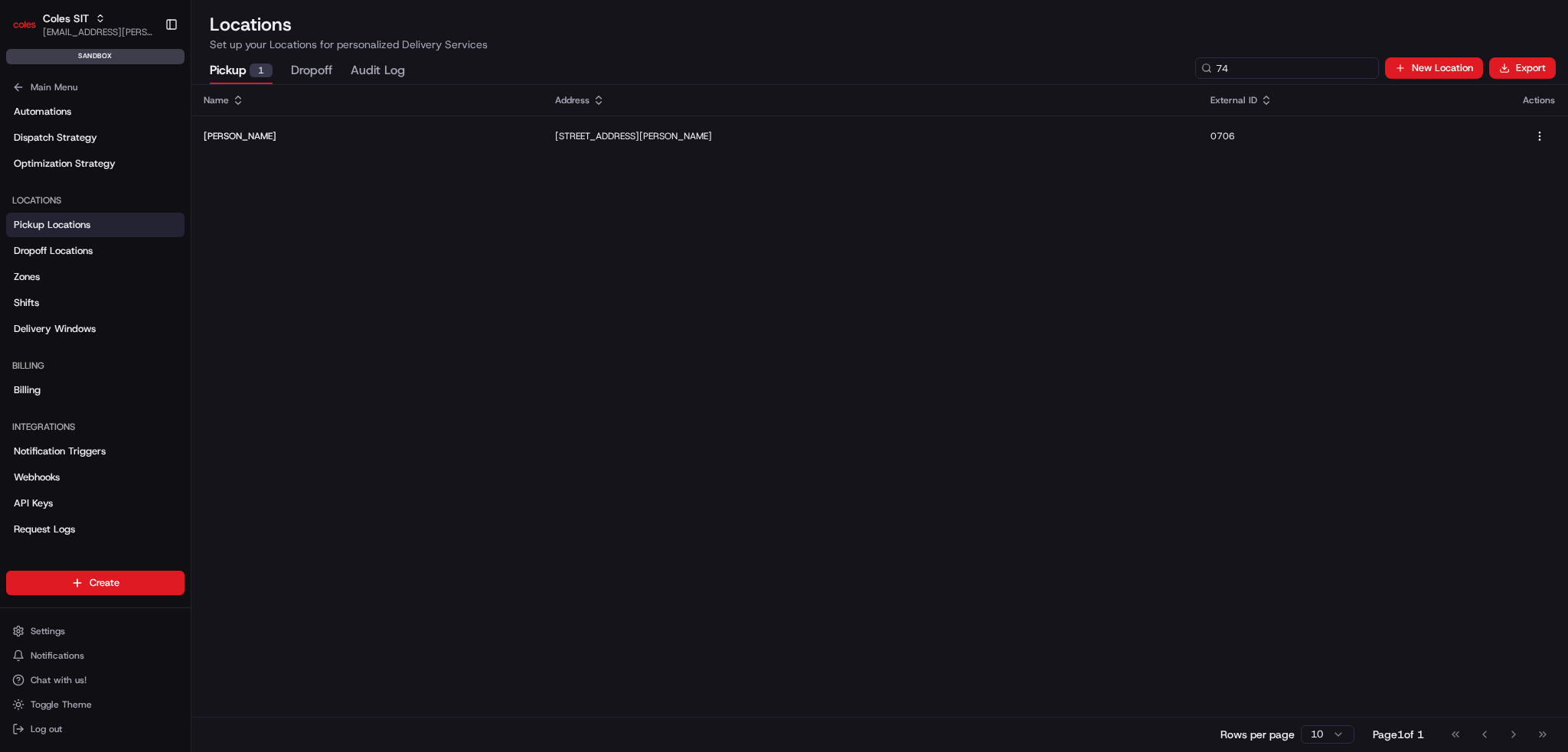
type input "7"
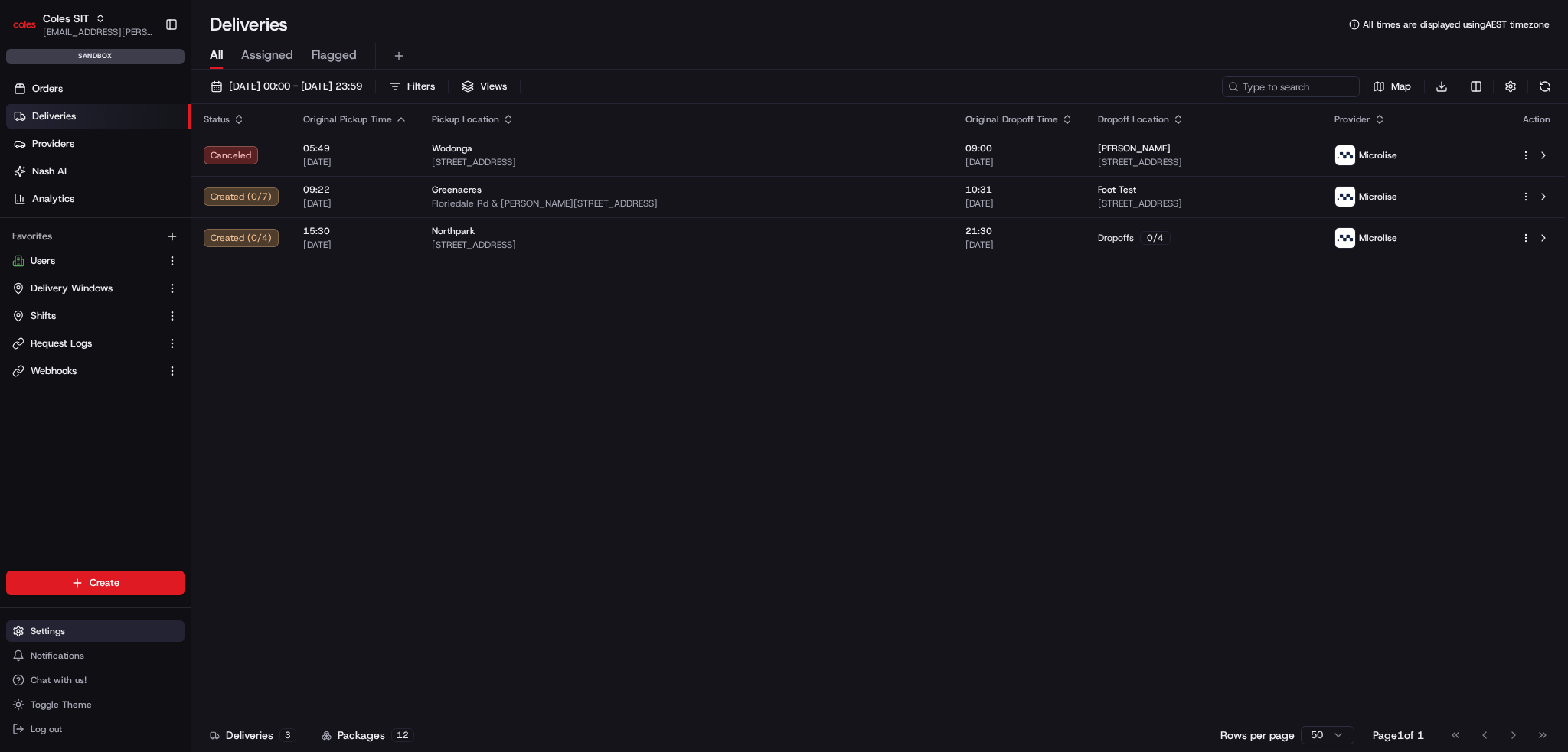
click at [58, 635] on span "Settings" at bounding box center [48, 631] width 35 height 12
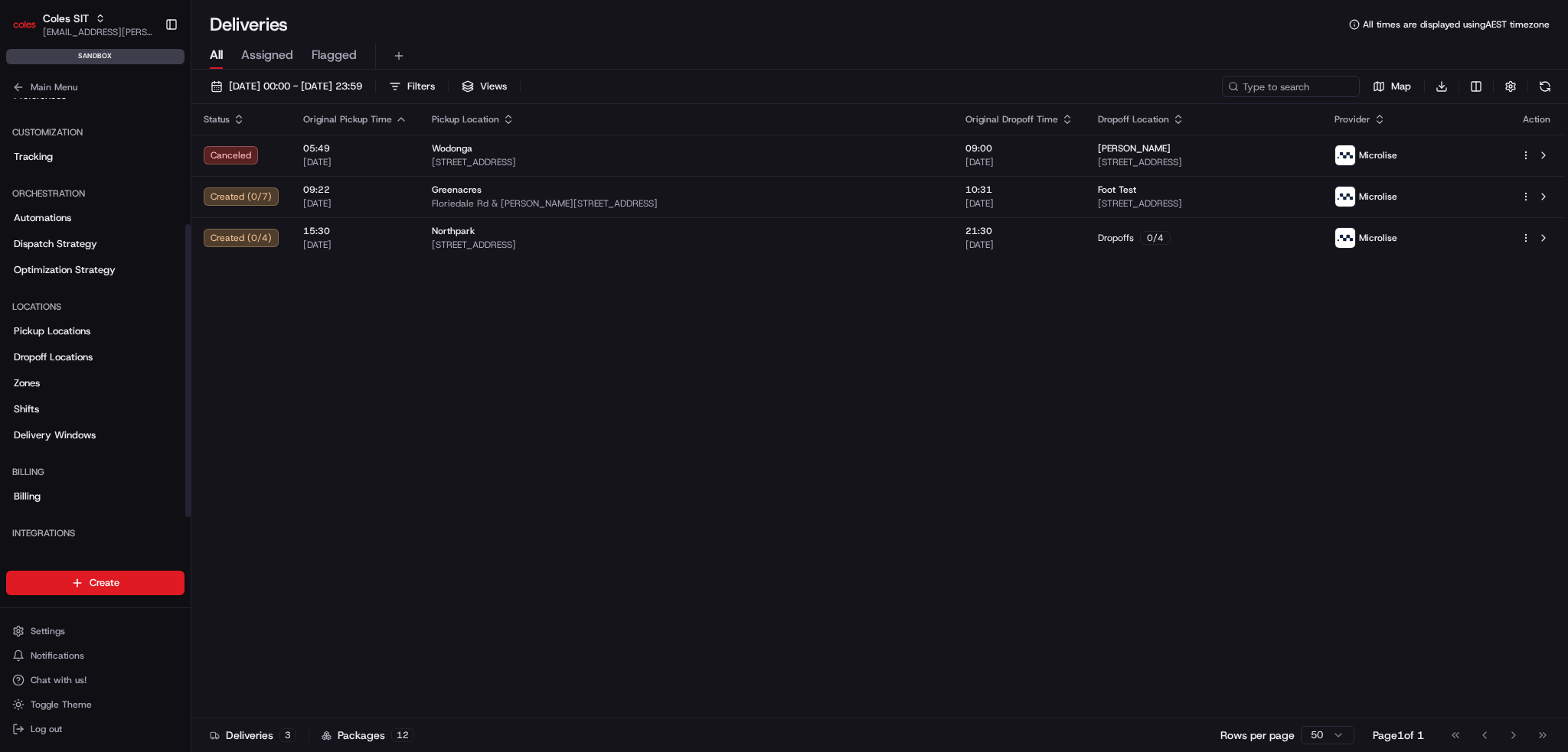
scroll to position [230, 0]
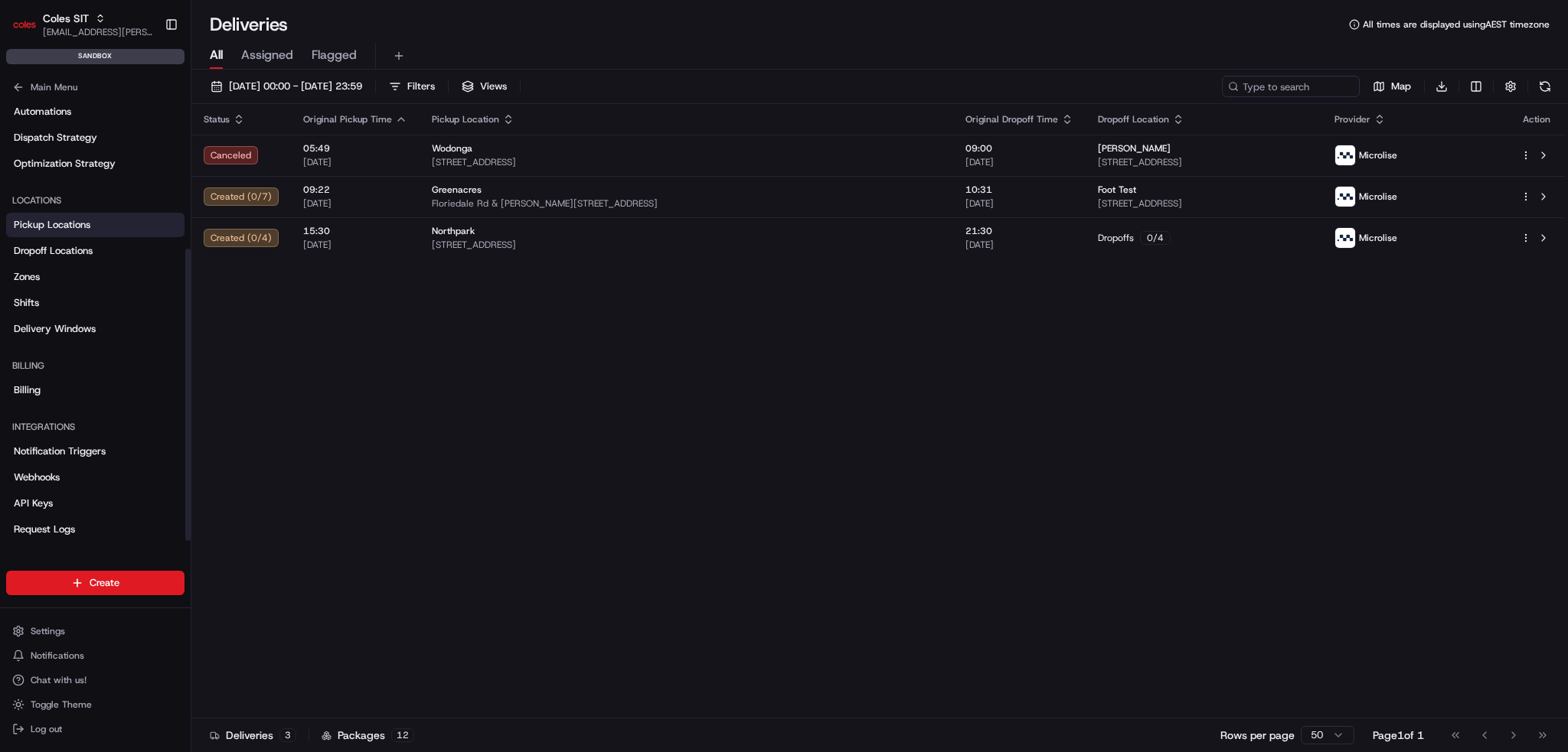
click at [71, 226] on span "Pickup Locations" at bounding box center [51, 225] width 76 height 14
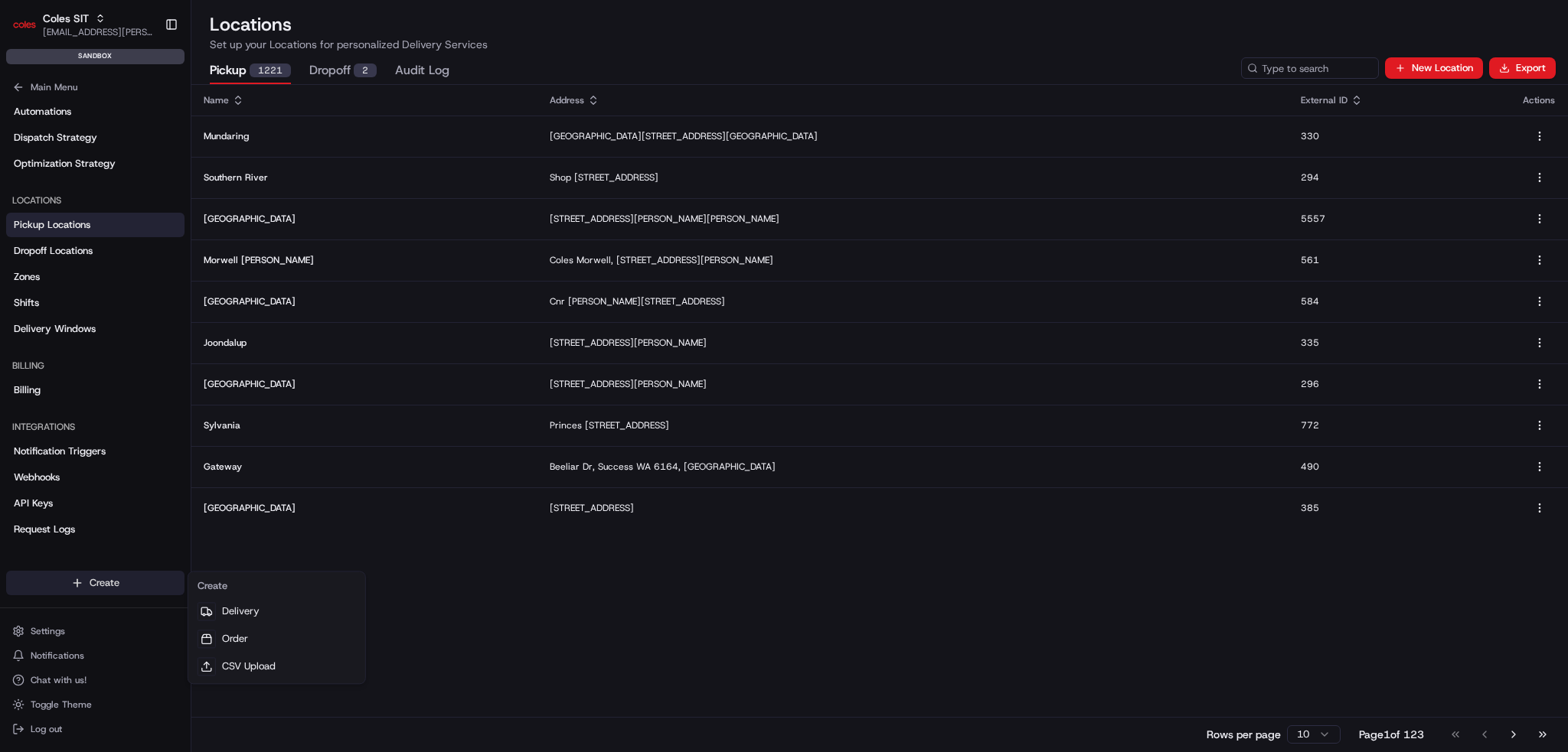
click at [89, 584] on html "Coles SIT [EMAIL_ADDRESS][PERSON_NAME][PERSON_NAME][DOMAIN_NAME] Toggle Sidebar…" at bounding box center [784, 376] width 1568 height 752
click at [209, 665] on icon at bounding box center [206, 666] width 12 height 12
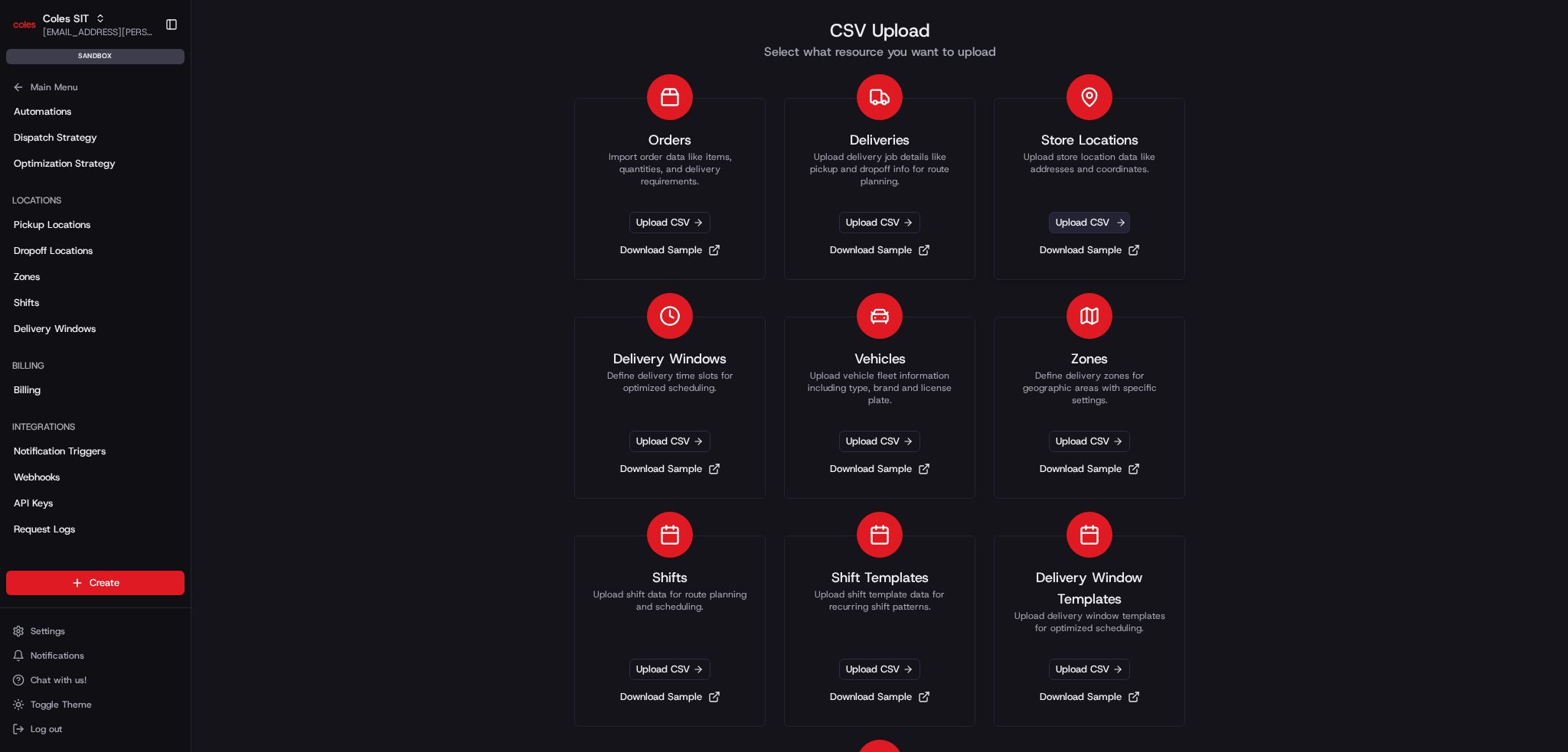
click at [1055, 226] on span "Upload CSV" at bounding box center [1089, 222] width 81 height 21
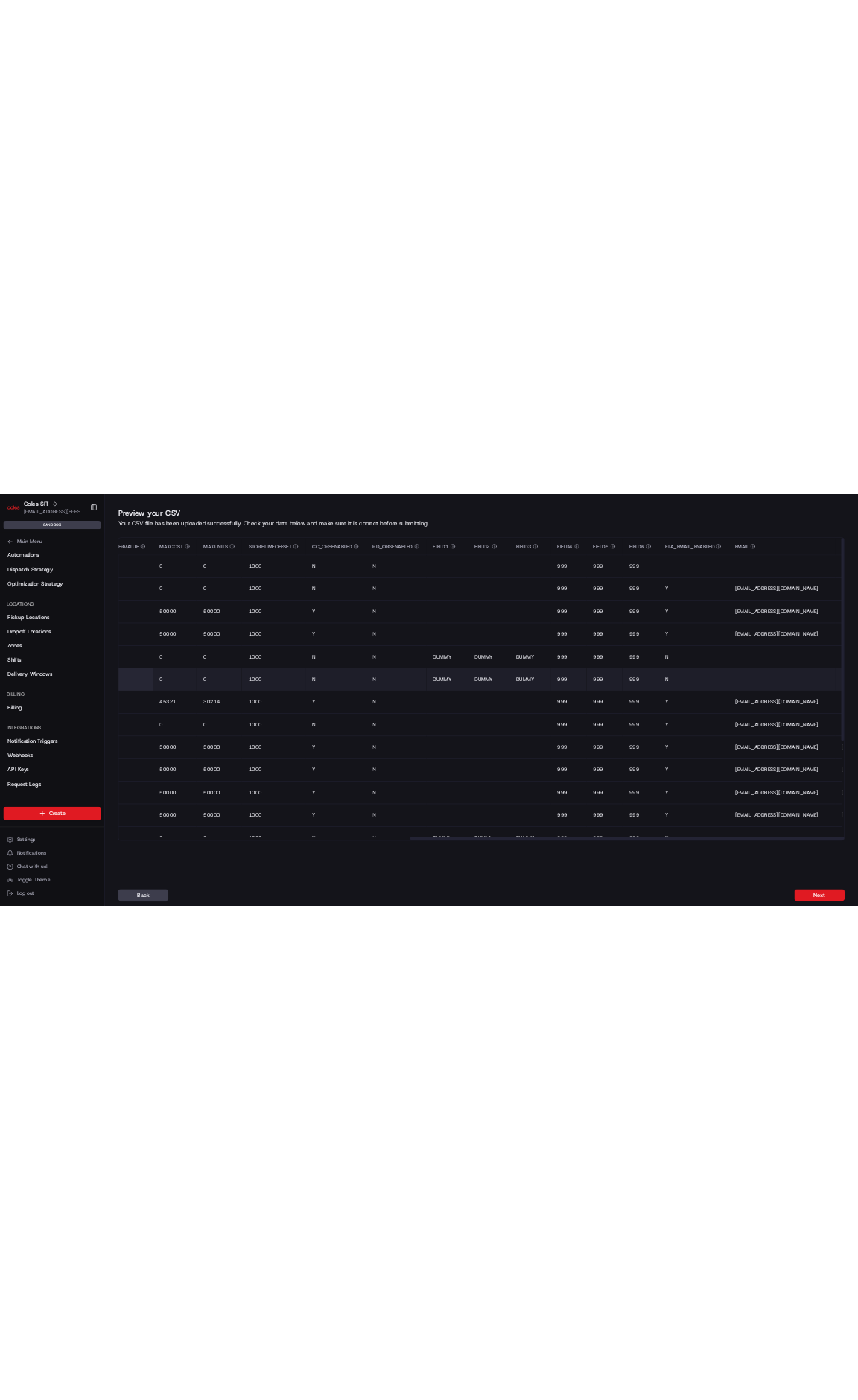
scroll to position [0, 2735]
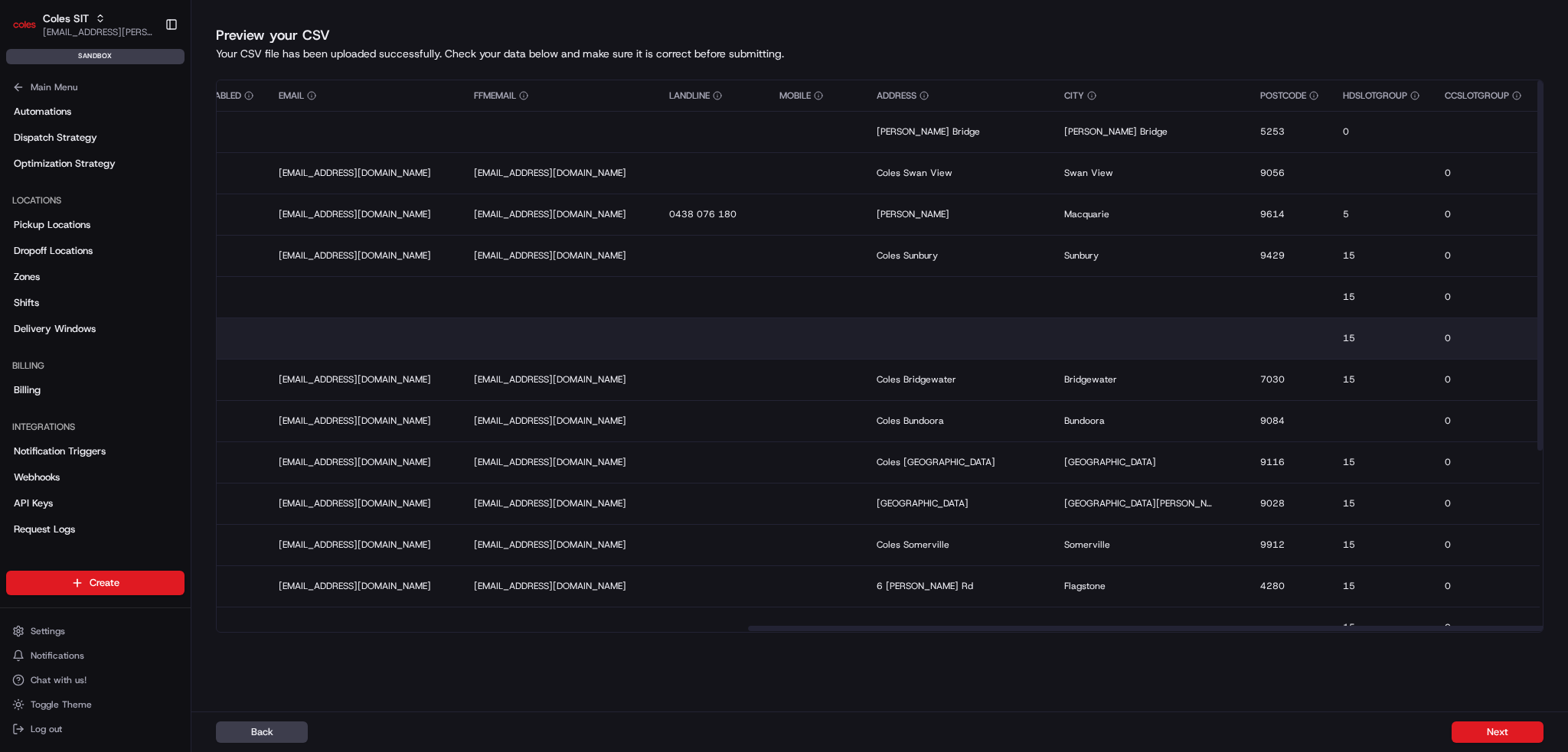
drag, startPoint x: 1161, startPoint y: 327, endPoint x: 1291, endPoint y: 330, distance: 130.0
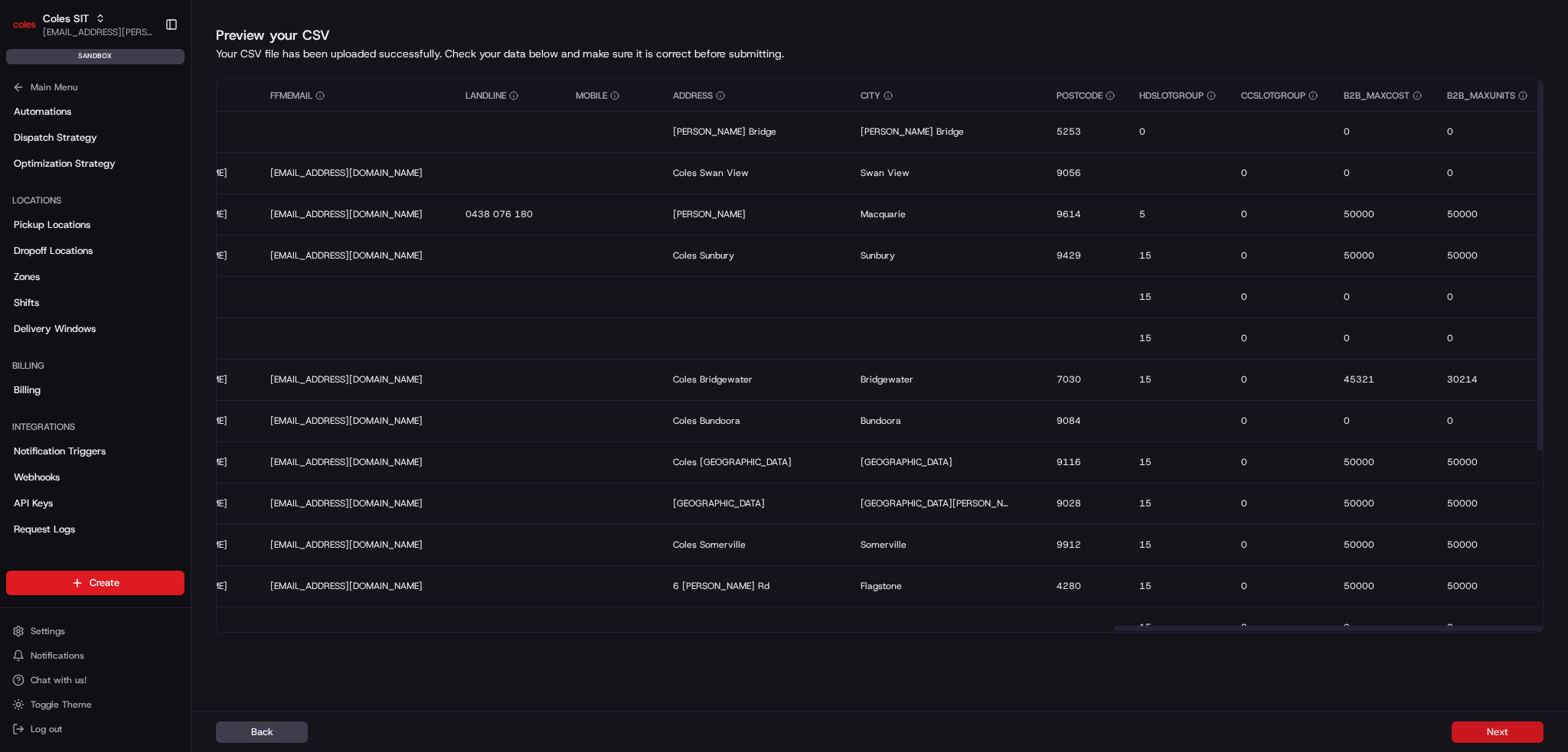
click at [1516, 737] on button "Next" at bounding box center [1498, 732] width 92 height 21
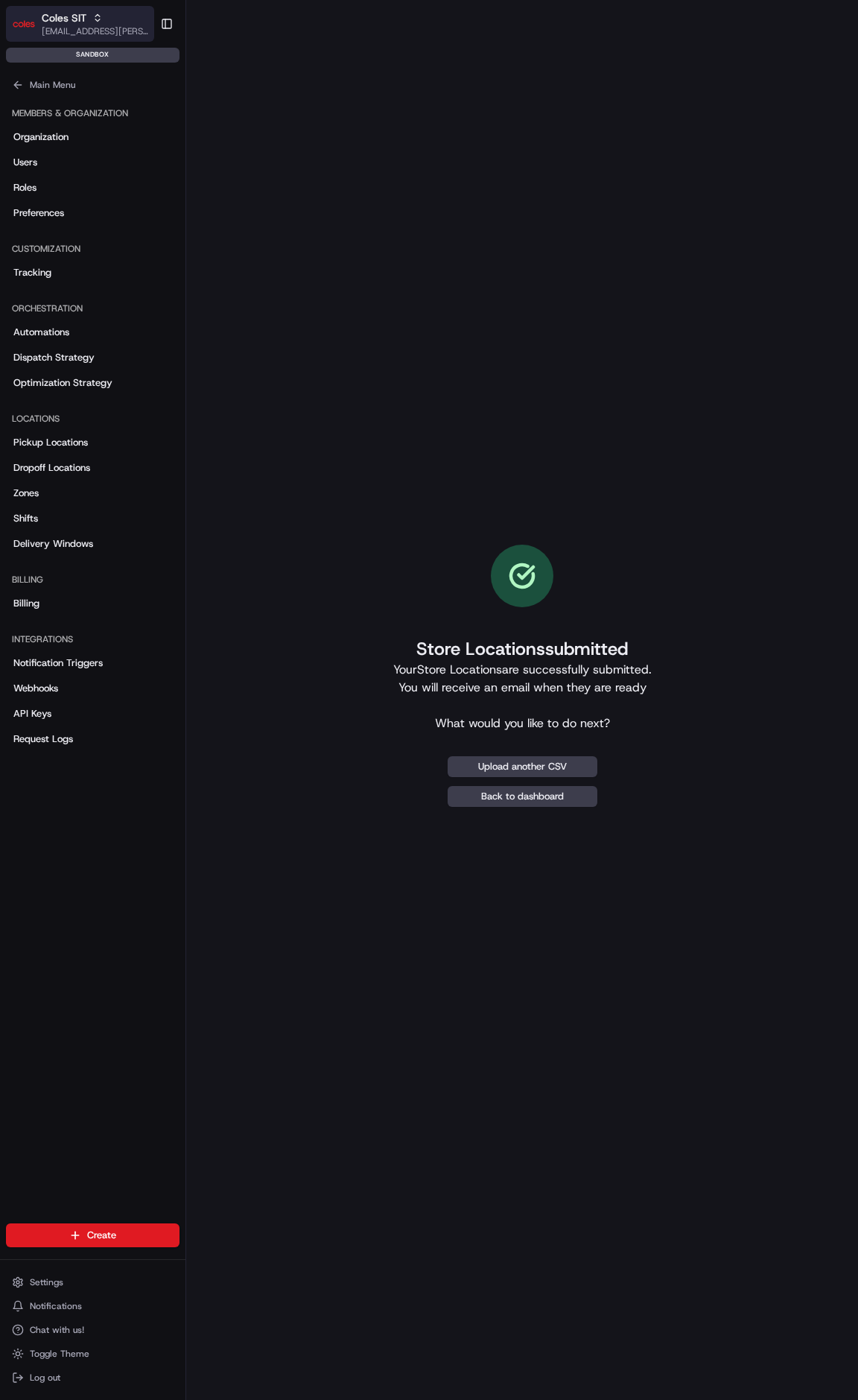
scroll to position [0, 0]
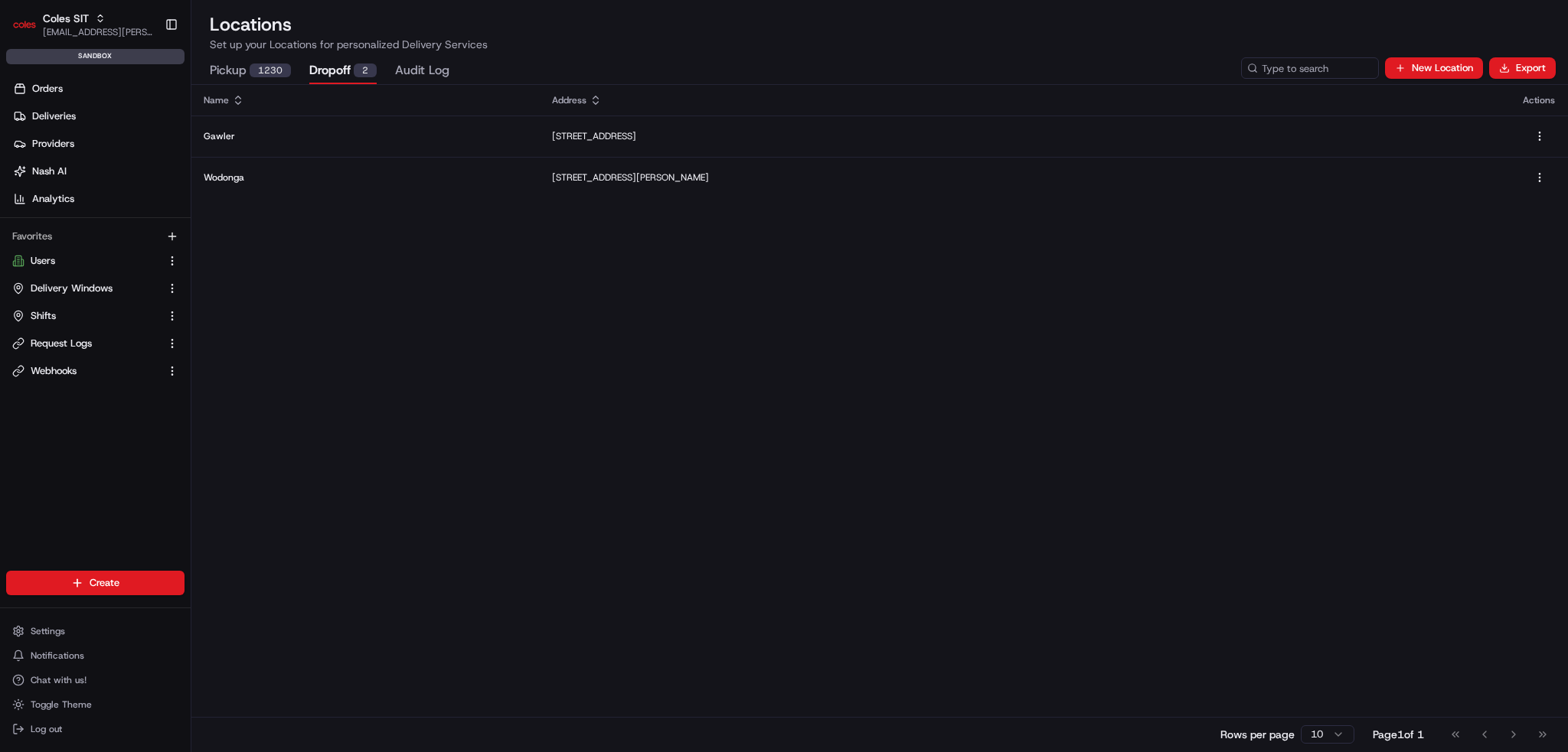
click at [343, 63] on button "Dropoff 2" at bounding box center [343, 71] width 67 height 26
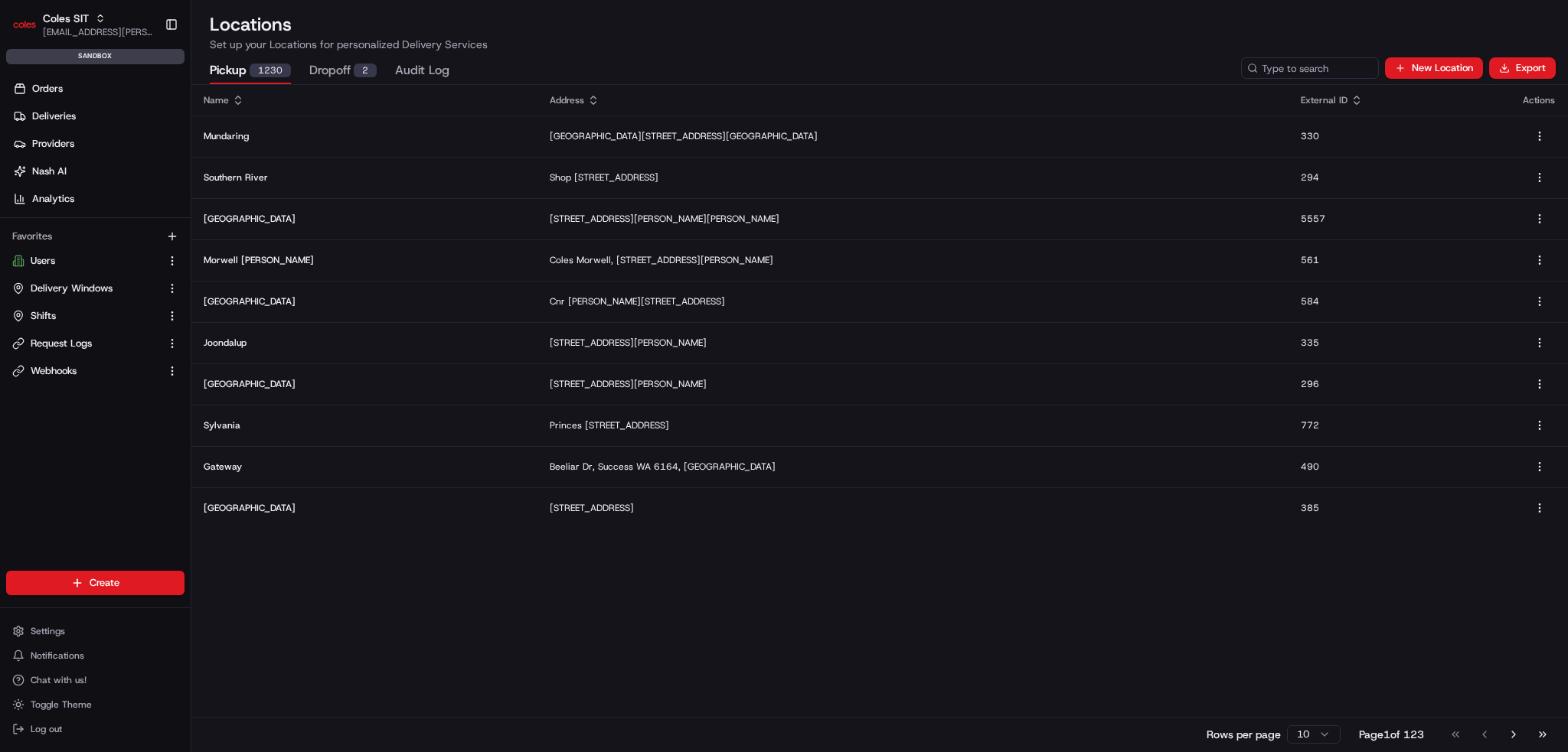
click at [239, 67] on button "Pickup 1230" at bounding box center [250, 71] width 81 height 26
click at [1289, 66] on input at bounding box center [1287, 68] width 184 height 21
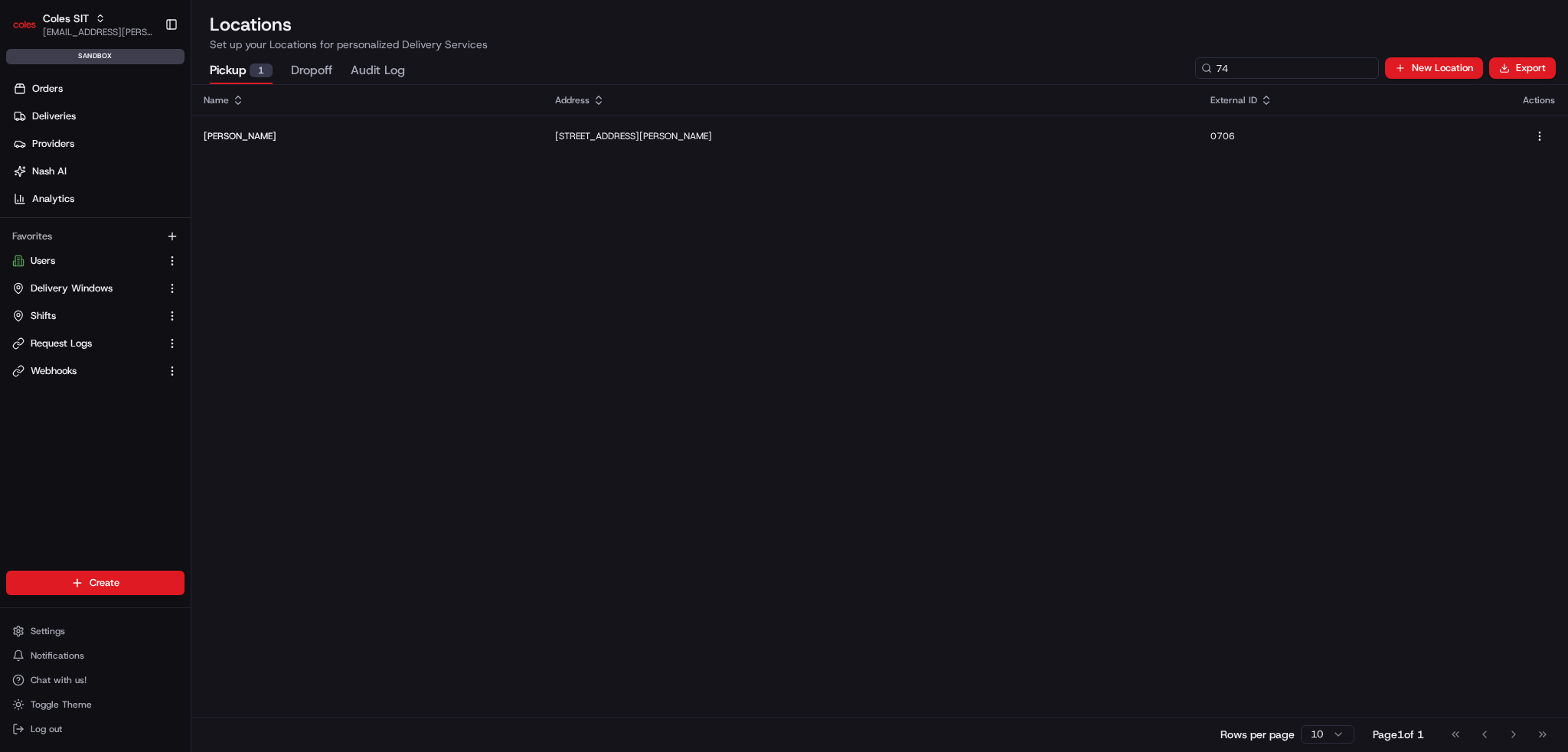
type input "7"
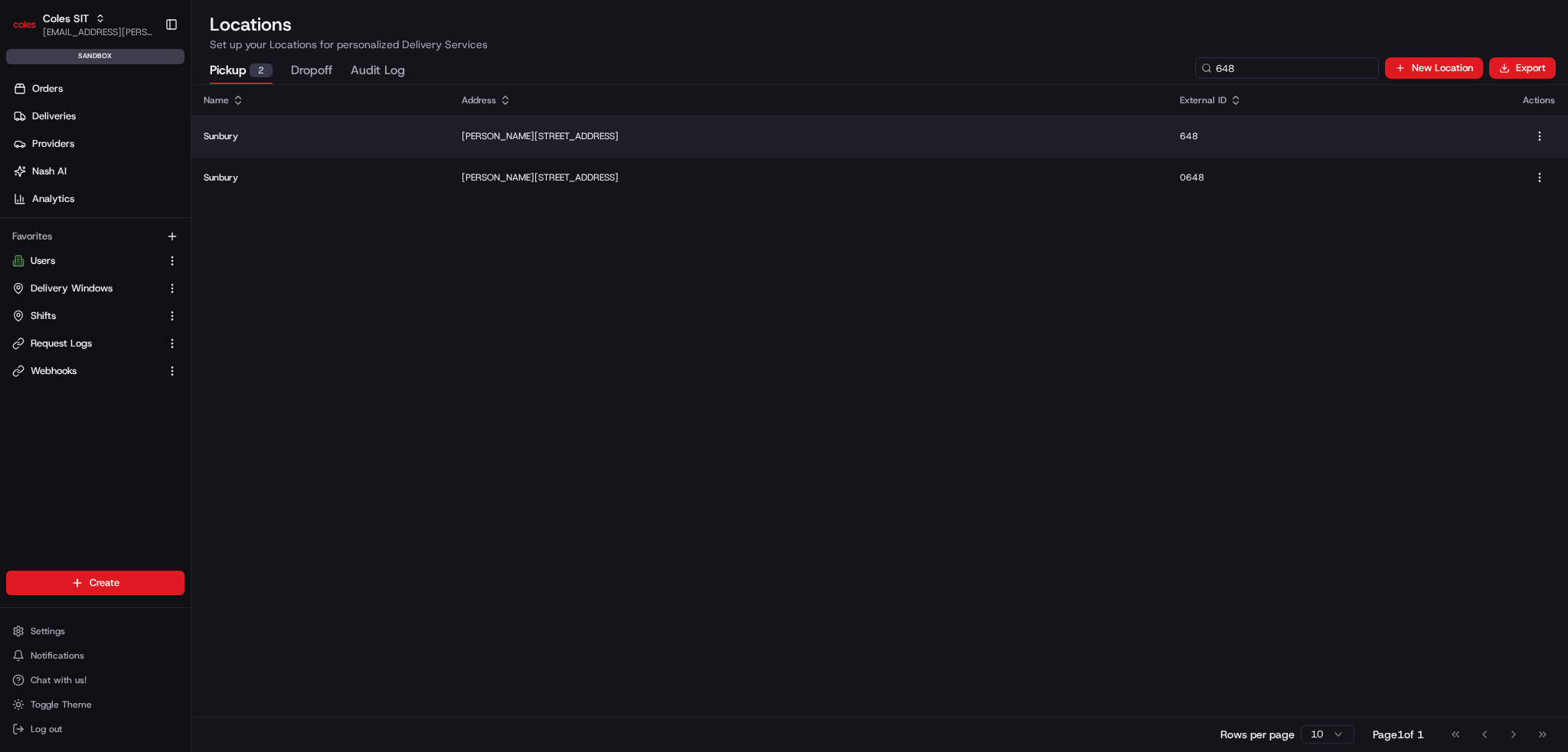
type input "648"
click at [430, 136] on td "Sunbury" at bounding box center [320, 136] width 258 height 41
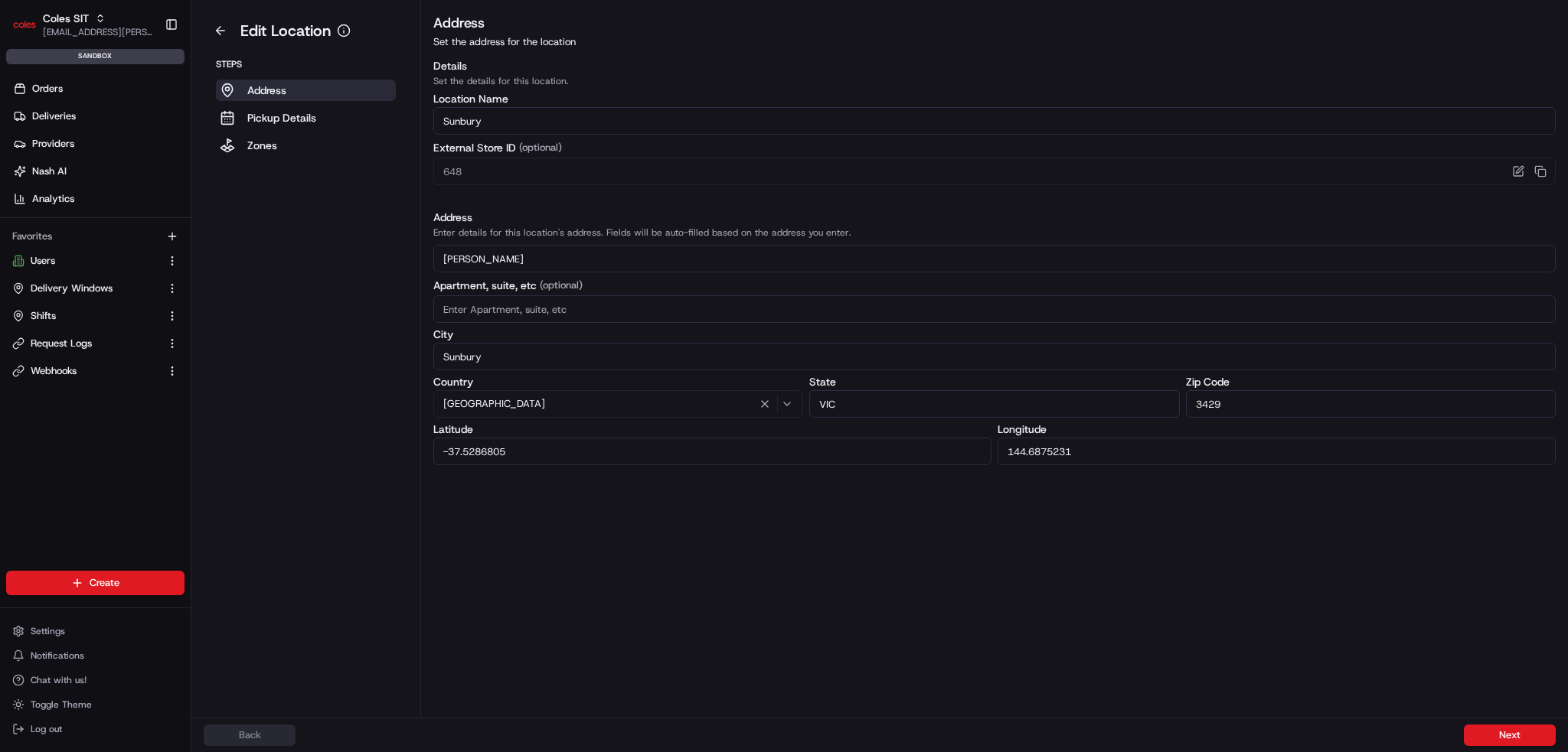
click at [567, 444] on input "-37.5286805" at bounding box center [713, 452] width 558 height 28
click at [566, 449] on input "-37.5286805" at bounding box center [713, 452] width 558 height 28
click at [1185, 437] on div "Longitude 144.6875231" at bounding box center [1277, 444] width 558 height 41
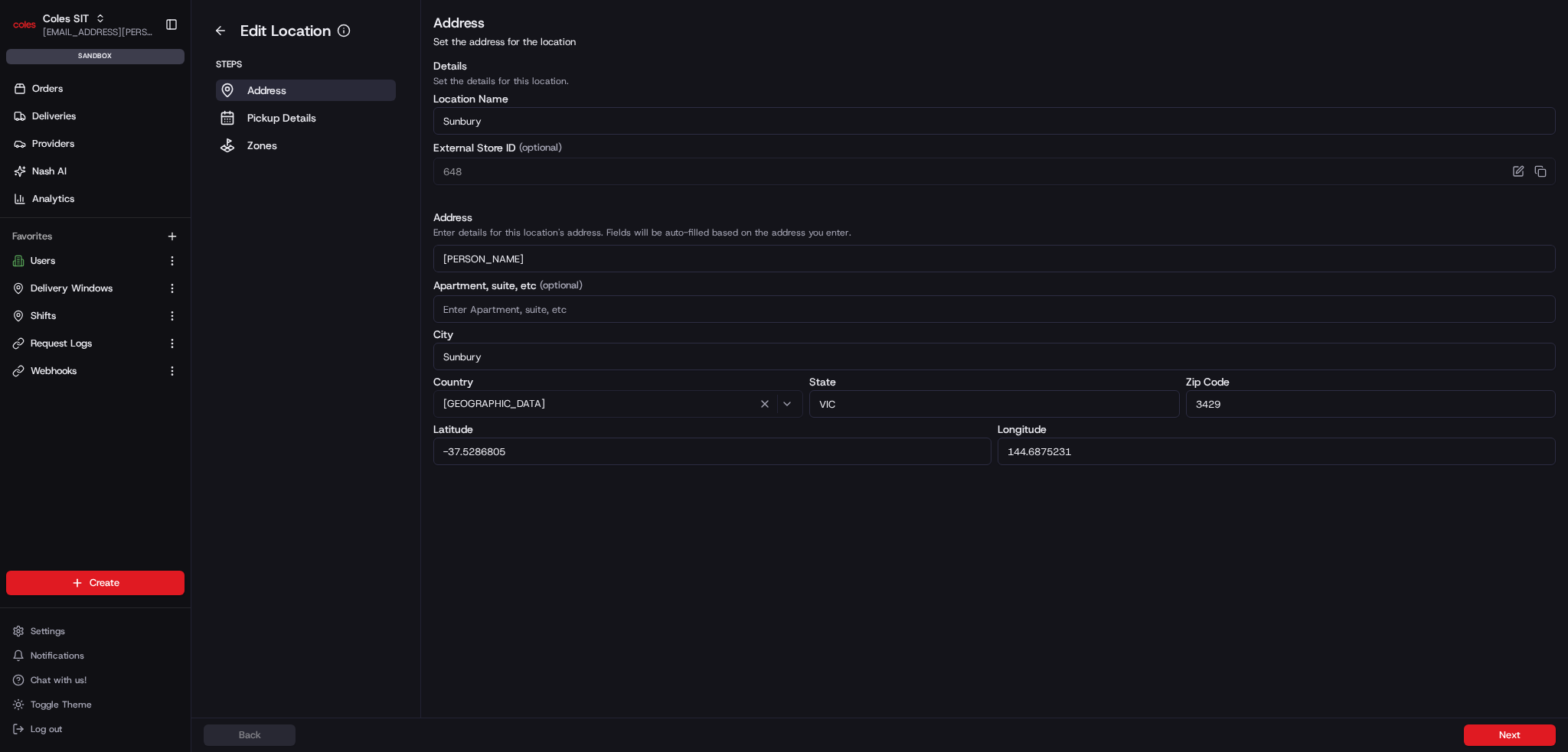
click at [1185, 439] on div "Longitude 144.6875231" at bounding box center [1277, 444] width 558 height 41
click at [1179, 444] on input "144.6875231" at bounding box center [1277, 452] width 558 height 28
click at [223, 36] on button at bounding box center [220, 30] width 34 height 25
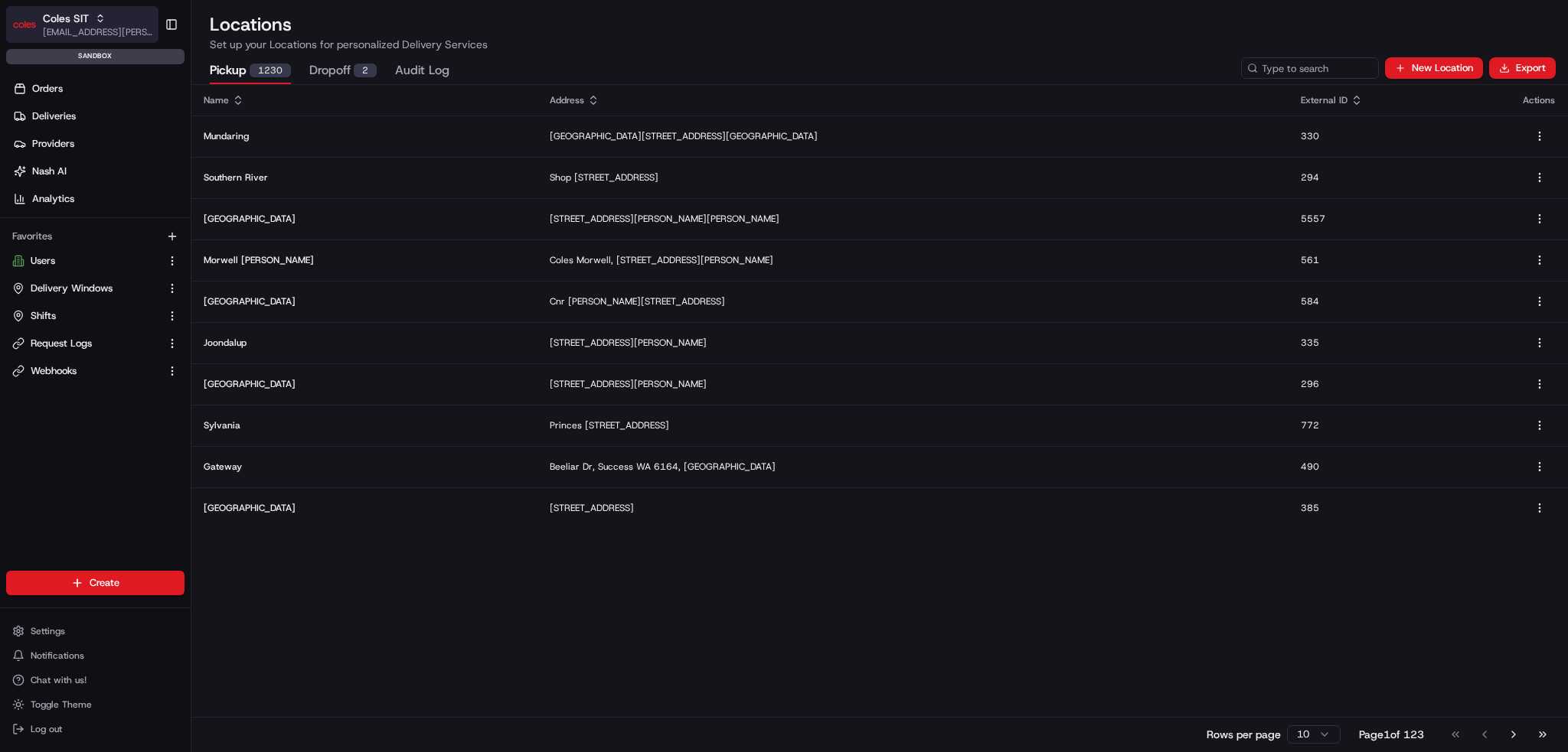
click at [73, 27] on span "[EMAIL_ADDRESS][PERSON_NAME][PERSON_NAME][DOMAIN_NAME]" at bounding box center [97, 31] width 109 height 12
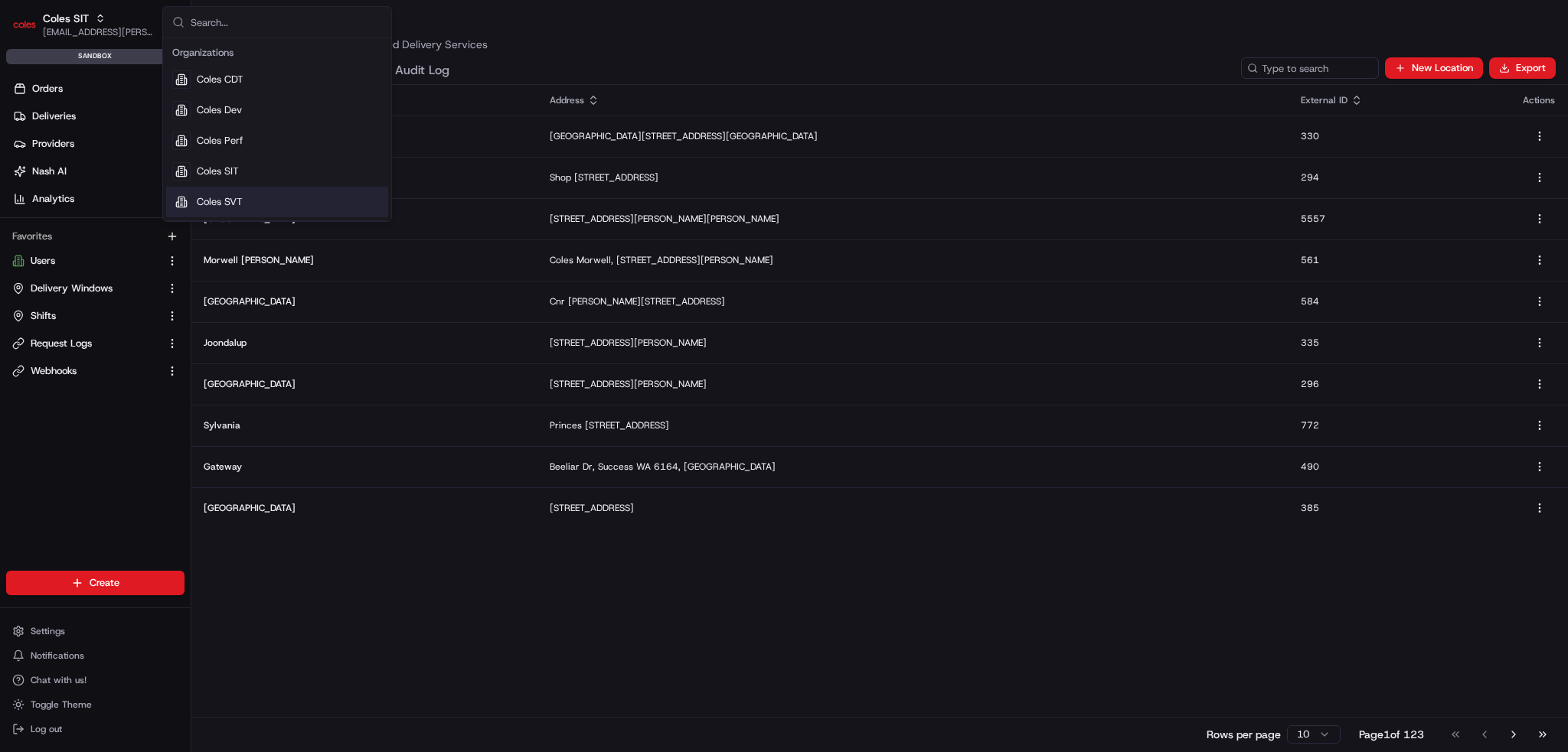
click at [629, 618] on div "Name Address External ID Actions Mundaring Great Eastern Hwy & Stoneville Rd, M…" at bounding box center [879, 419] width 1377 height 667
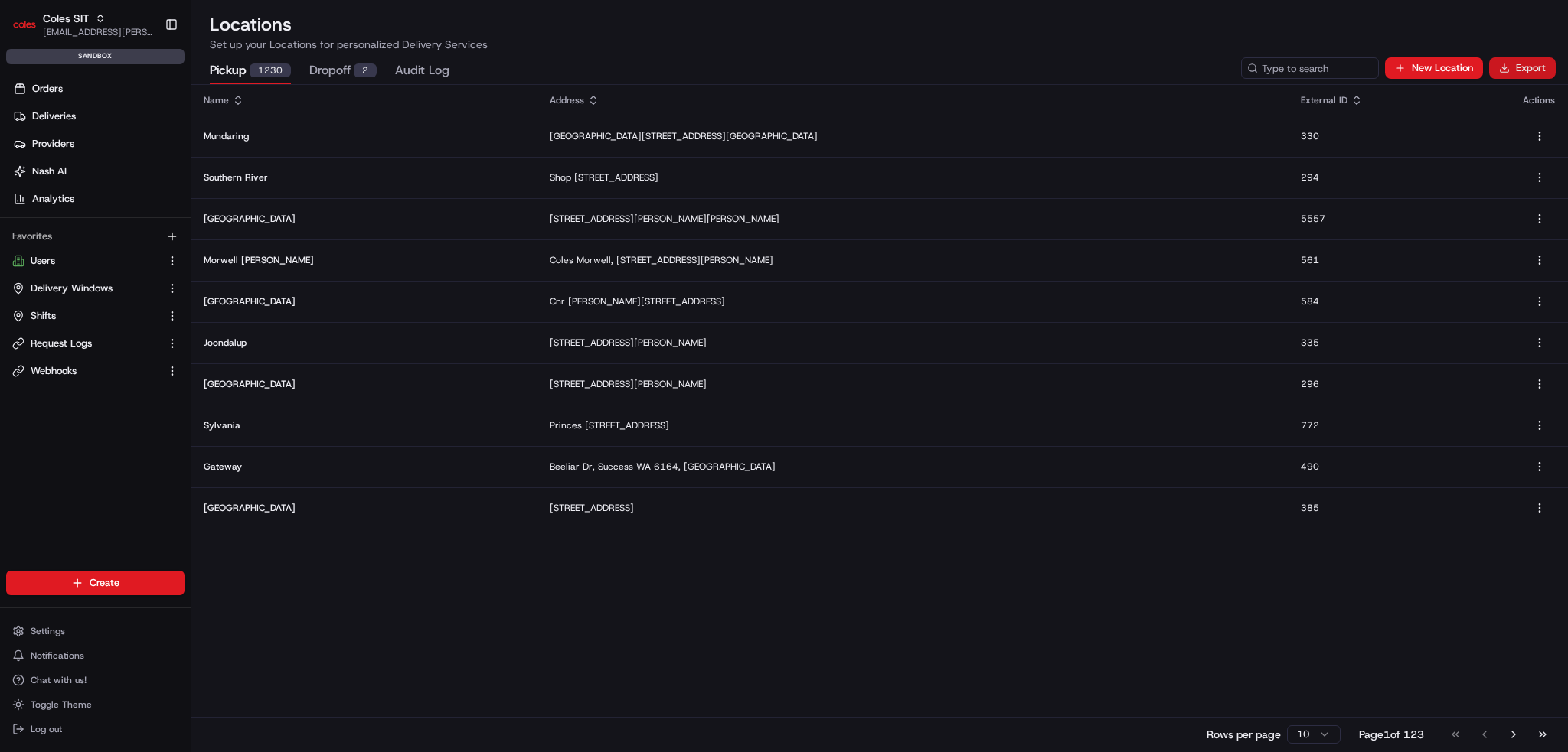
click at [1535, 67] on button "Export" at bounding box center [1522, 68] width 67 height 21
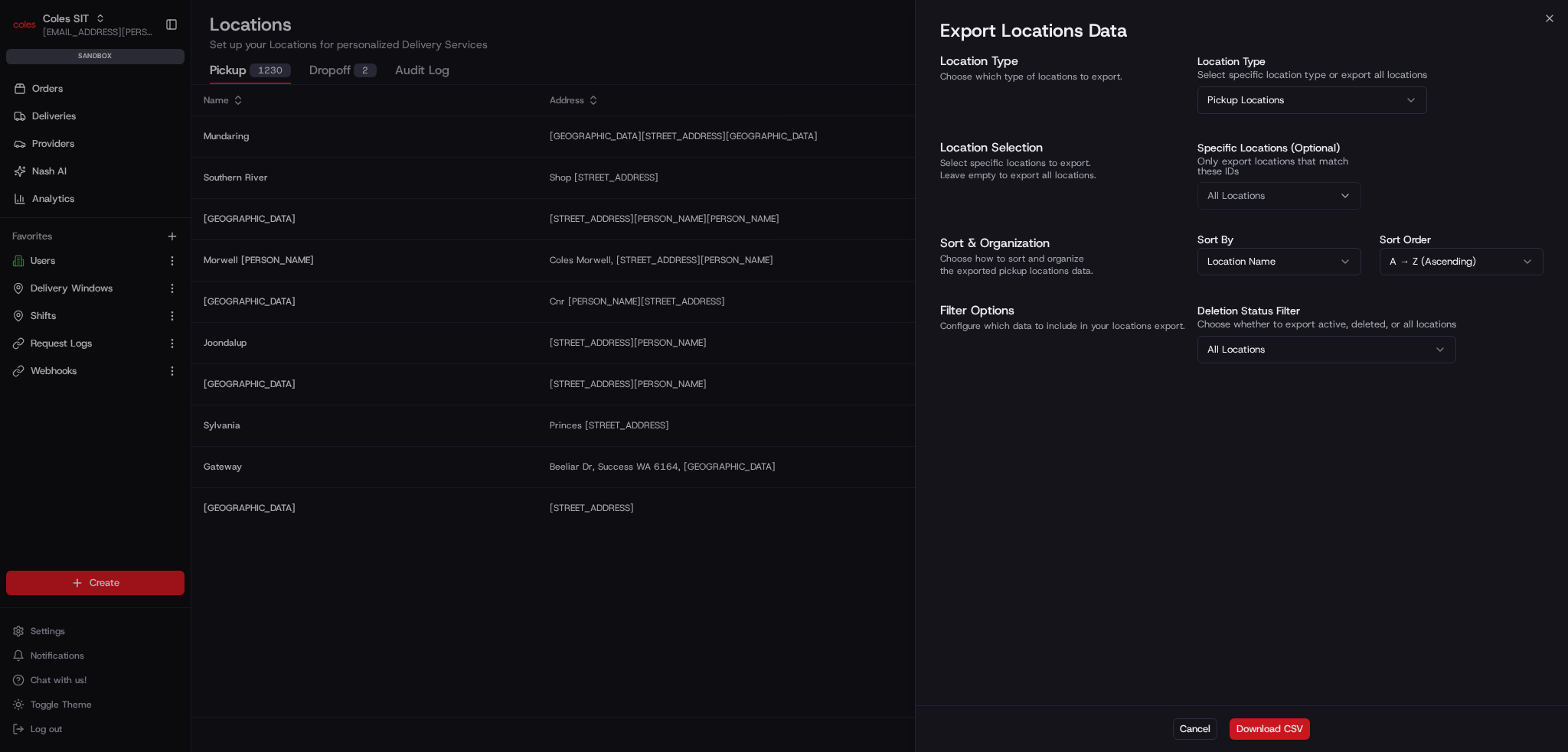
click at [1292, 731] on button "Download CSV" at bounding box center [1270, 729] width 81 height 21
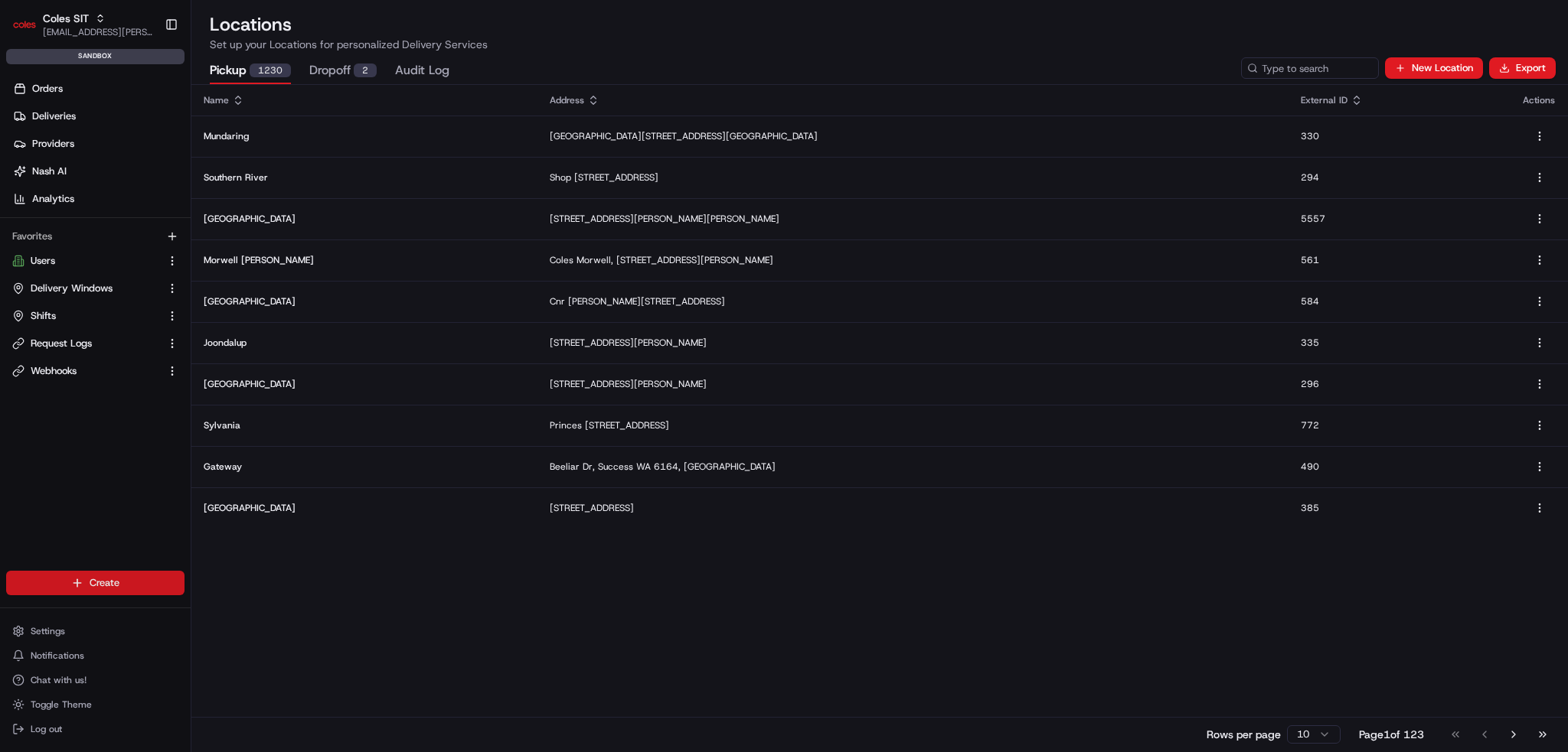
click at [64, 588] on html "Coles SIT ben.ellis@coles.com.au Toggle Sidebar sandbox Orders Deliveries Provi…" at bounding box center [784, 376] width 1568 height 752
click at [249, 667] on link "CSV Upload" at bounding box center [276, 667] width 171 height 28
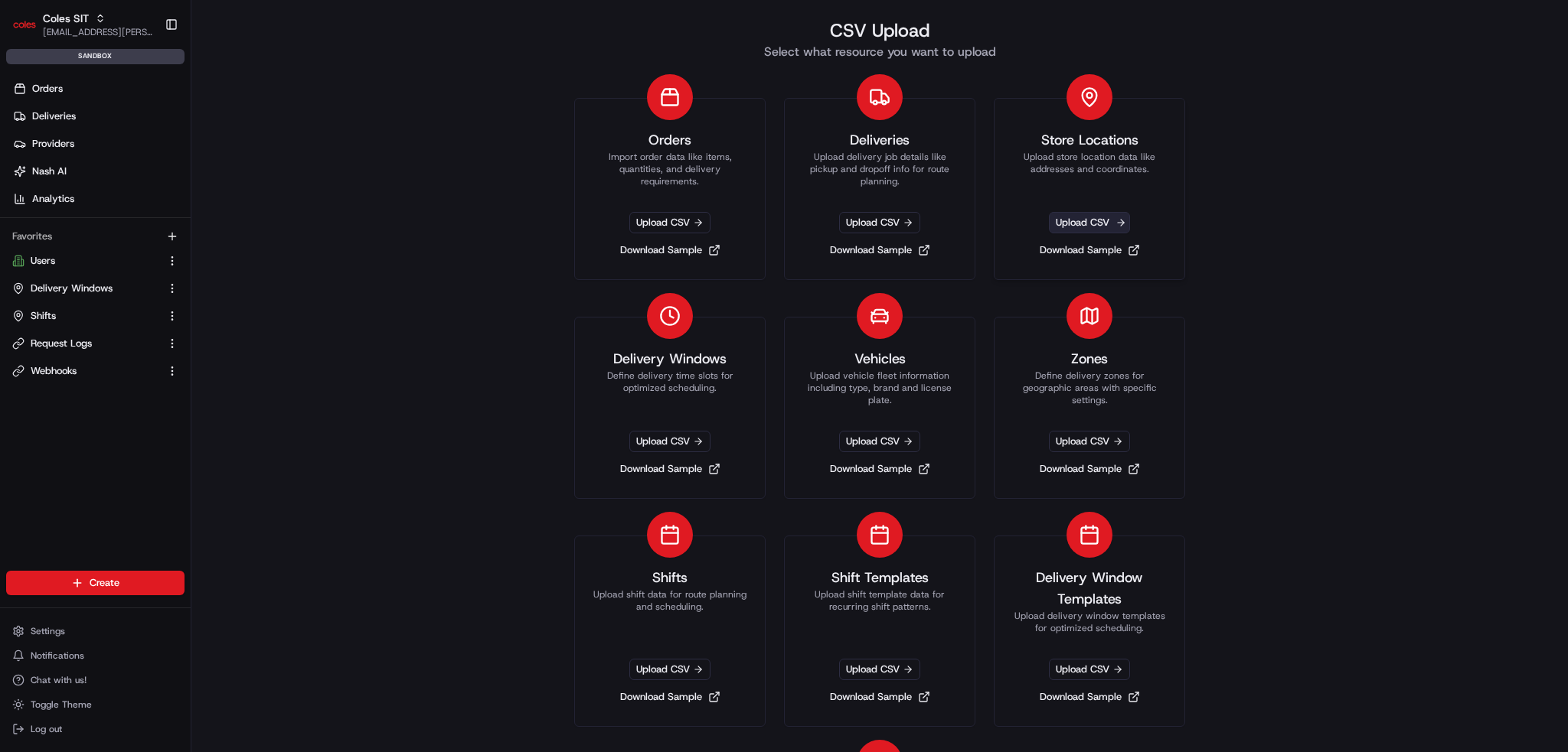
click at [1080, 214] on span "Upload CSV" at bounding box center [1089, 222] width 81 height 21
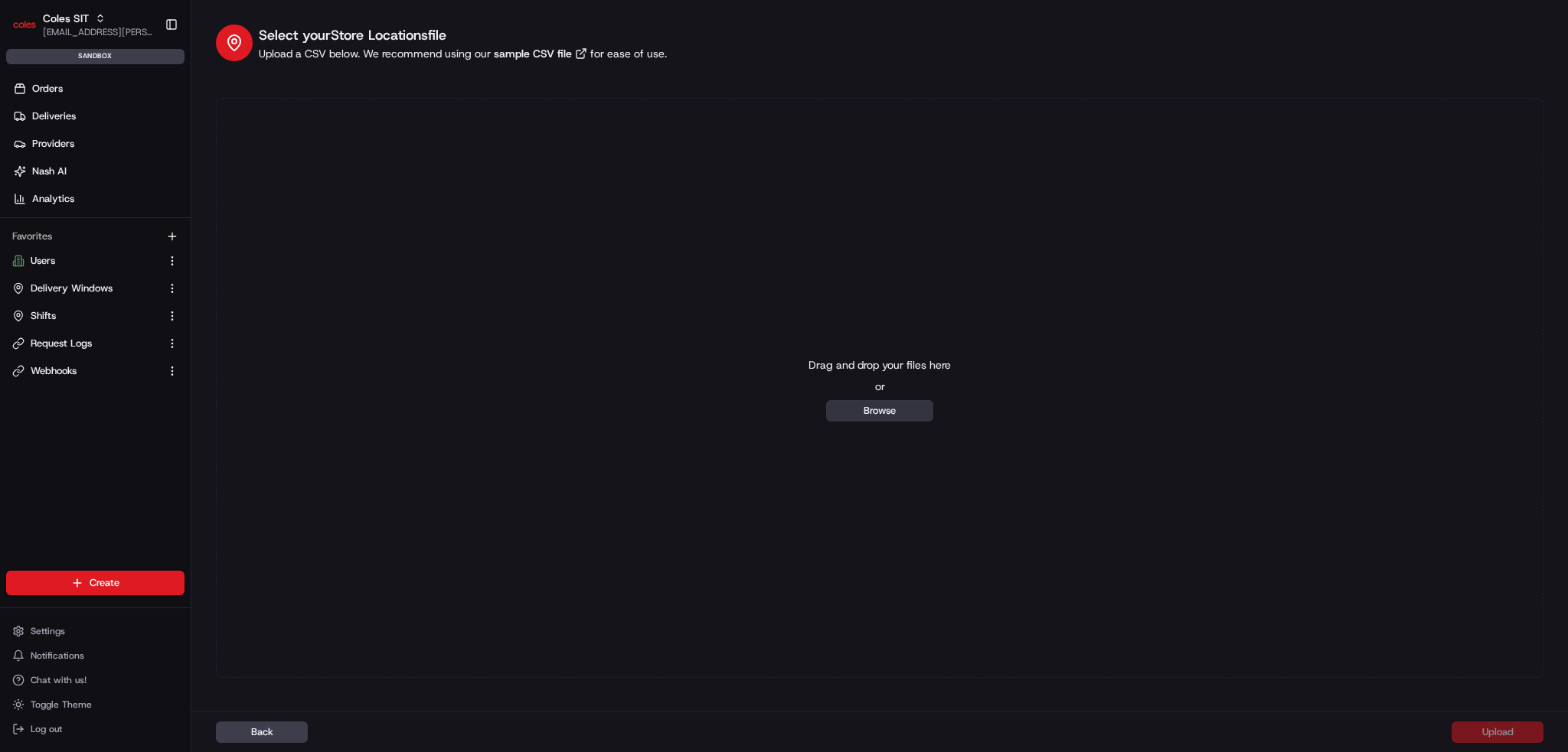
click at [891, 419] on button "Browse" at bounding box center [879, 410] width 107 height 21
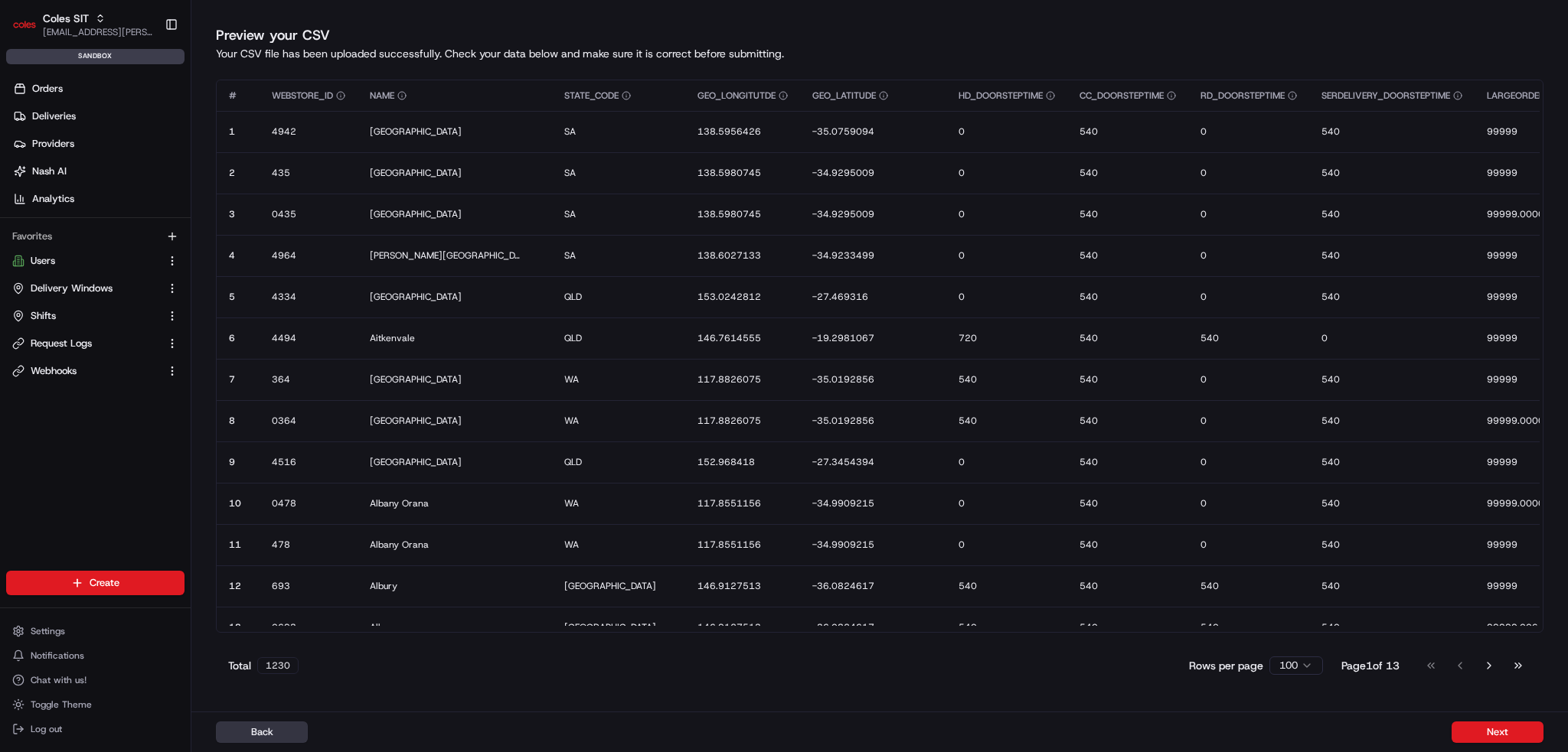
click at [241, 737] on button "Back" at bounding box center [262, 732] width 92 height 21
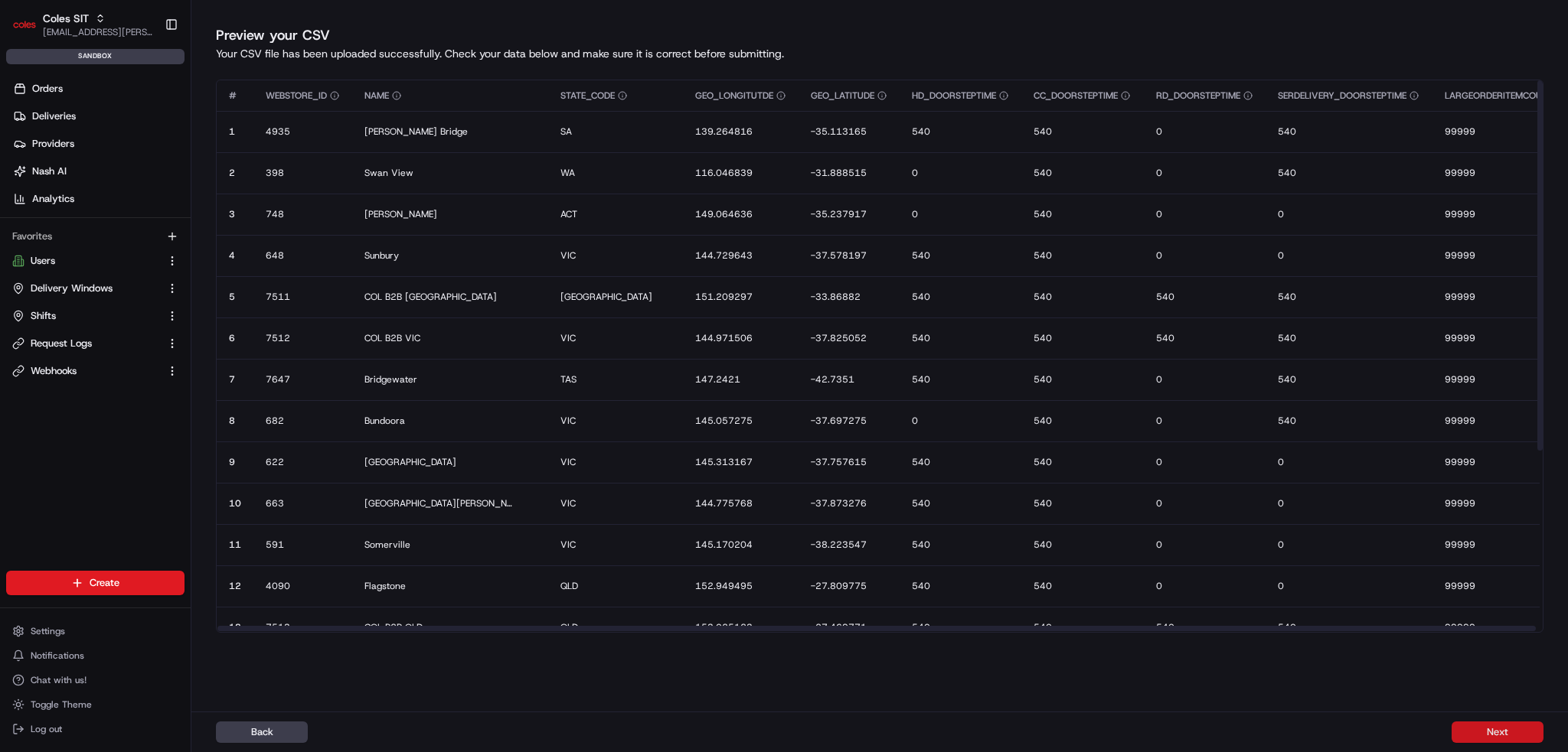
click at [1530, 731] on button "Next" at bounding box center [1498, 732] width 92 height 21
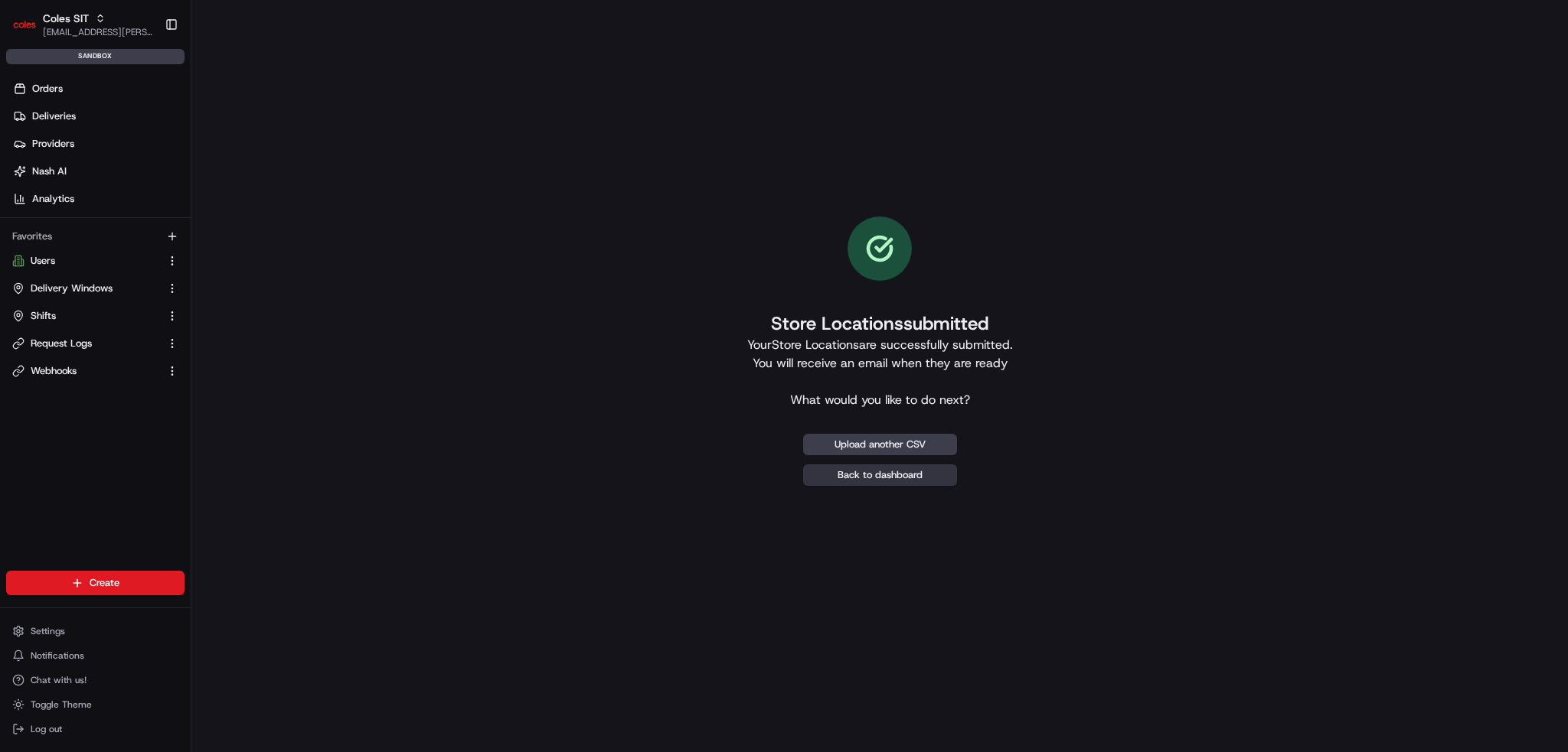
click at [858, 480] on link "Back to dashboard" at bounding box center [880, 475] width 154 height 21
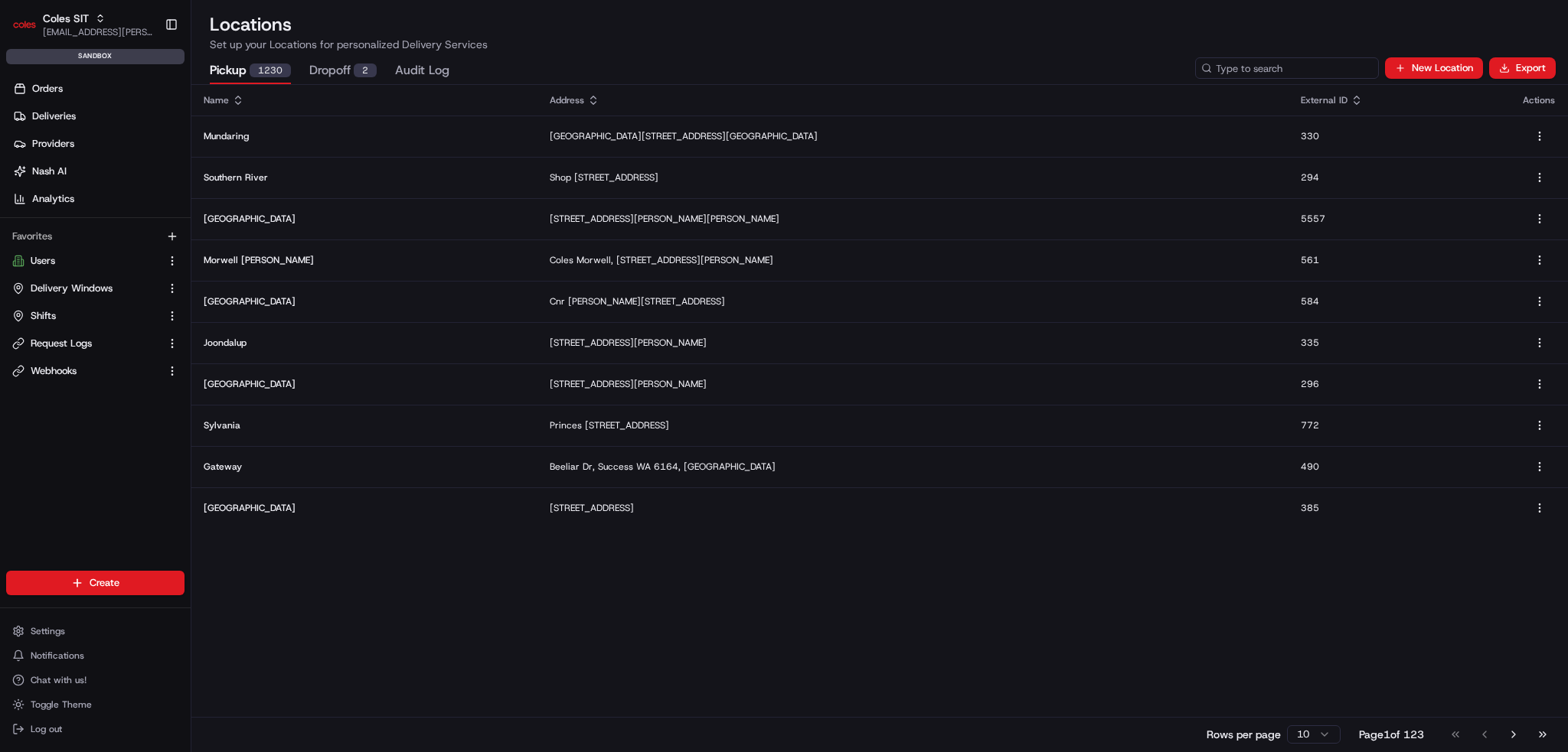
click at [1286, 69] on input at bounding box center [1287, 68] width 184 height 21
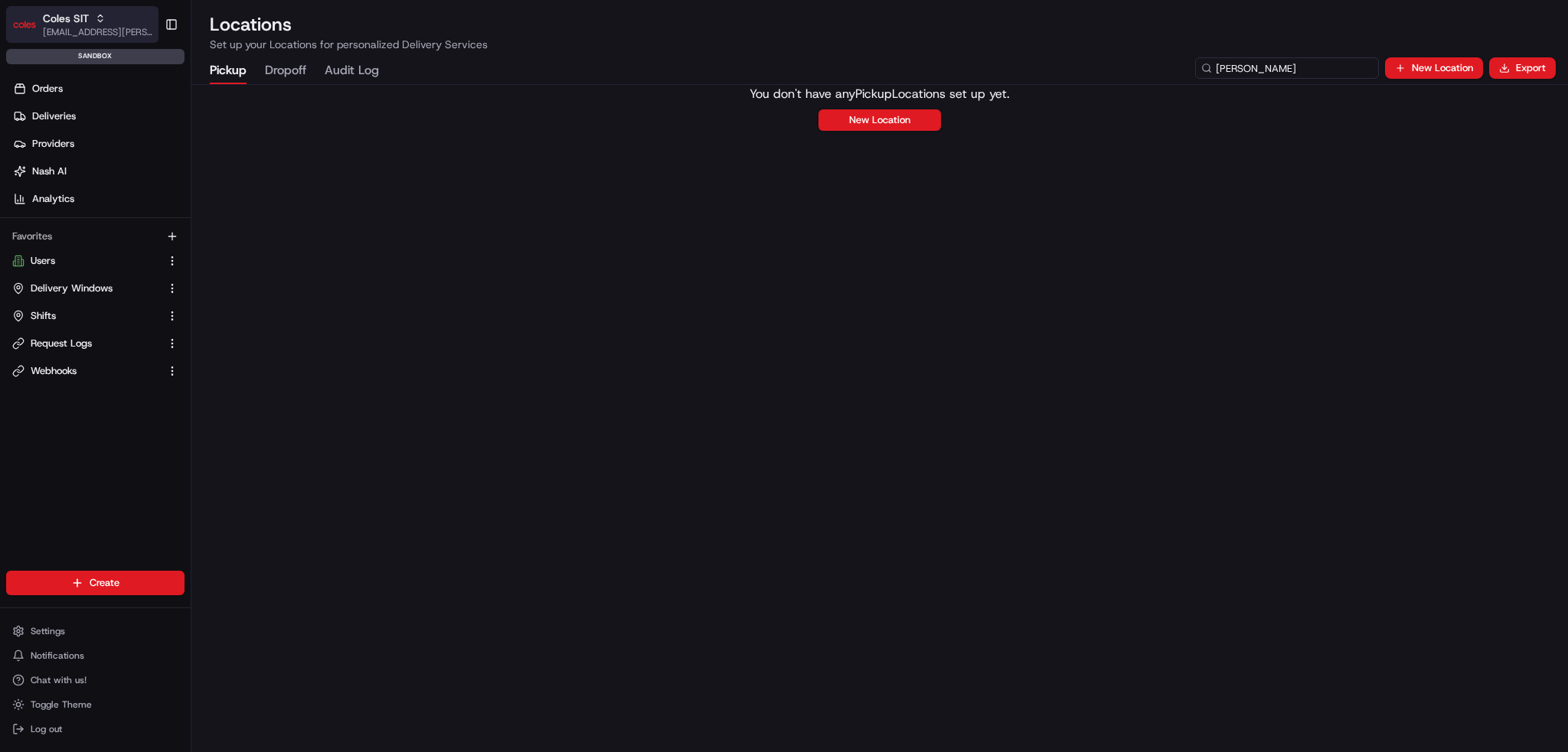
type input "jamison"
click at [112, 39] on button "Coles SIT ben.ellis@coles.com.au" at bounding box center [83, 25] width 152 height 37
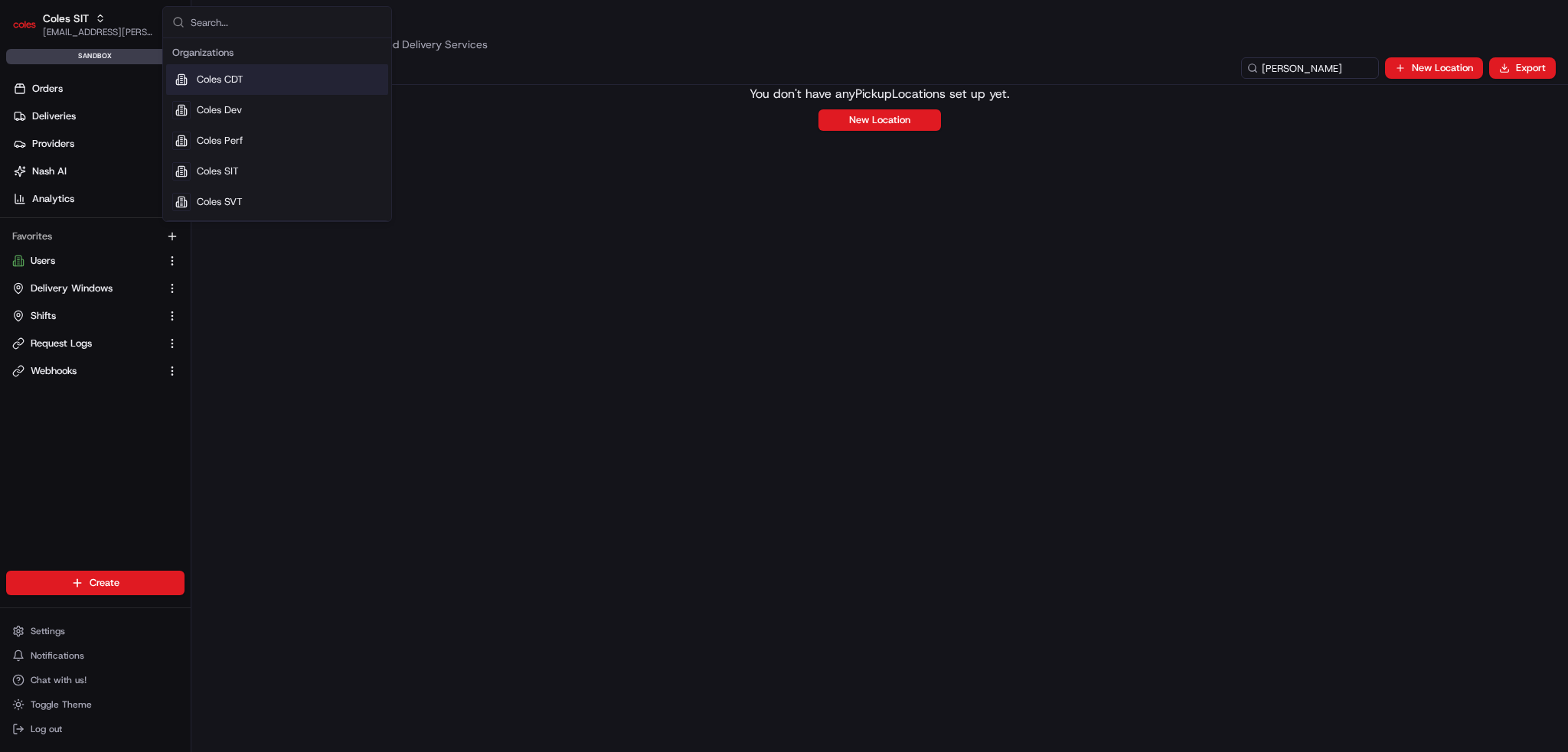
click at [262, 85] on div "Coles CDT" at bounding box center [277, 79] width 222 height 30
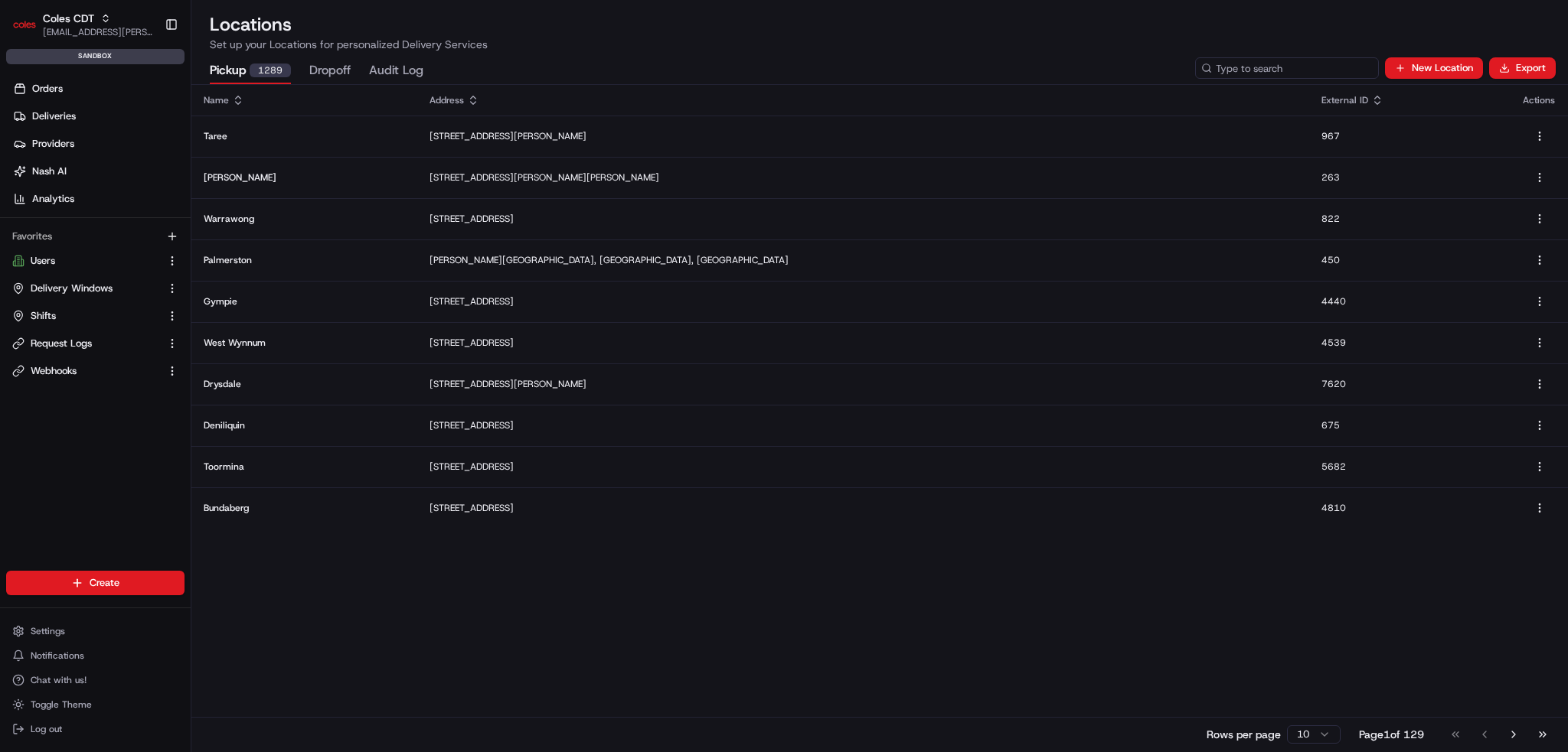
click at [1306, 68] on input at bounding box center [1287, 68] width 184 height 21
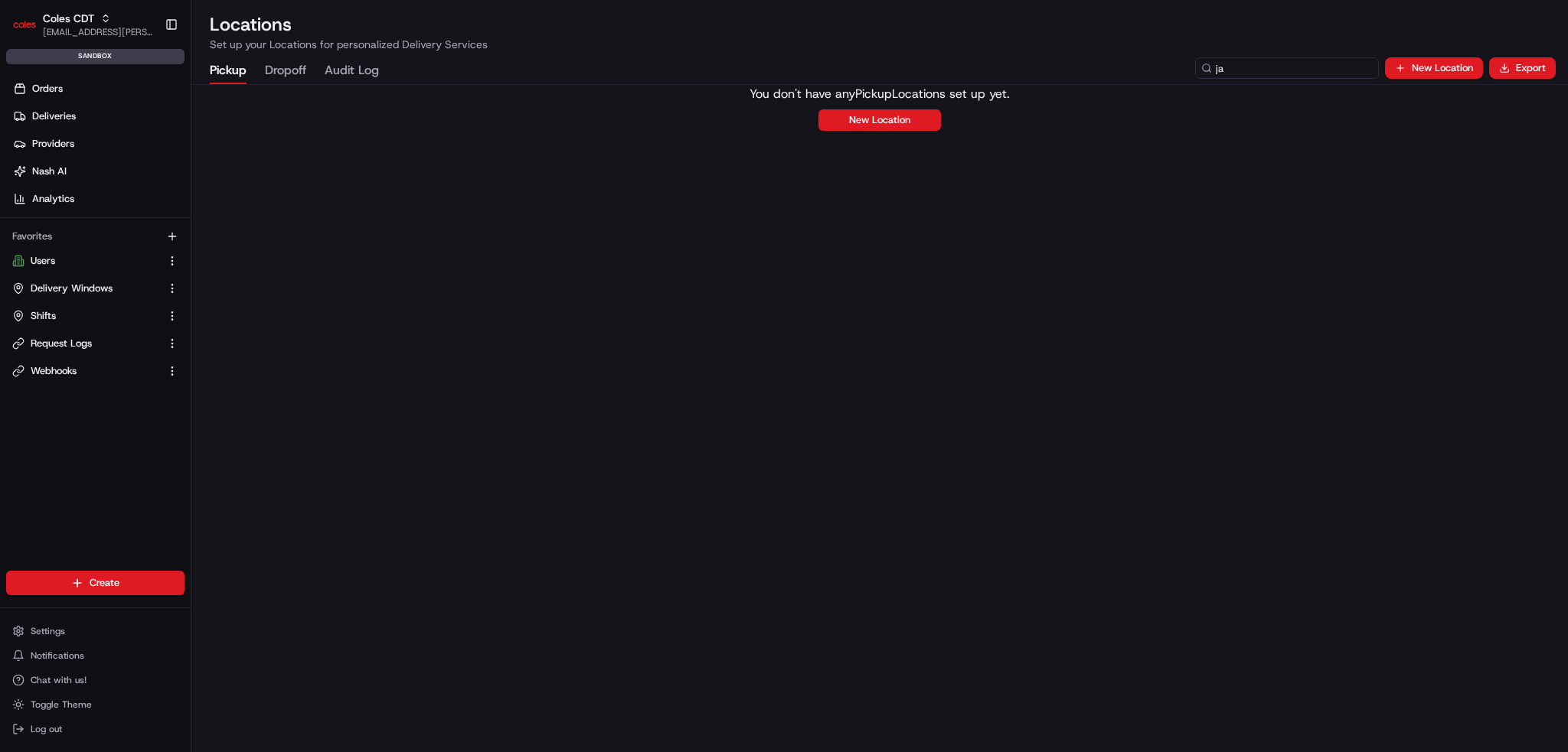
type input "j"
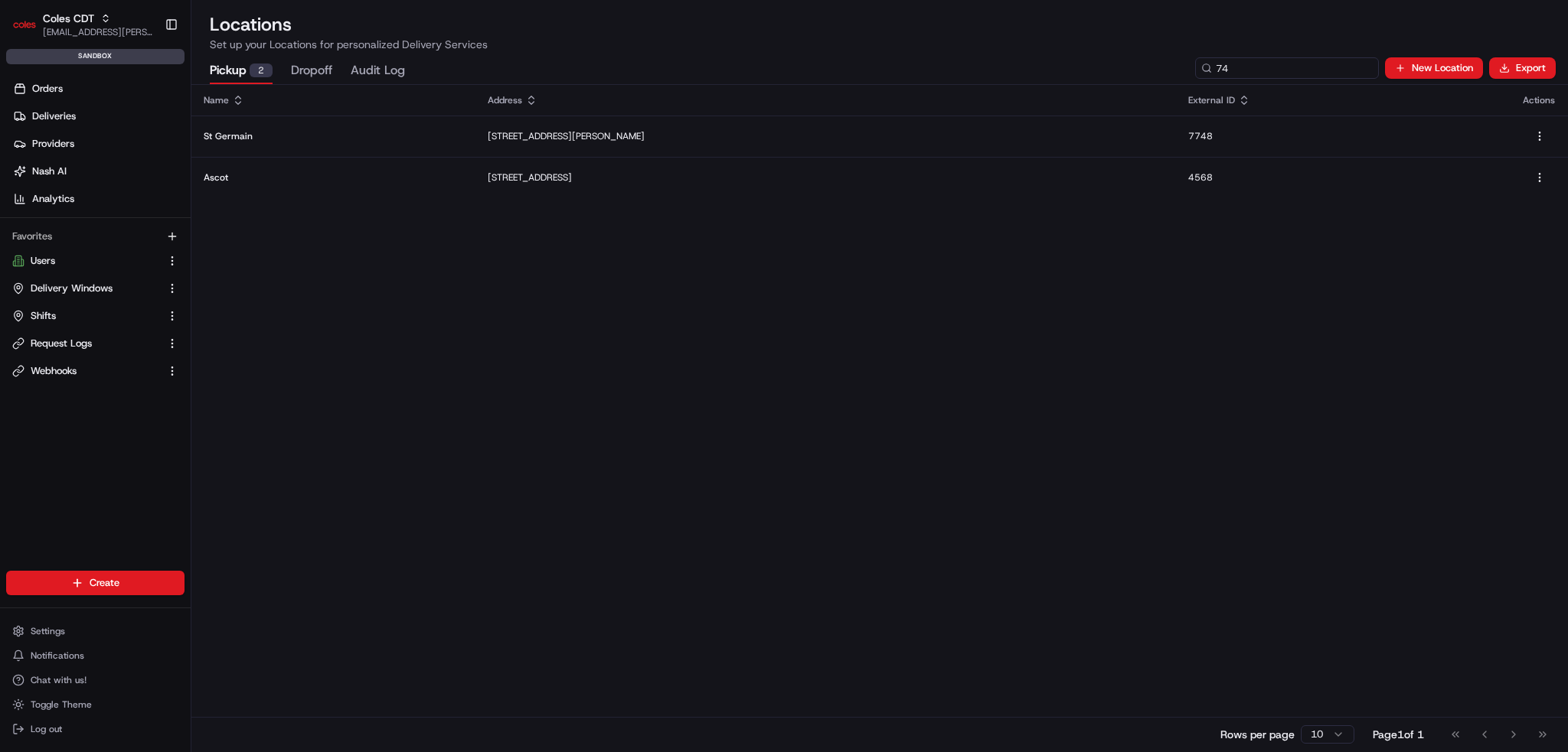
type input "7"
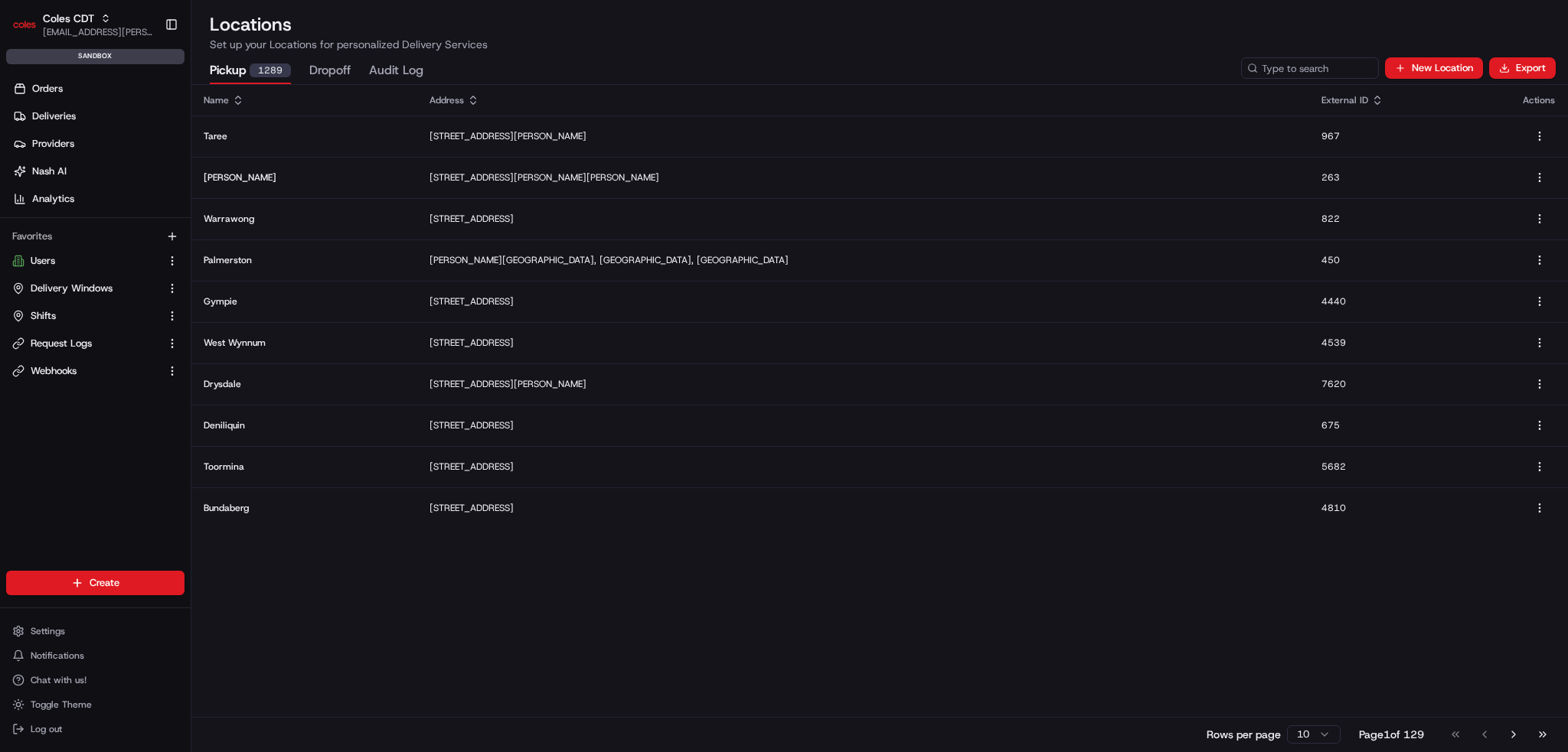
click at [101, 564] on div "Create Settings Notifications Chat with us! Toggle Theme Log out" at bounding box center [96, 656] width 191 height 194
click at [88, 578] on html "Coles CDT ben.ellis@coles.com.au Toggle Sidebar sandbox Orders Deliveries Provi…" at bounding box center [784, 376] width 1568 height 752
click at [243, 669] on link "CSV Upload" at bounding box center [276, 667] width 171 height 28
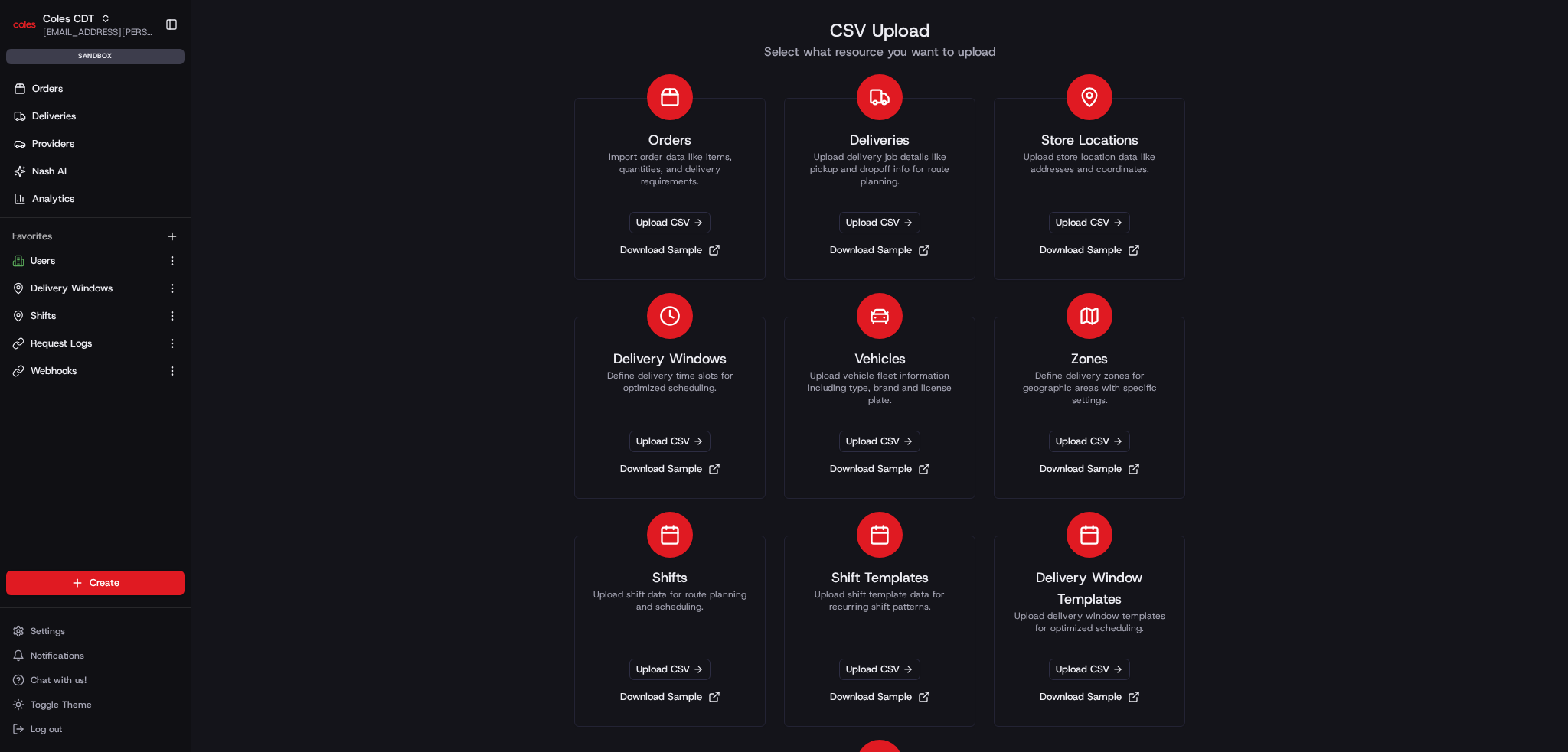
click at [234, 123] on div "CSV Upload Select what resource you want to upload Orders Import order data lik…" at bounding box center [879, 376] width 1377 height 752
click at [80, 12] on span "Coles CDT" at bounding box center [69, 18] width 51 height 16
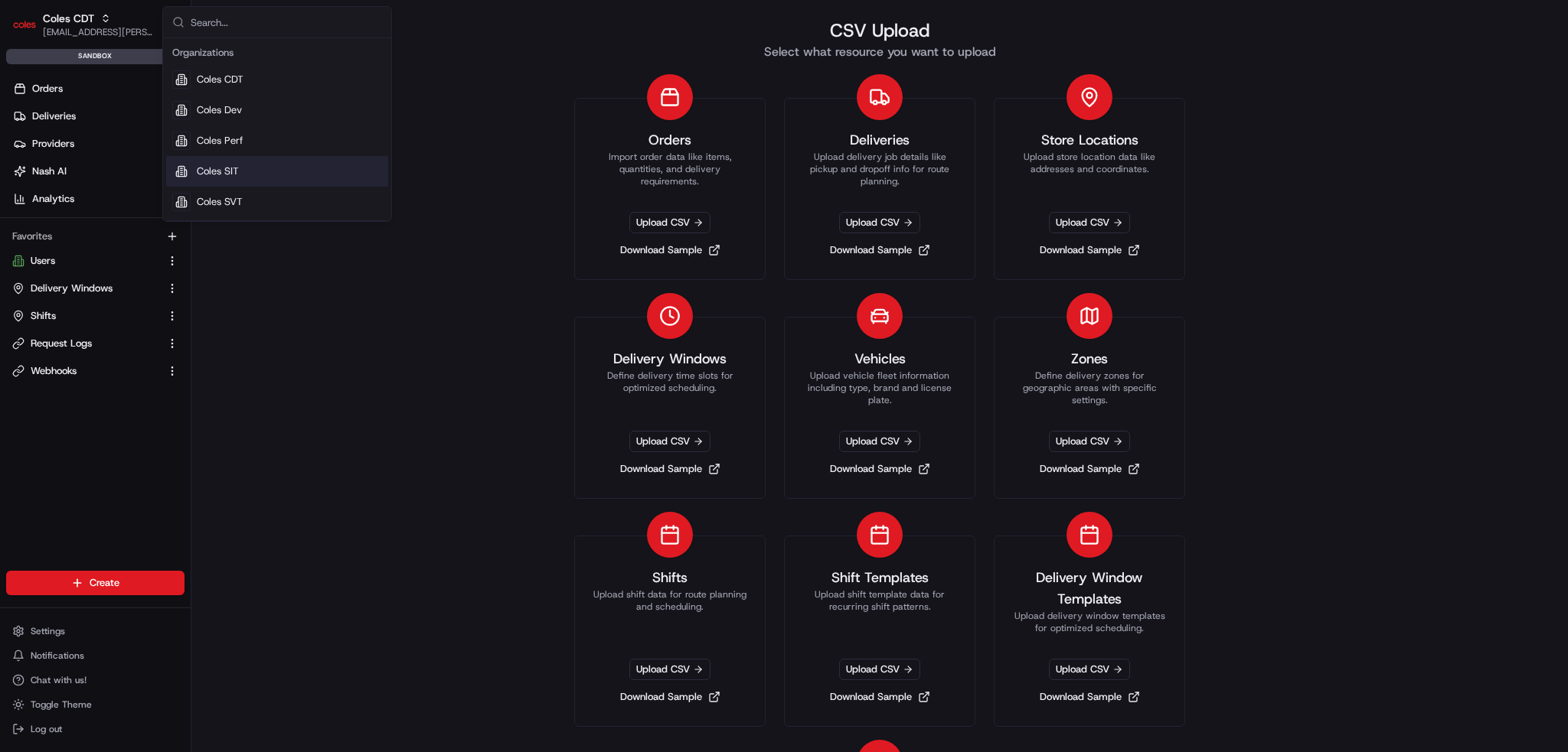
click at [212, 167] on span "Coles SIT" at bounding box center [218, 171] width 42 height 14
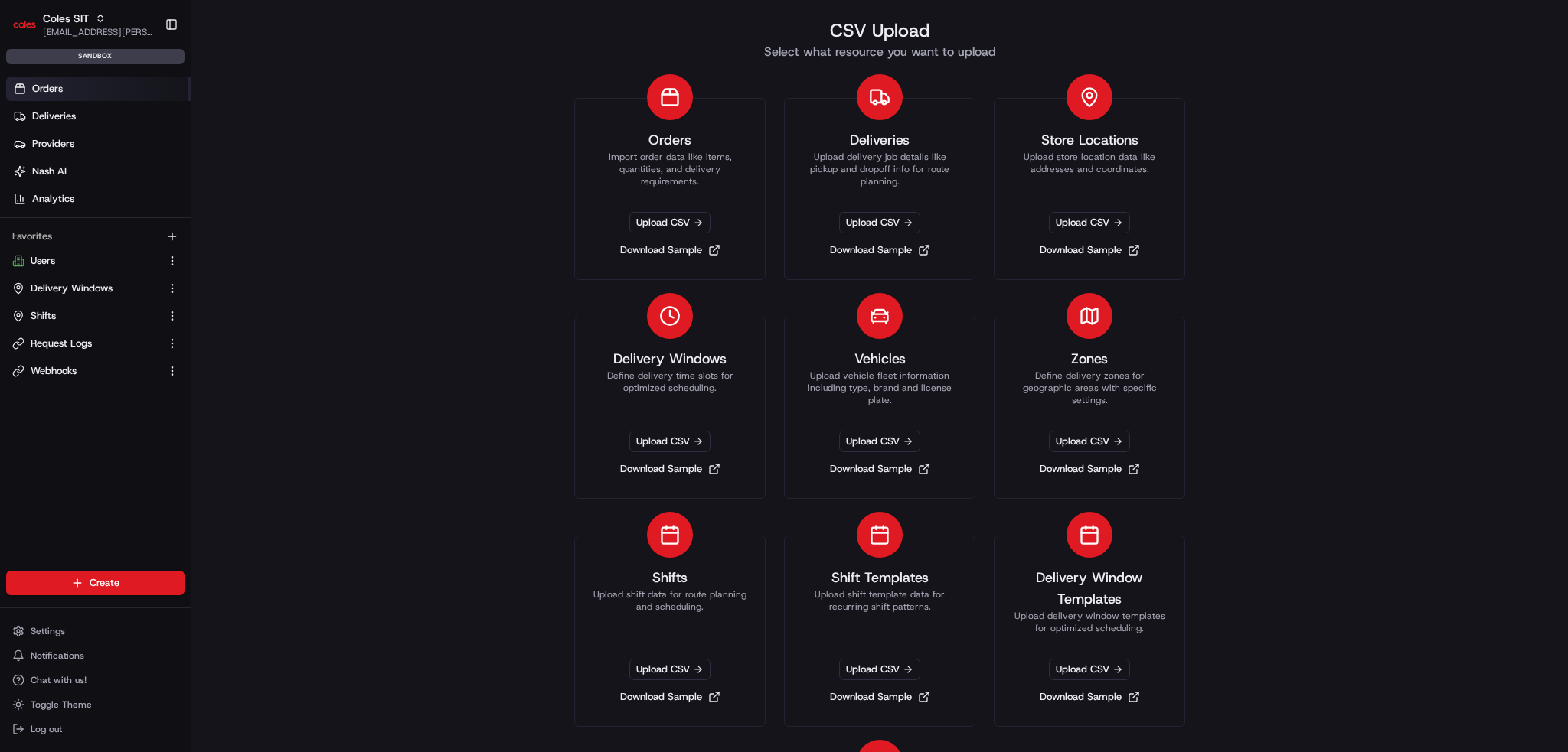
click at [53, 85] on span "Orders" at bounding box center [47, 88] width 30 height 14
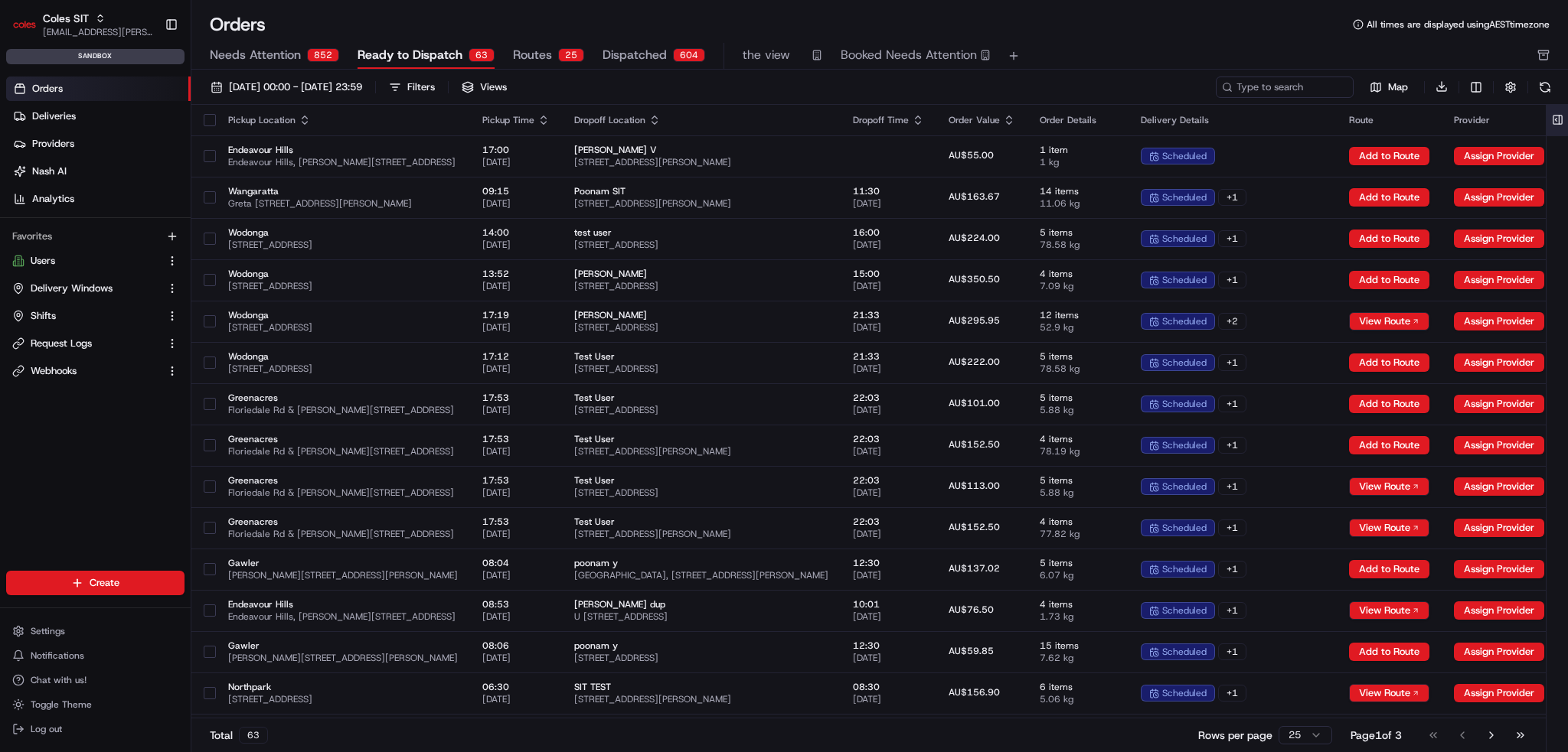
click at [1551, 118] on button at bounding box center [1558, 119] width 26 height 30
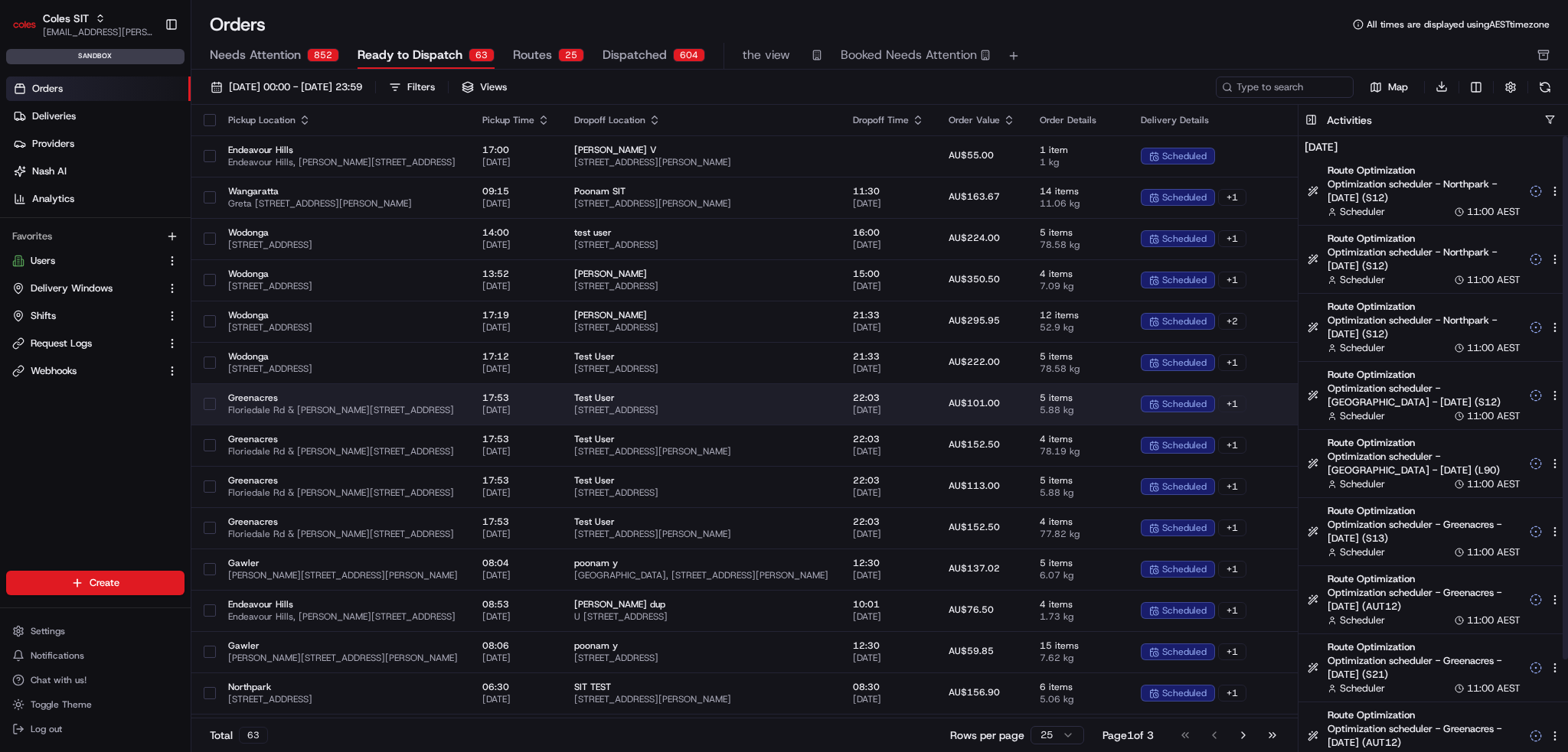
drag, startPoint x: 1526, startPoint y: 475, endPoint x: 992, endPoint y: 420, distance: 536.8
click at [1494, 465] on div "Route Optimization Optimization scheduler - Wodonga - 2025-08-26 (L90) Schedule…" at bounding box center [1435, 463] width 273 height 67
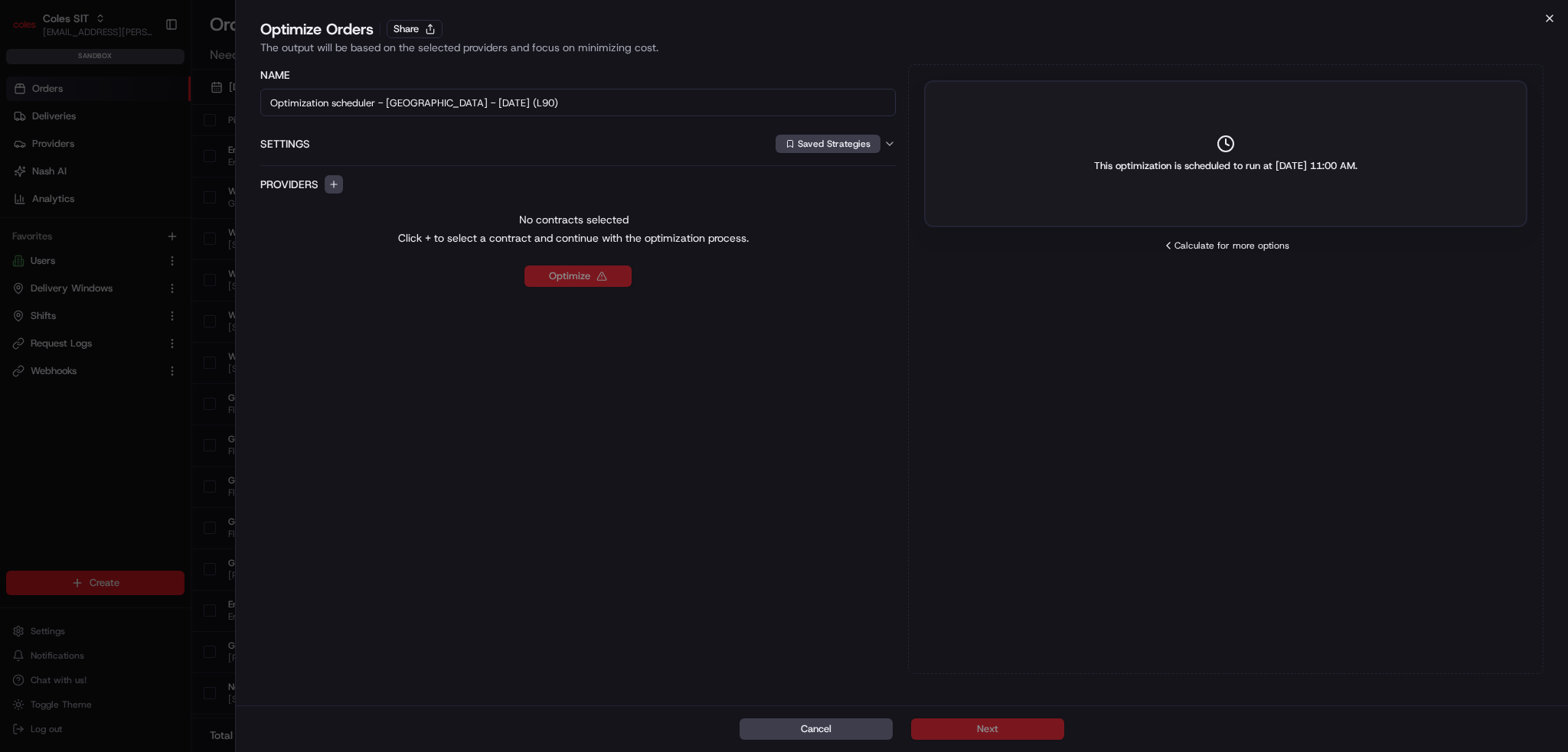
click at [1544, 16] on icon "button" at bounding box center [1550, 17] width 12 height 12
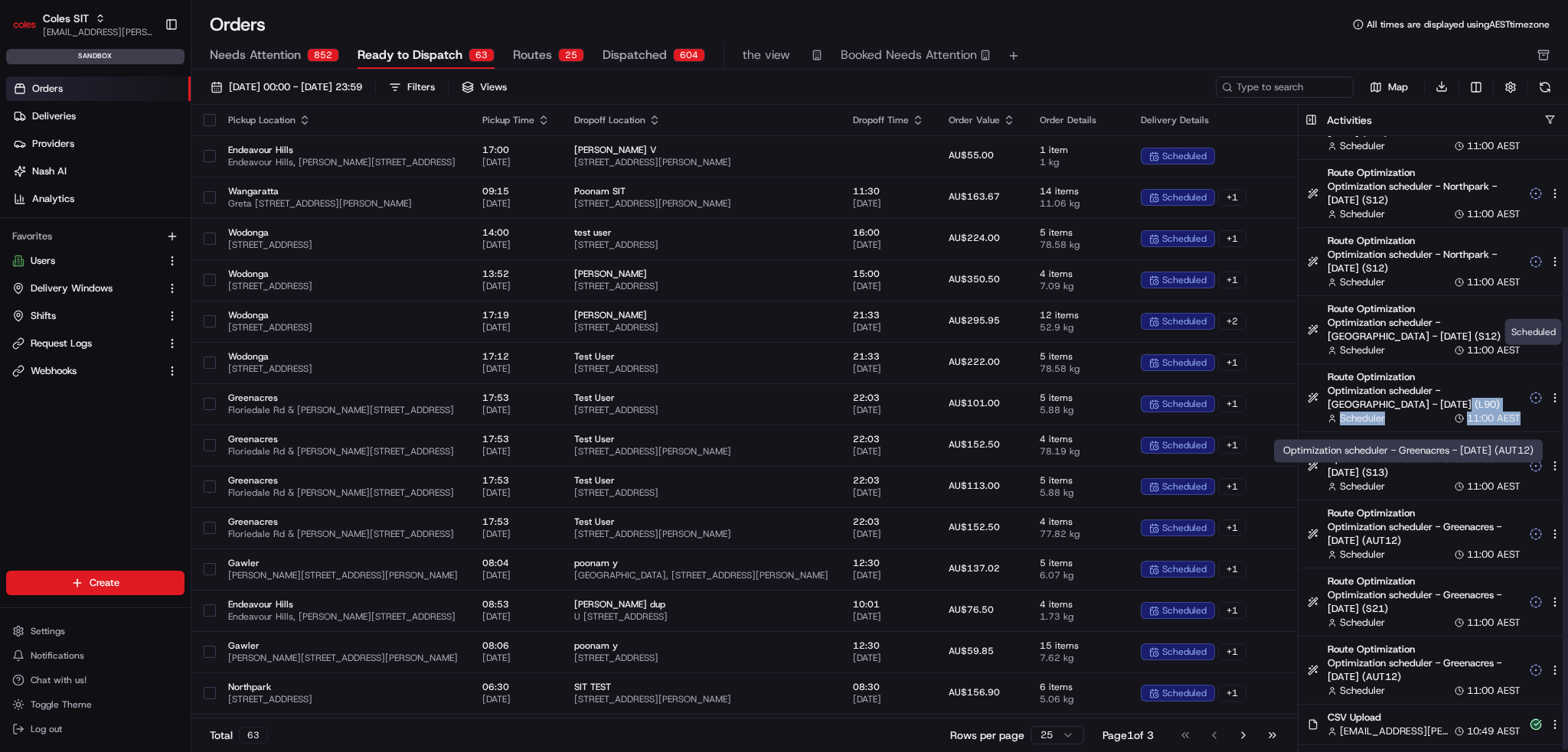
scroll to position [106, 0]
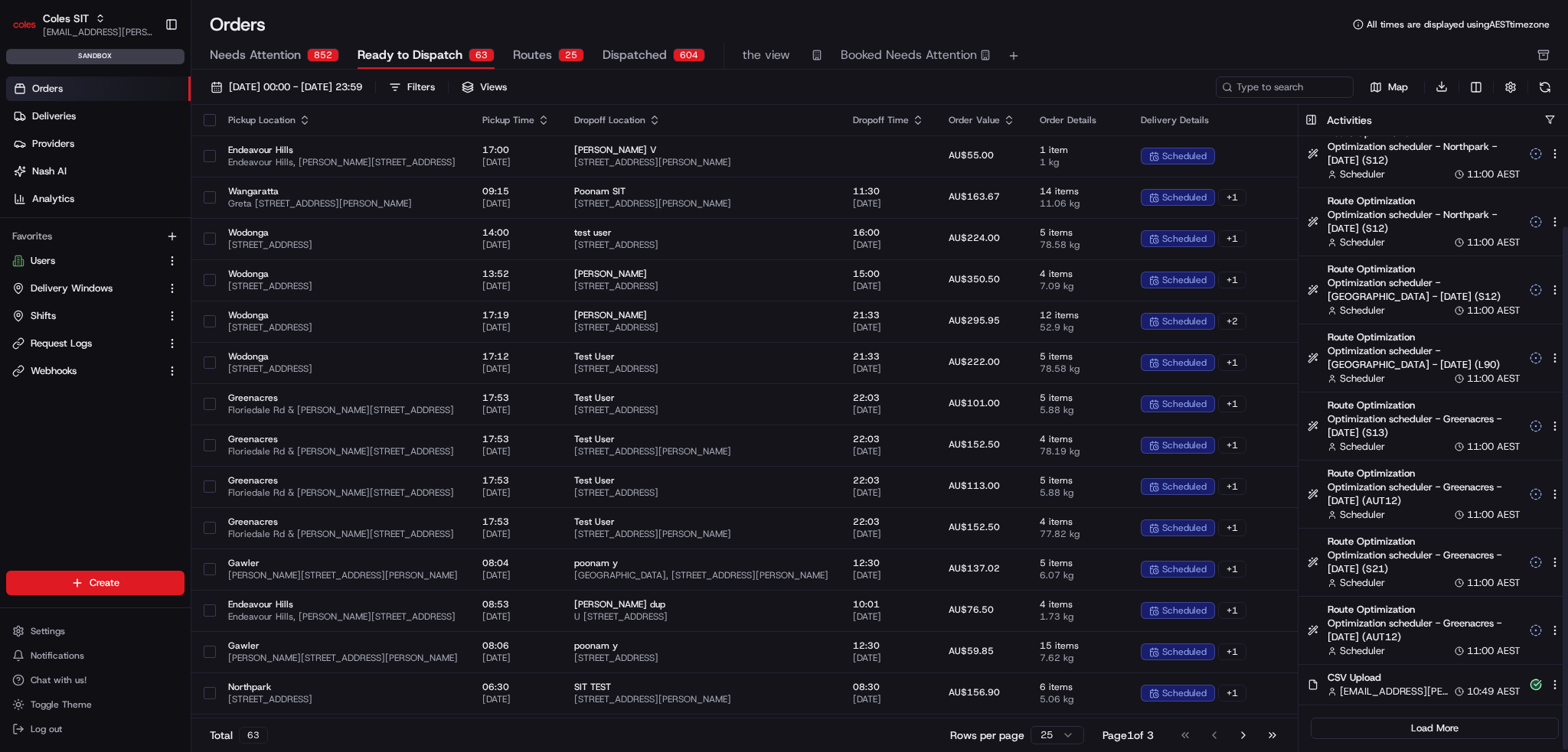
click at [1447, 688] on div "ben.ellis@coles.com.au 10:49 AEST" at bounding box center [1424, 691] width 193 height 14
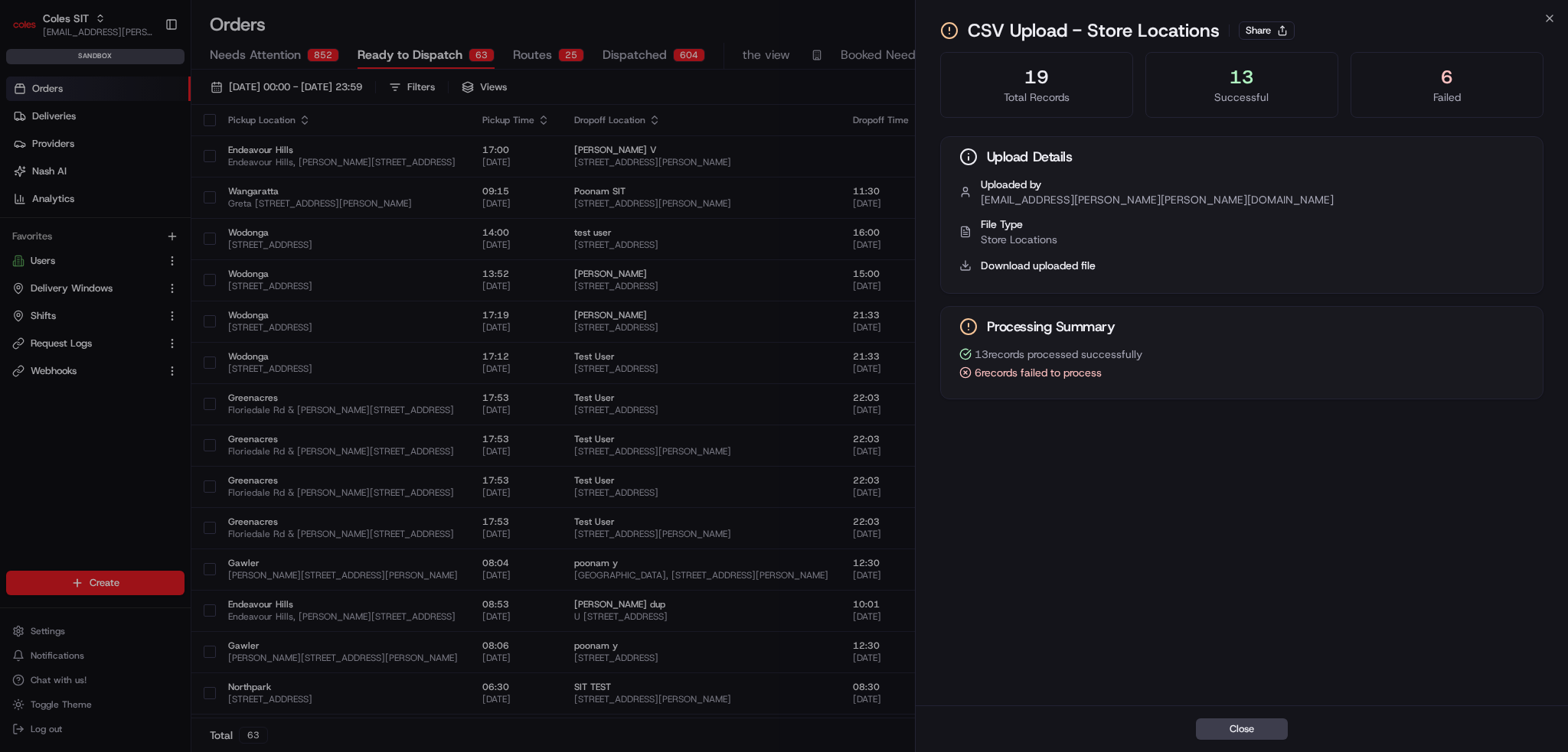
click at [975, 370] on span "6 records failed to process" at bounding box center [1038, 373] width 127 height 16
click at [991, 415] on div "19 Total Records 13 Successful 6 Failed Upload Details Uploaded by ben.ellis@co…" at bounding box center [1242, 376] width 652 height 657
click at [1000, 348] on span "13 records processed successfully" at bounding box center [1058, 354] width 168 height 16
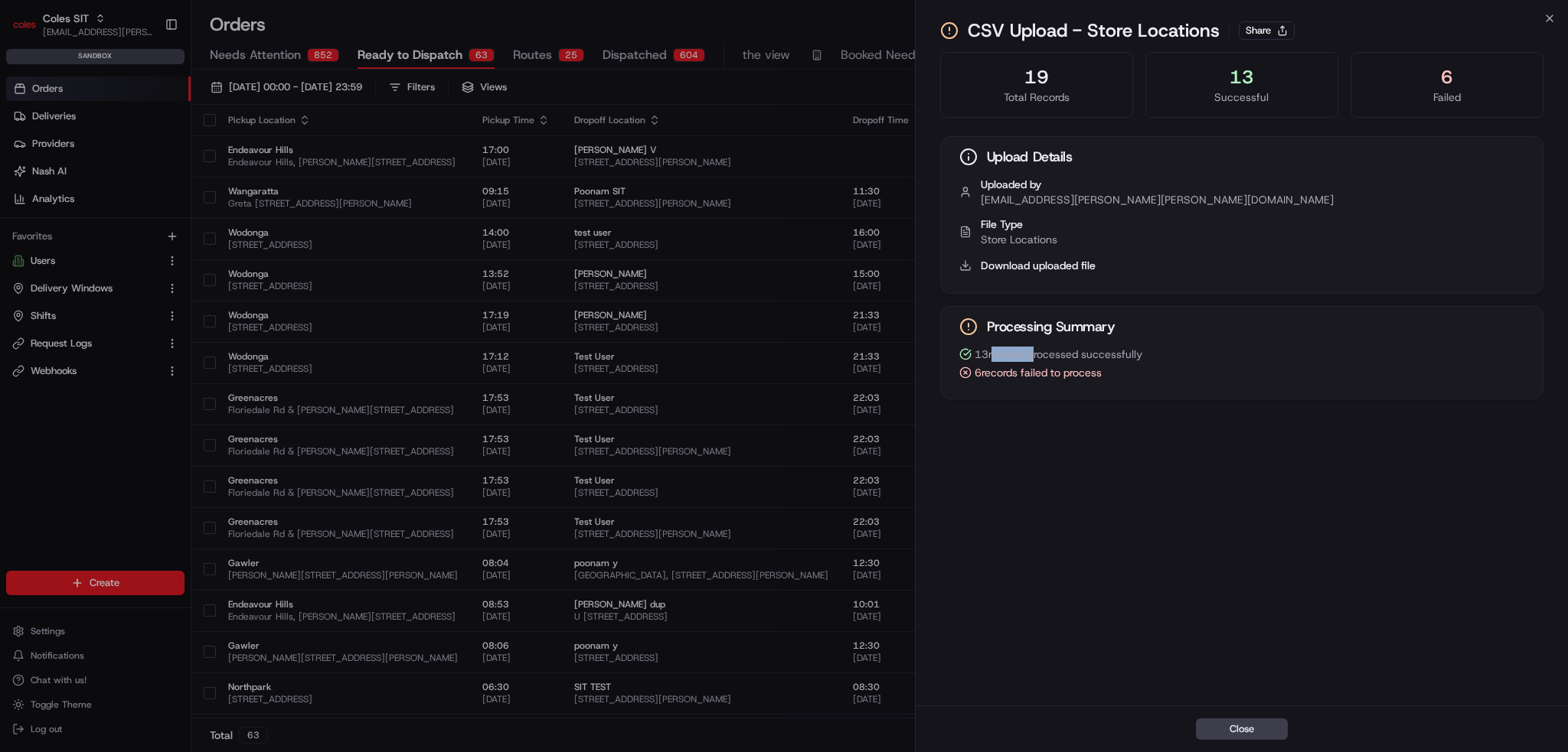
click at [1000, 348] on span "13 records processed successfully" at bounding box center [1058, 354] width 168 height 16
click at [1461, 81] on div "6" at bounding box center [1448, 77] width 167 height 25
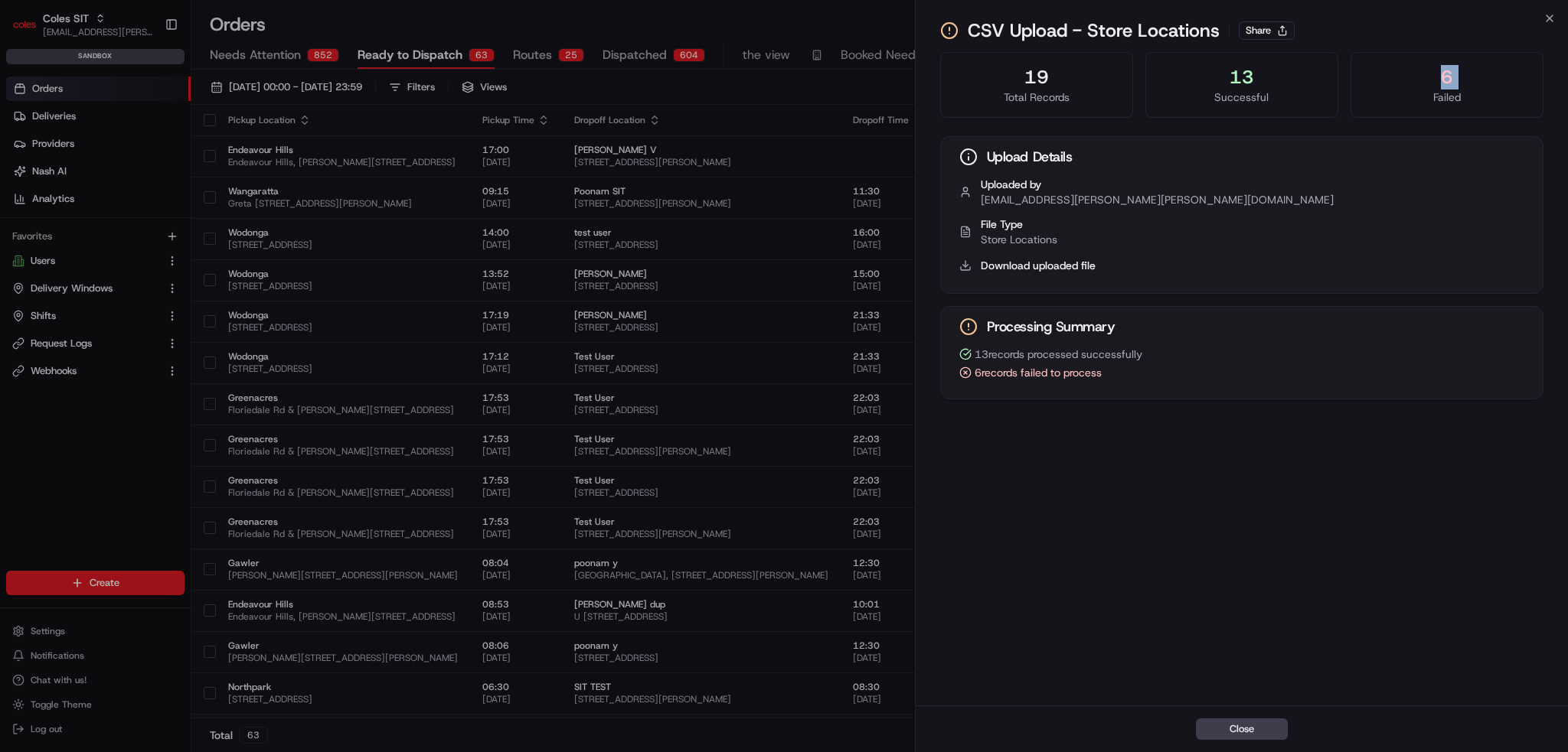
click at [1461, 81] on div "6" at bounding box center [1448, 77] width 167 height 25
click at [1340, 101] on div "19 Total Records 13 Successful 6 Failed" at bounding box center [1242, 85] width 604 height 66
click at [1268, 27] on button "Share" at bounding box center [1267, 30] width 56 height 18
